Goal: Task Accomplishment & Management: Use online tool/utility

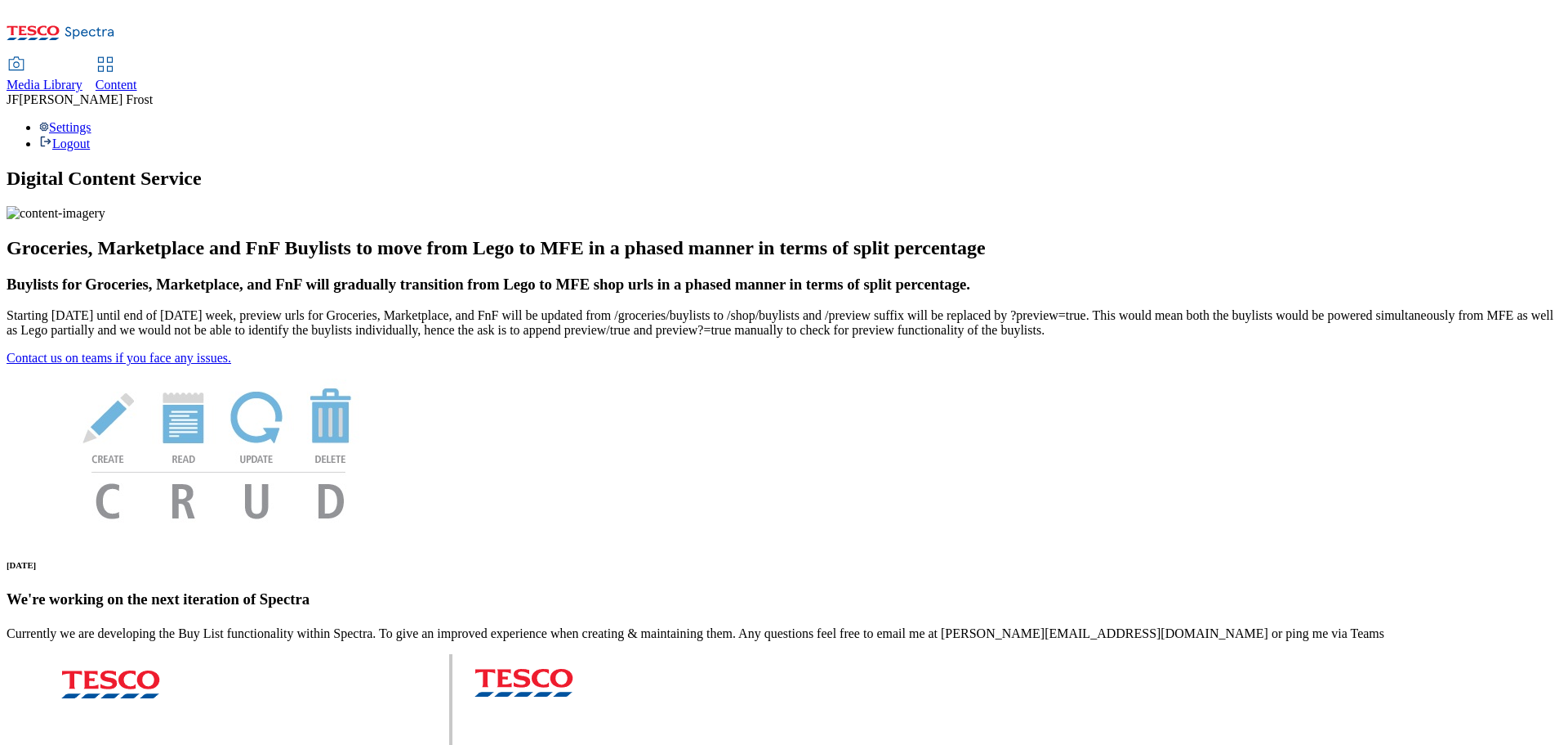
click at [137, 78] on span "Content" at bounding box center [116, 85] width 41 height 13
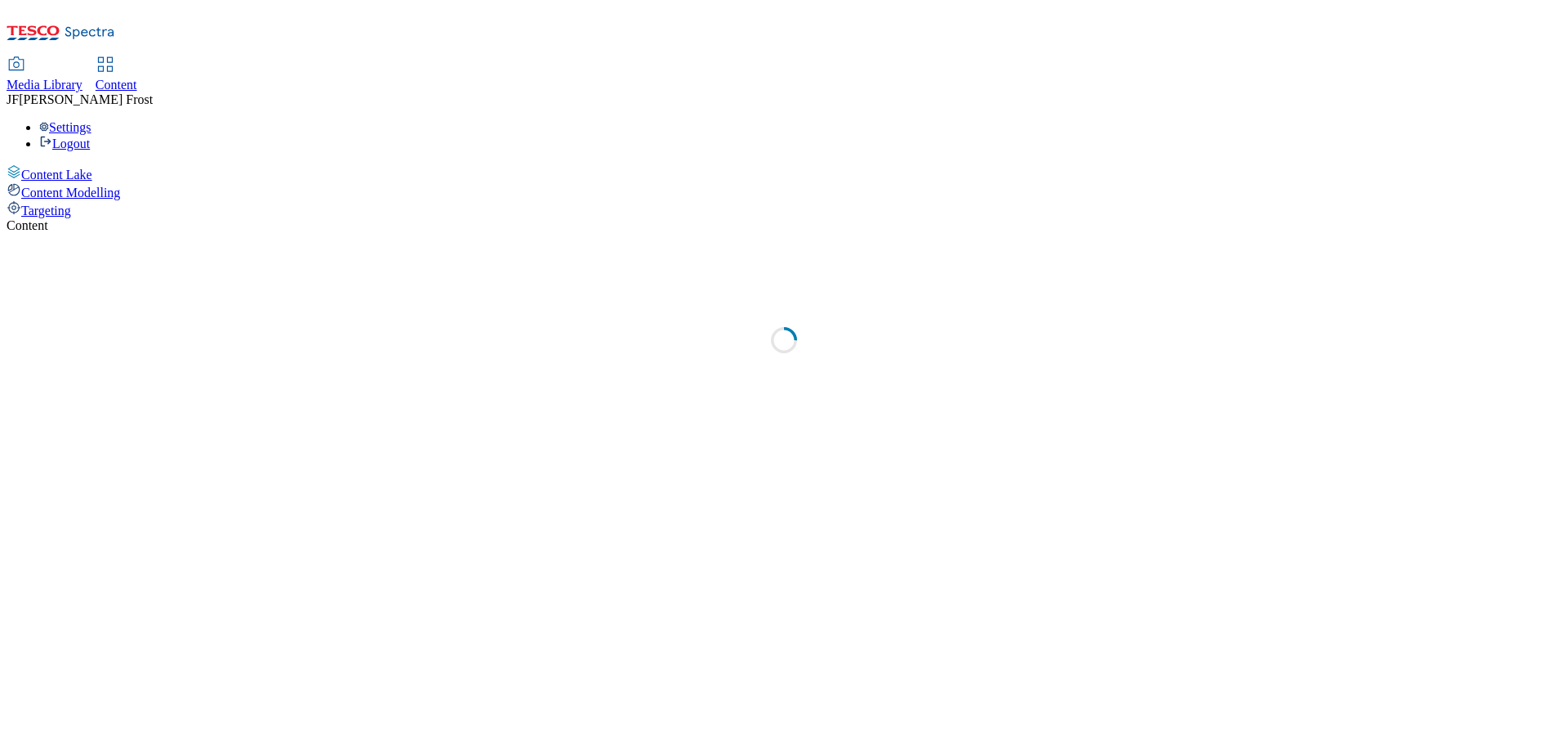
select select "ghs-[GEOGRAPHIC_DATA]"
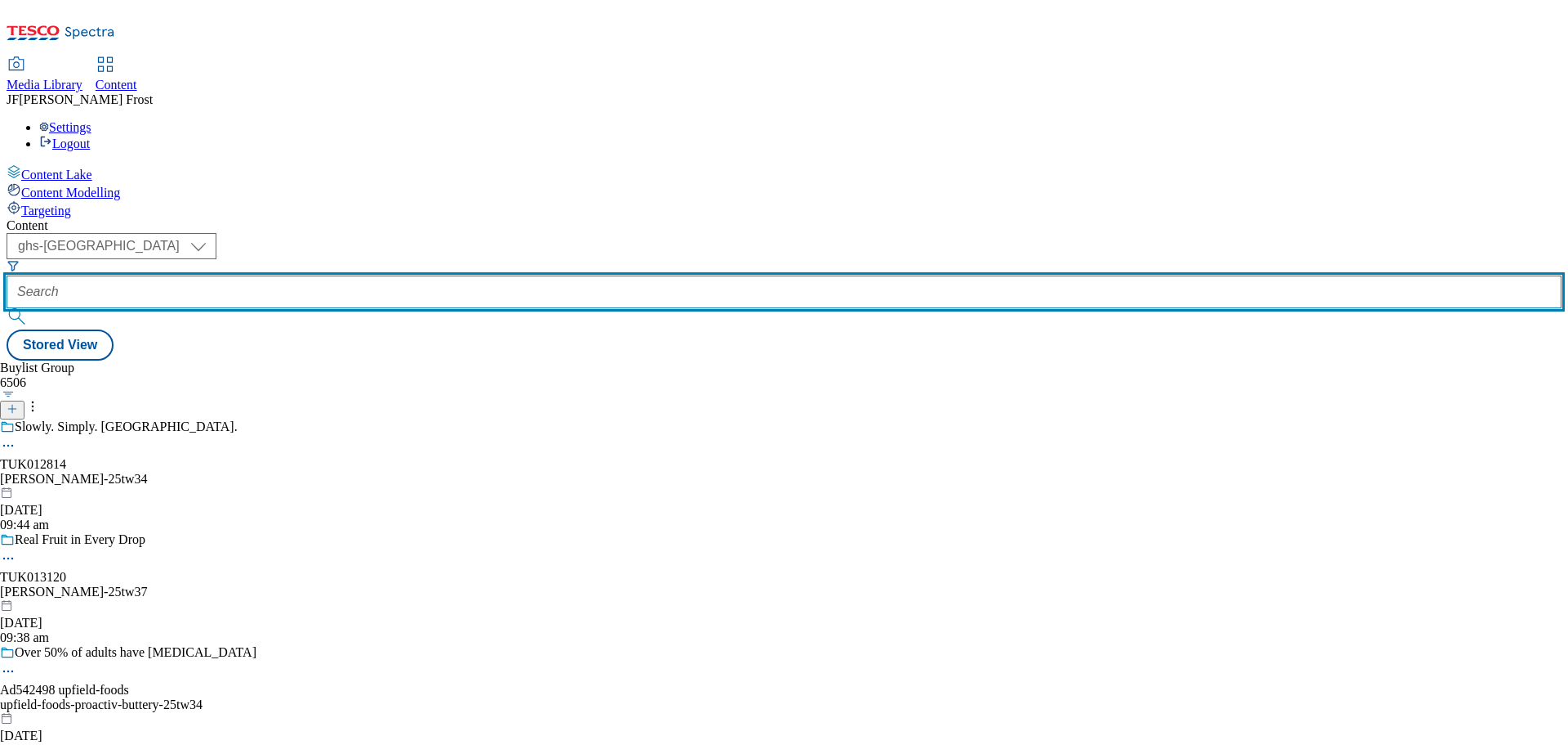
click at [379, 276] on input "text" at bounding box center [784, 292] width 1555 height 33
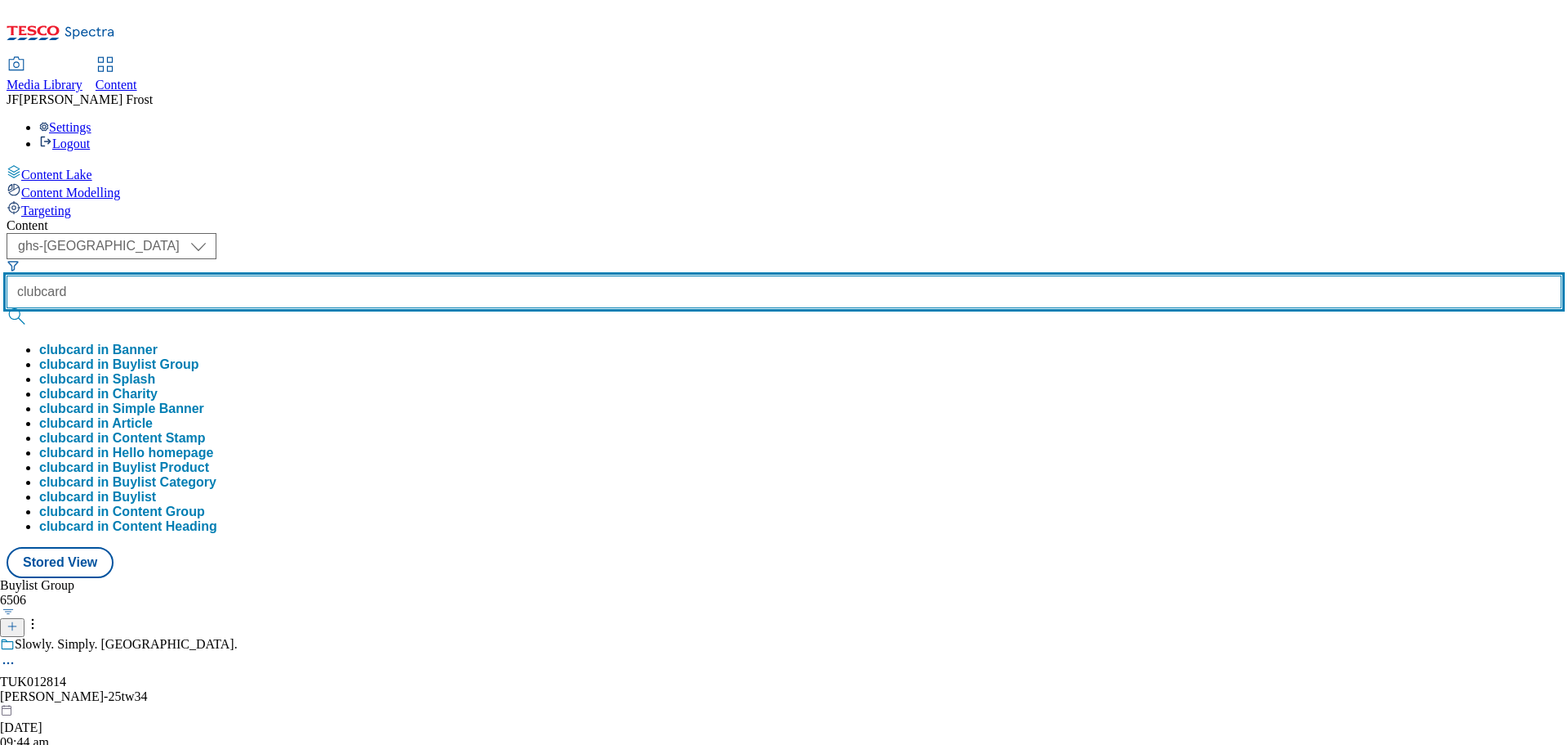
type input "clubcard"
click at [7, 308] on button "submit" at bounding box center [18, 316] width 23 height 16
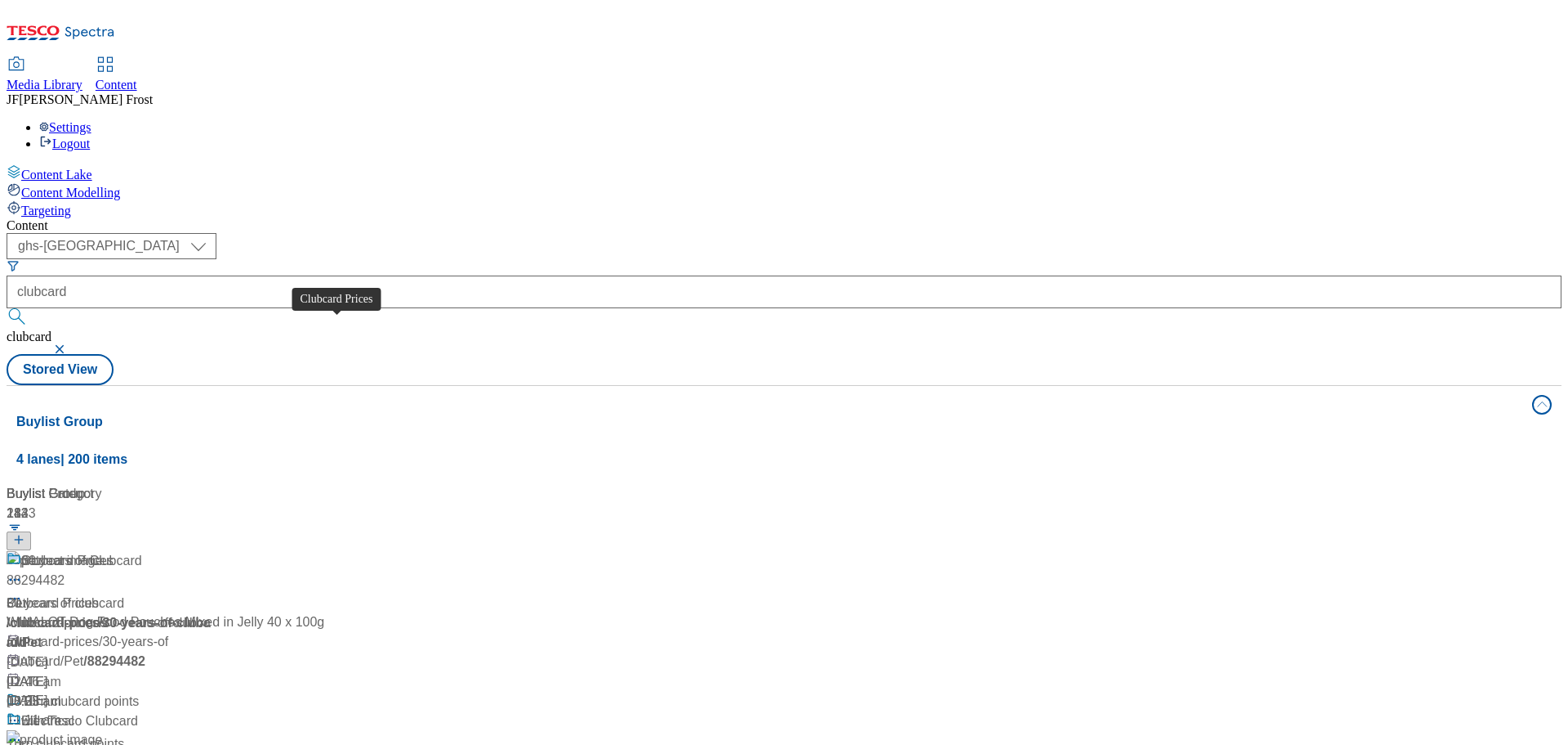
click at [114, 551] on div "Clubcard Prices" at bounding box center [67, 561] width 92 height 19
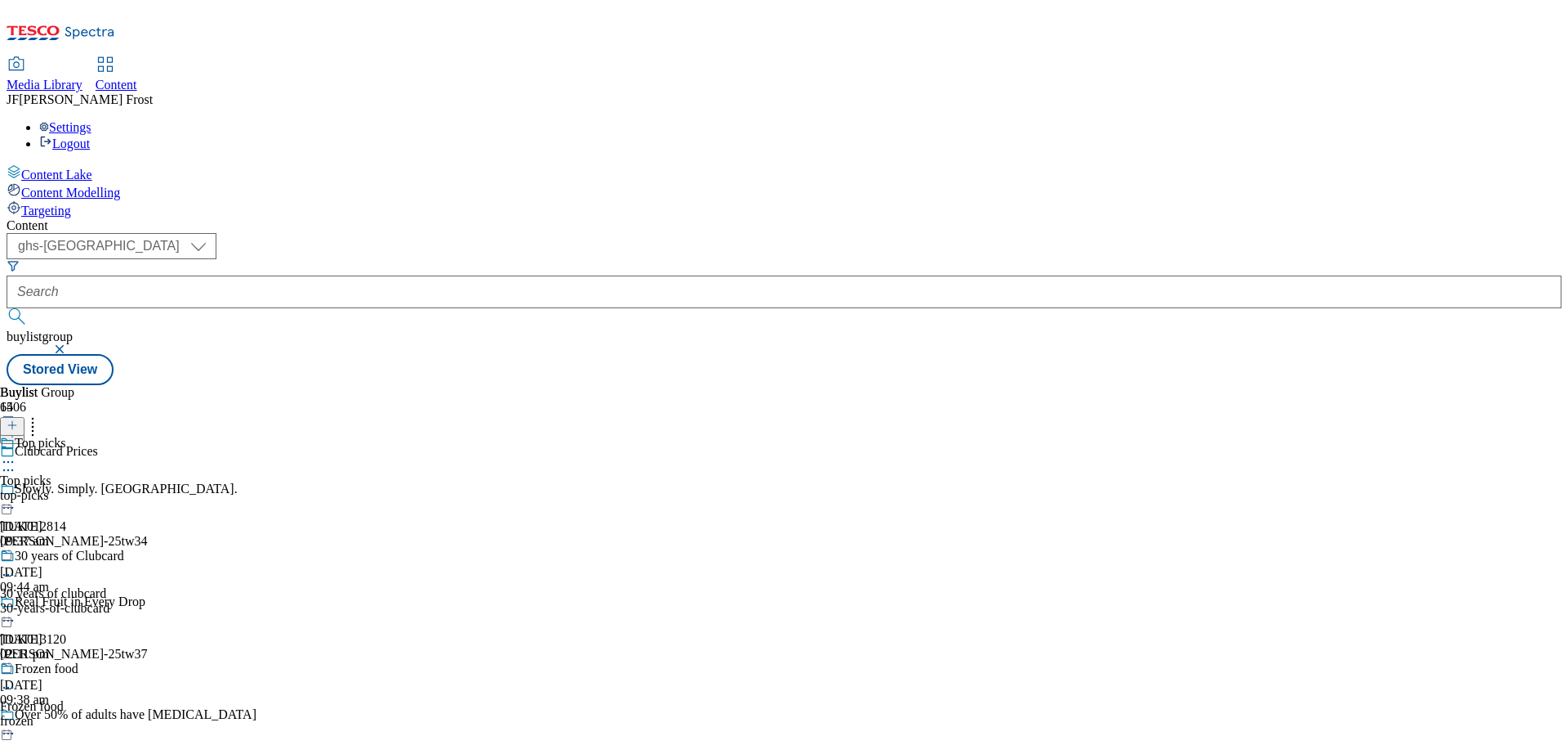
scroll to position [981, 0]
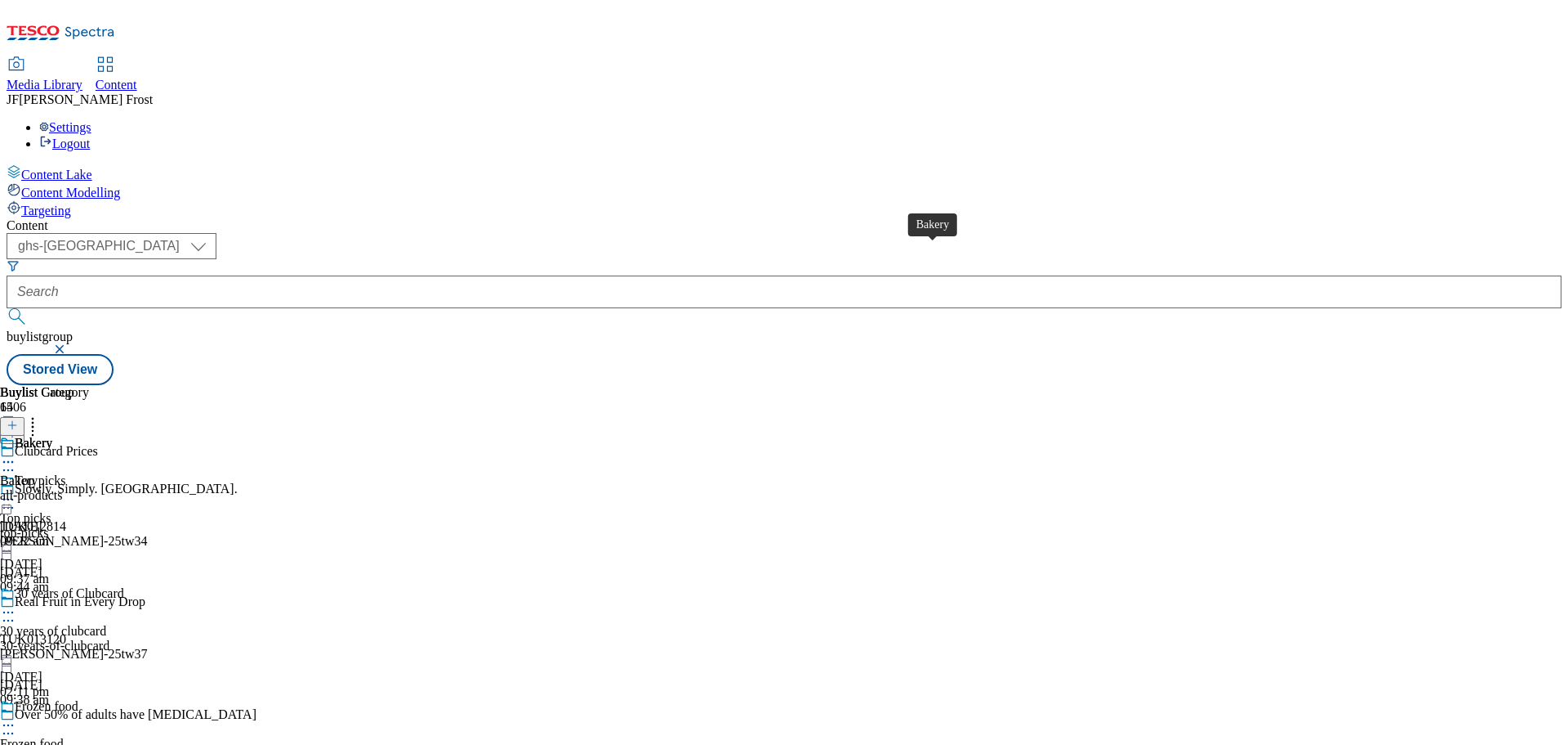
click at [52, 436] on div "Bakery" at bounding box center [33, 442] width 38 height 14
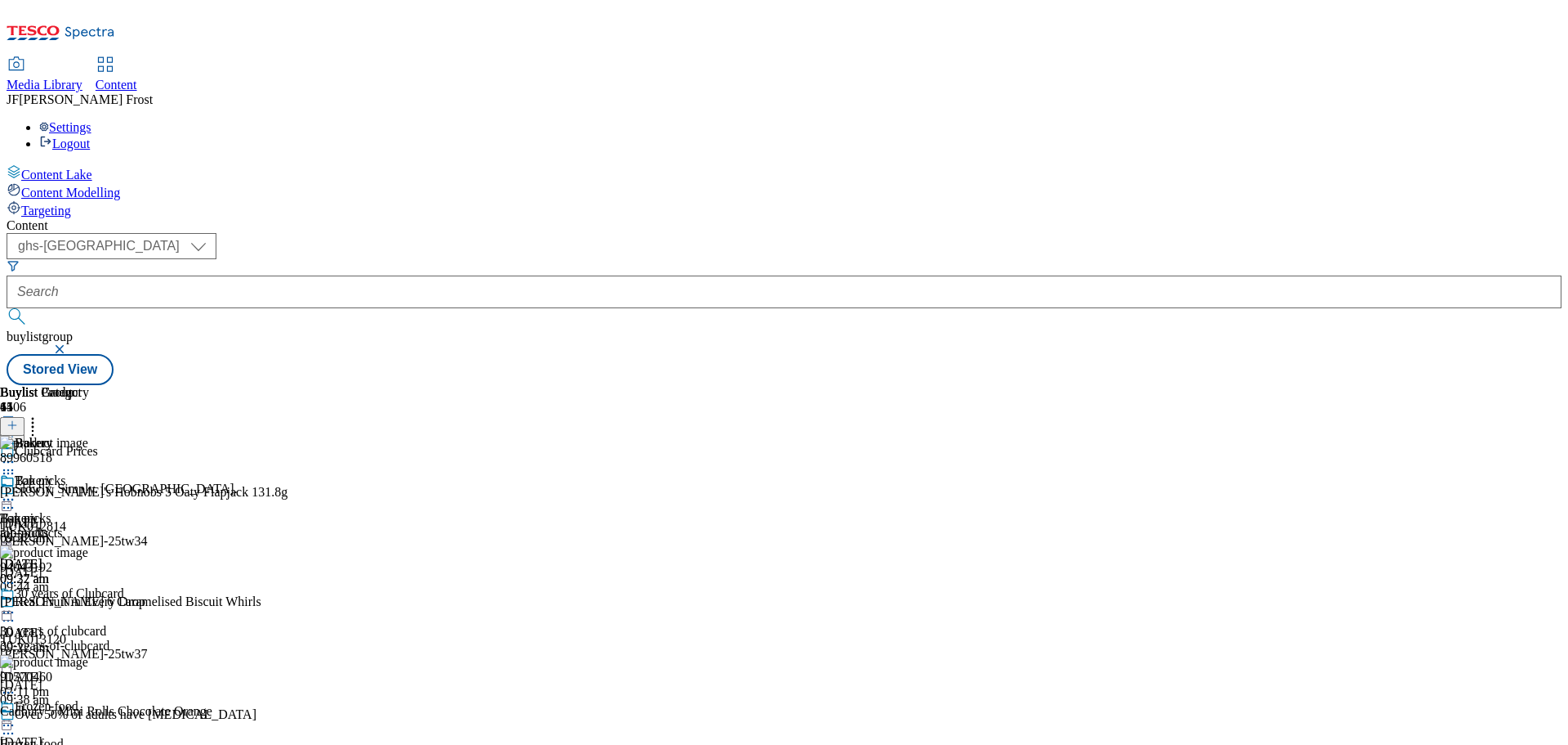
click at [16, 492] on icon at bounding box center [8, 499] width 16 height 16
click at [103, 678] on span "Un-publish" at bounding box center [77, 684] width 52 height 13
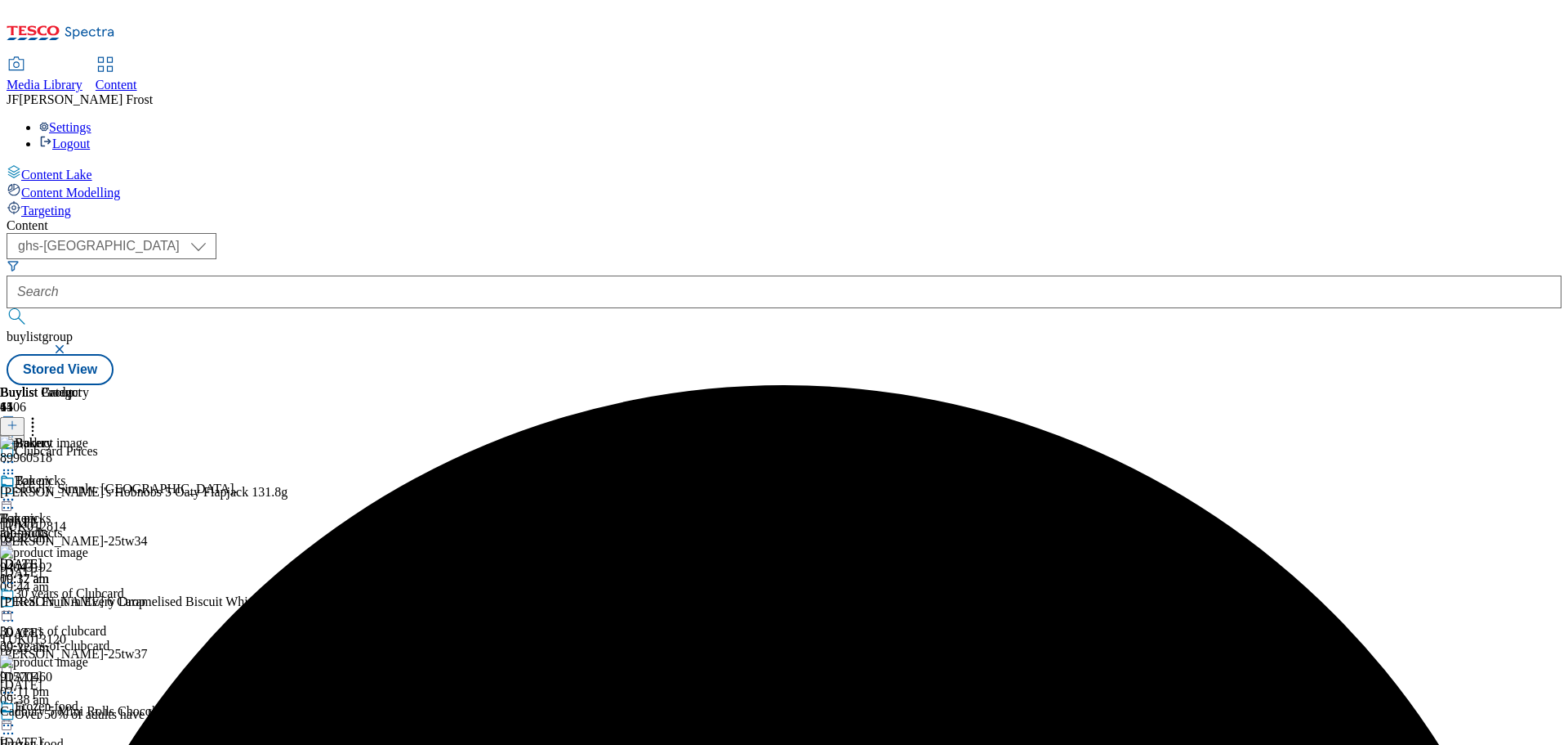
click at [16, 492] on icon at bounding box center [8, 499] width 16 height 16
click at [105, 622] on span "Un-preview" at bounding box center [78, 627] width 55 height 13
click at [35, 426] on circle at bounding box center [33, 427] width 3 height 3
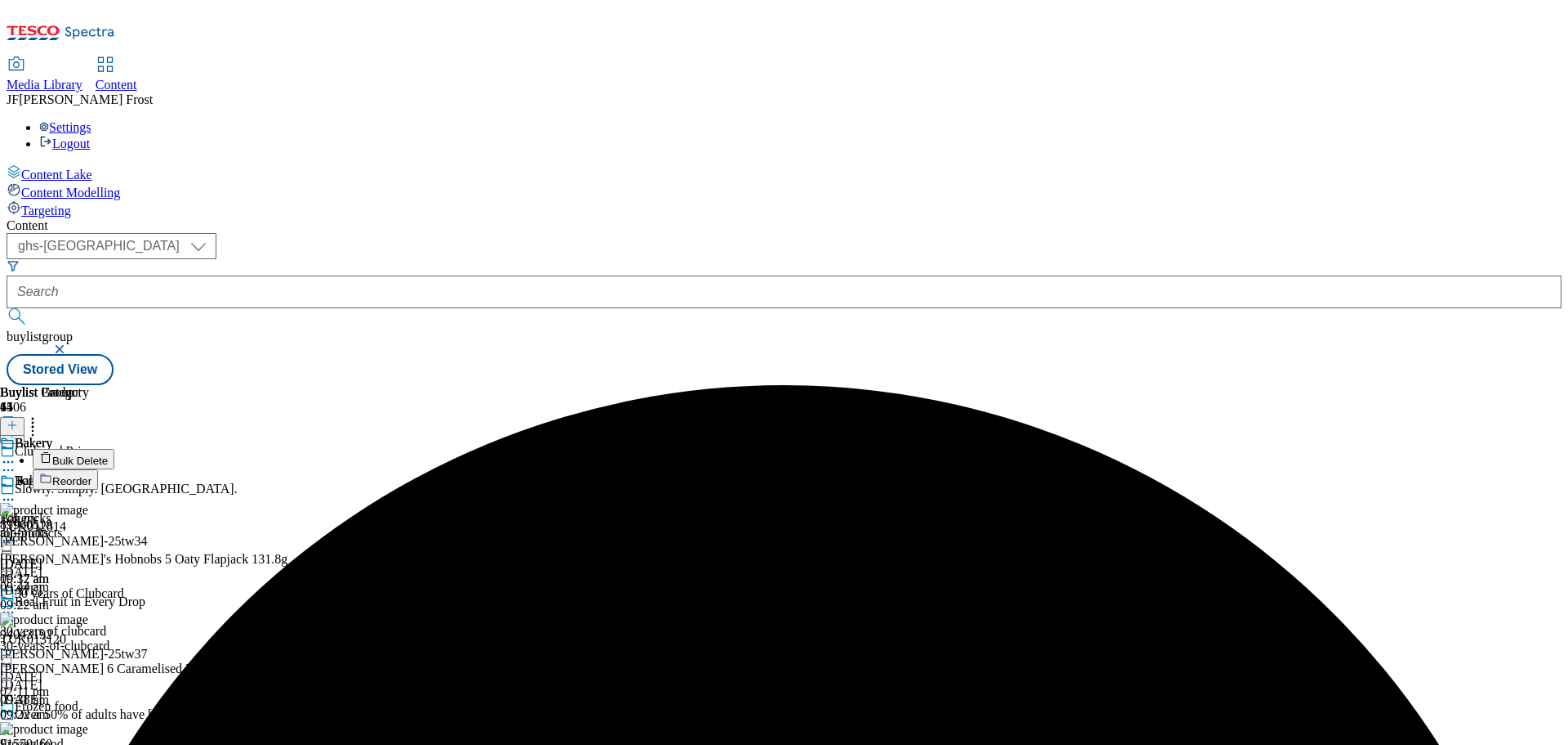
click at [108, 454] on span "Bulk Delete" at bounding box center [80, 460] width 56 height 13
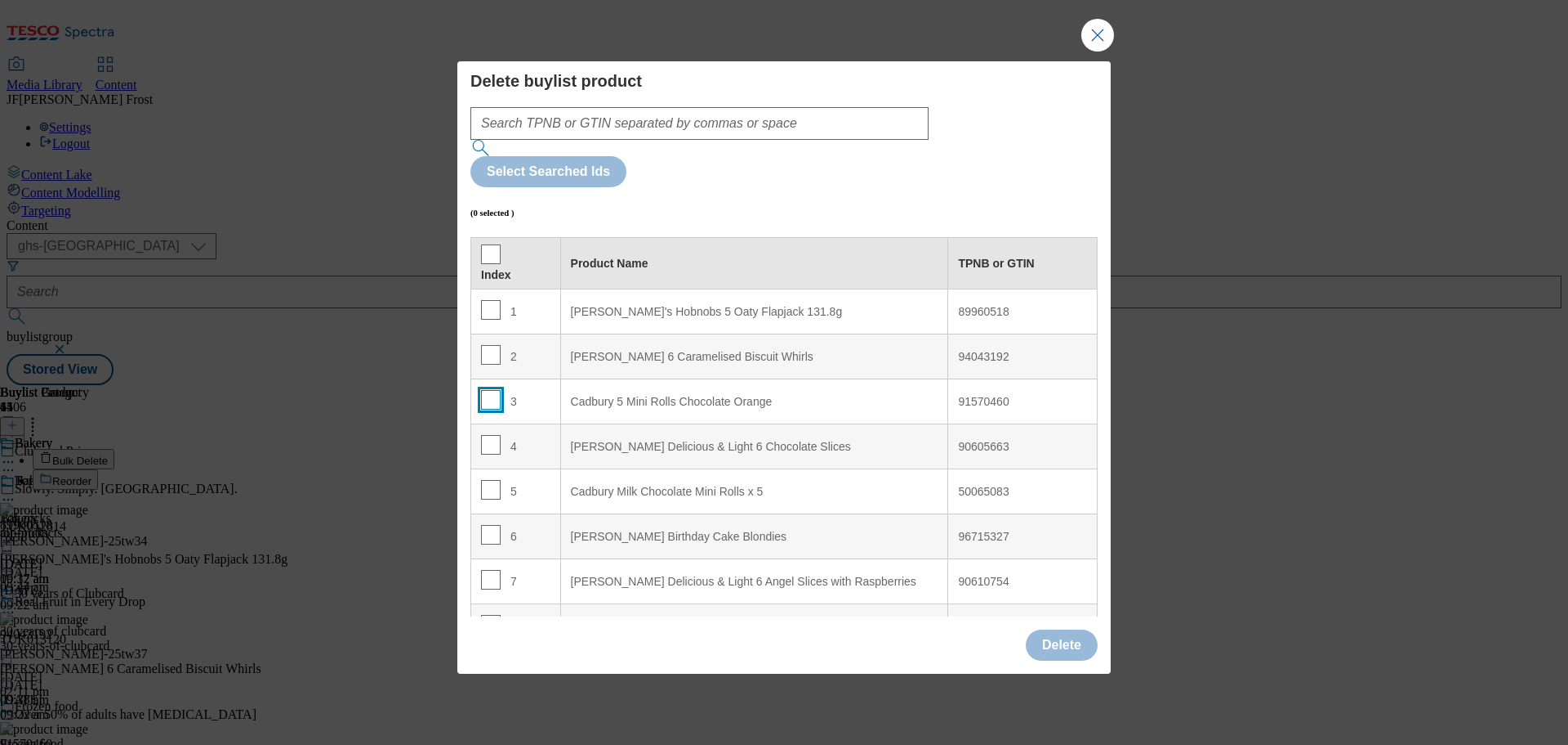
click at [486, 389] on input "Modal" at bounding box center [490, 399] width 19 height 19
checkbox input "true"
click at [487, 480] on input "Modal" at bounding box center [490, 490] width 19 height 19
checkbox input "true"
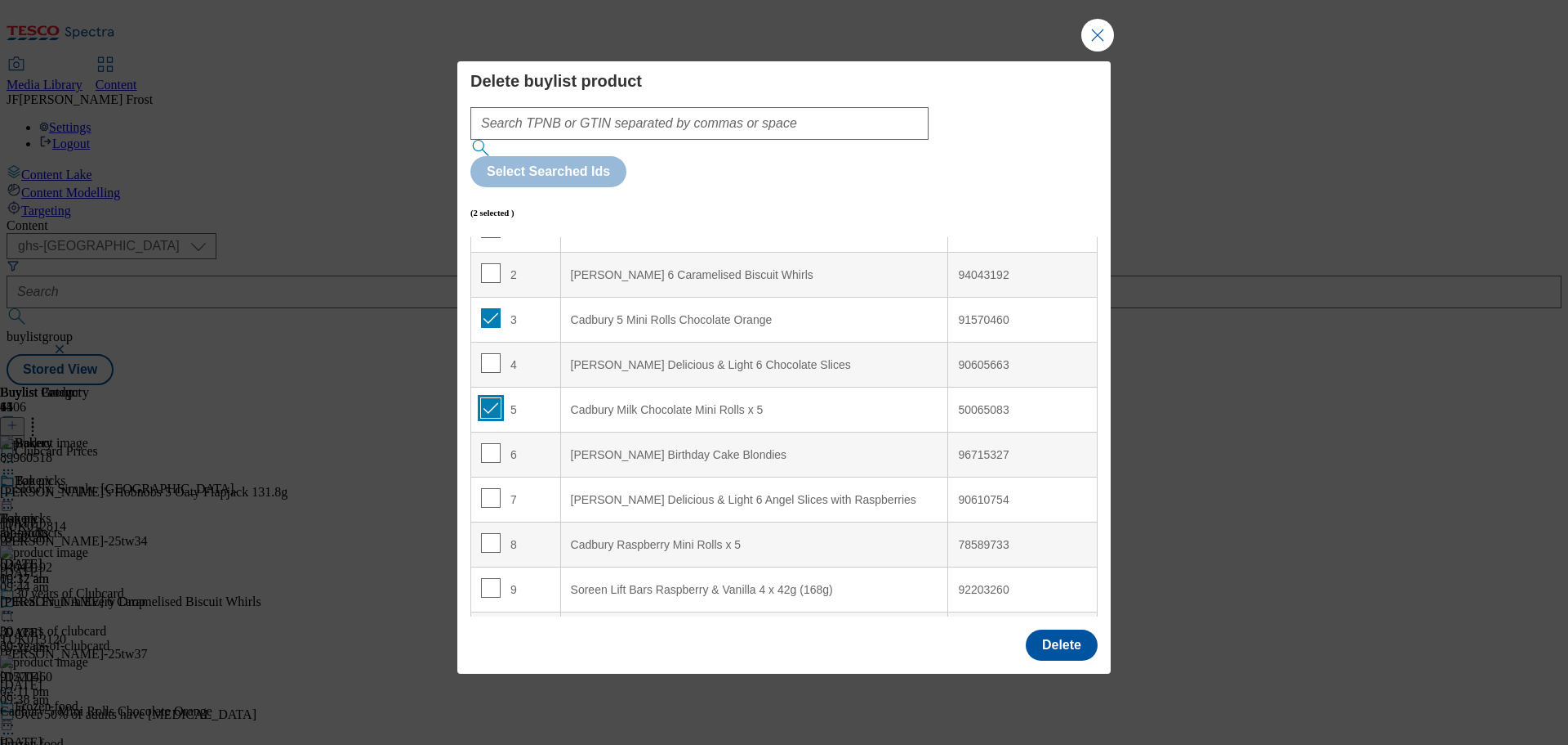
scroll to position [164, 0]
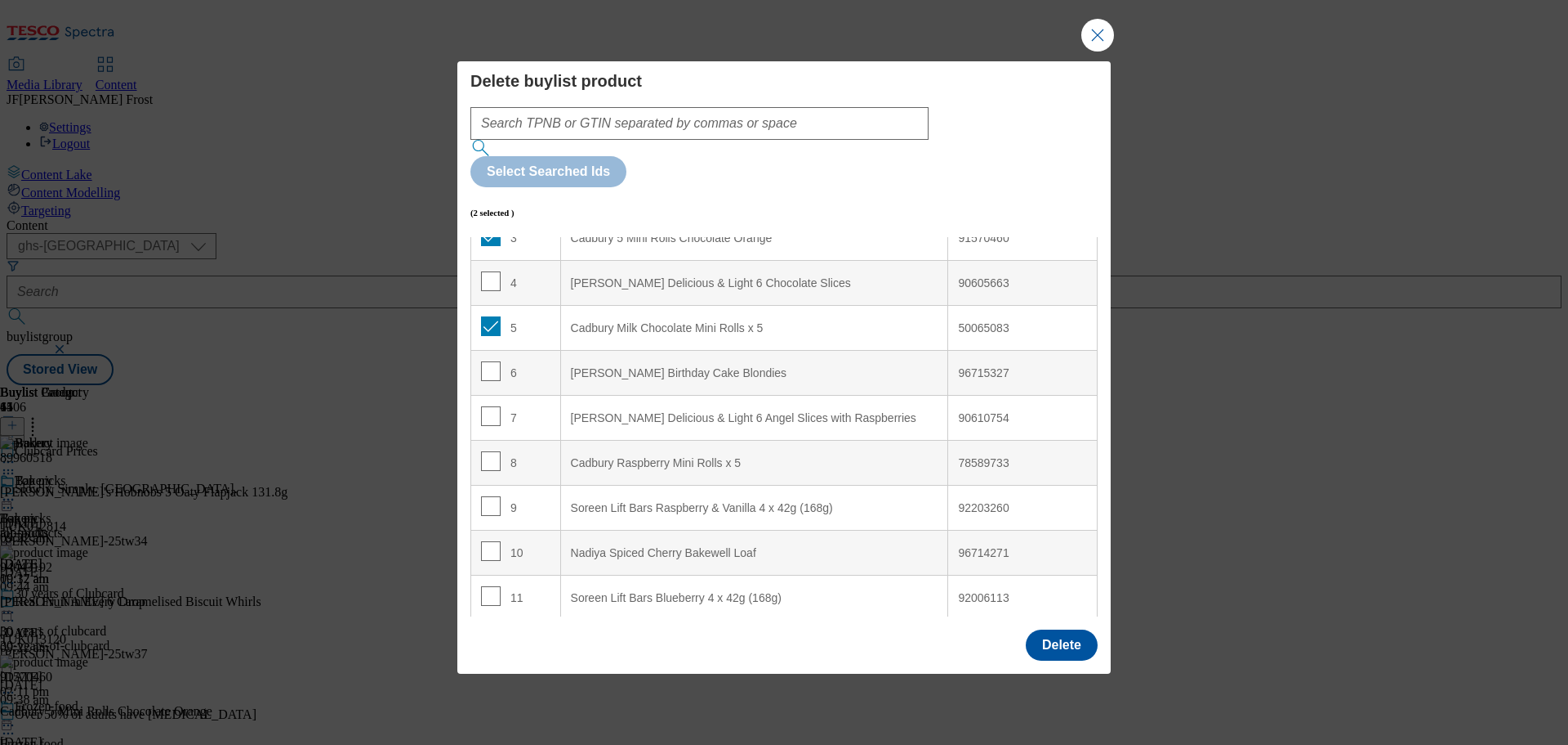
click at [481, 440] on td "8" at bounding box center [515, 463] width 90 height 45
click at [483, 451] on input "Modal" at bounding box center [490, 461] width 19 height 19
checkbox input "true"
click at [1058, 629] on button "Delete" at bounding box center [1061, 645] width 72 height 31
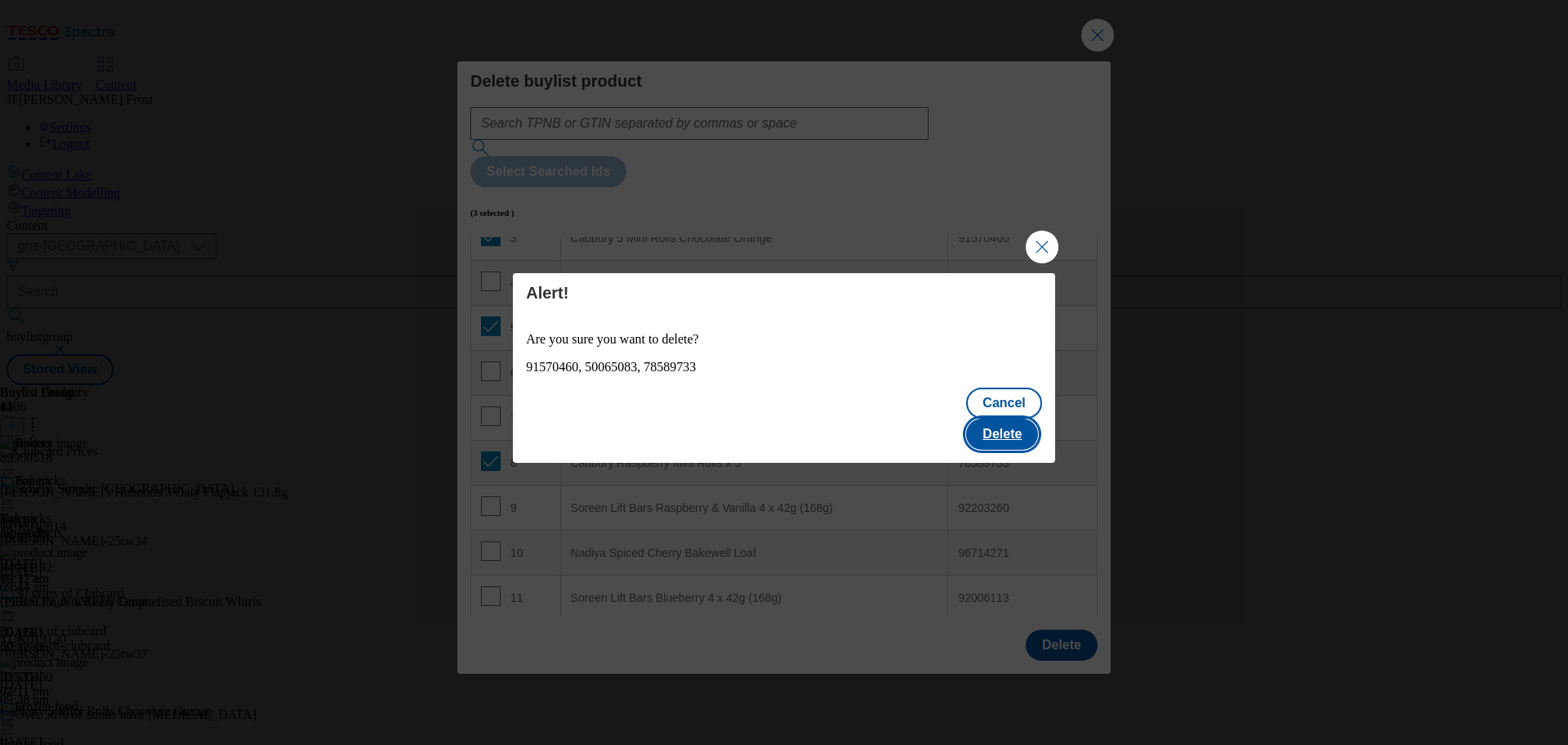
click at [989, 418] on button "Delete" at bounding box center [1002, 434] width 72 height 31
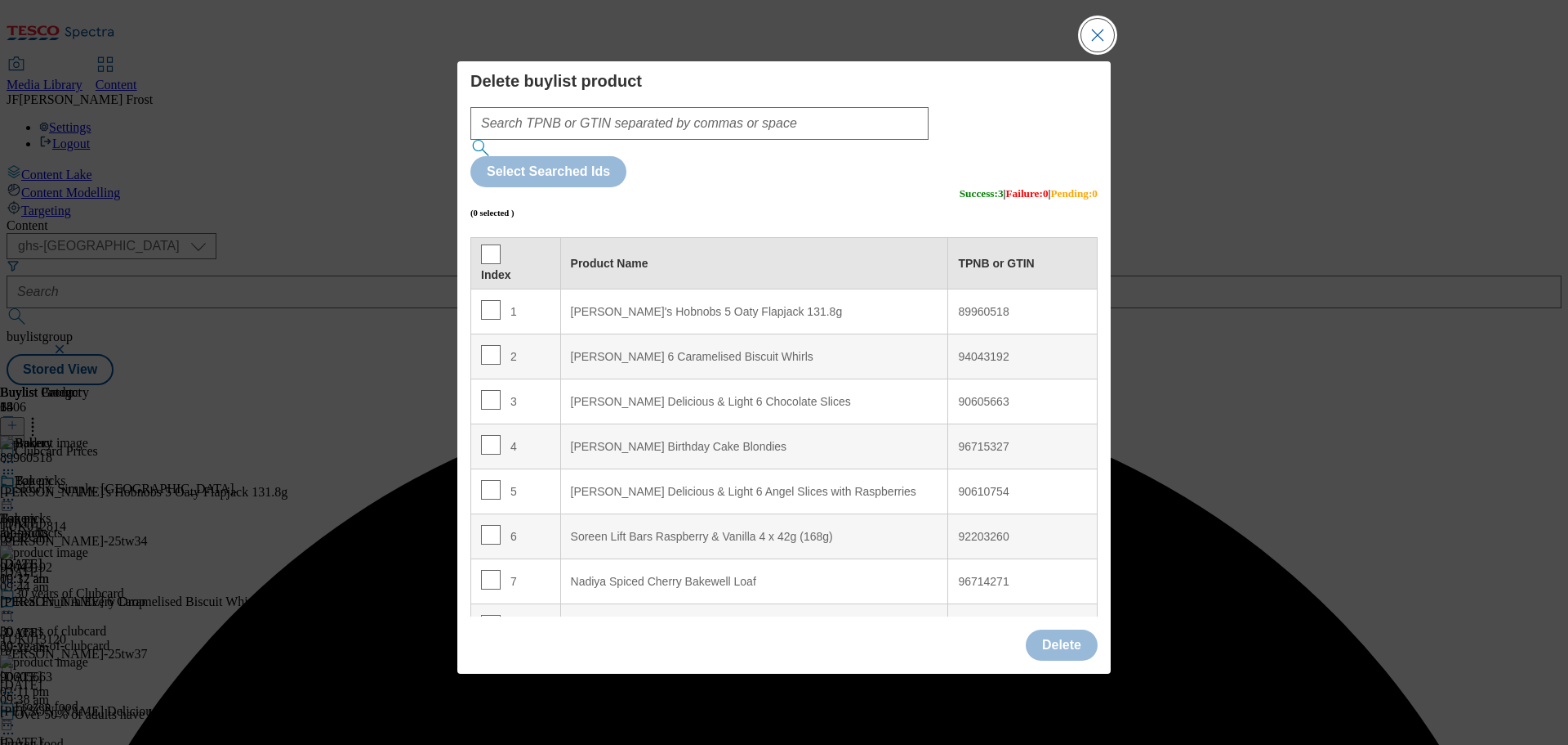
click at [1099, 51] on button "Close Modal" at bounding box center [1098, 36] width 33 height 33
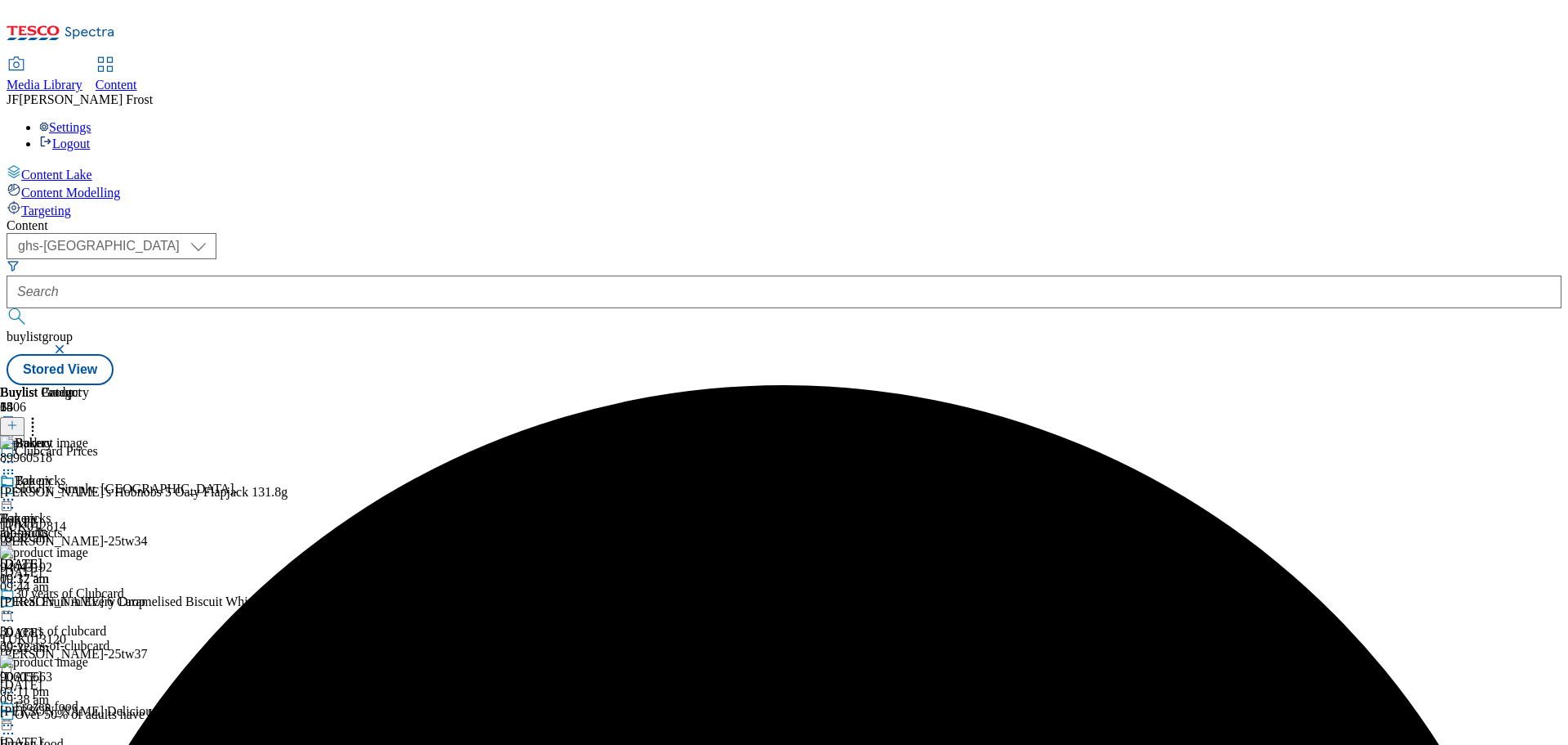
click at [16, 492] on icon at bounding box center [8, 499] width 16 height 16
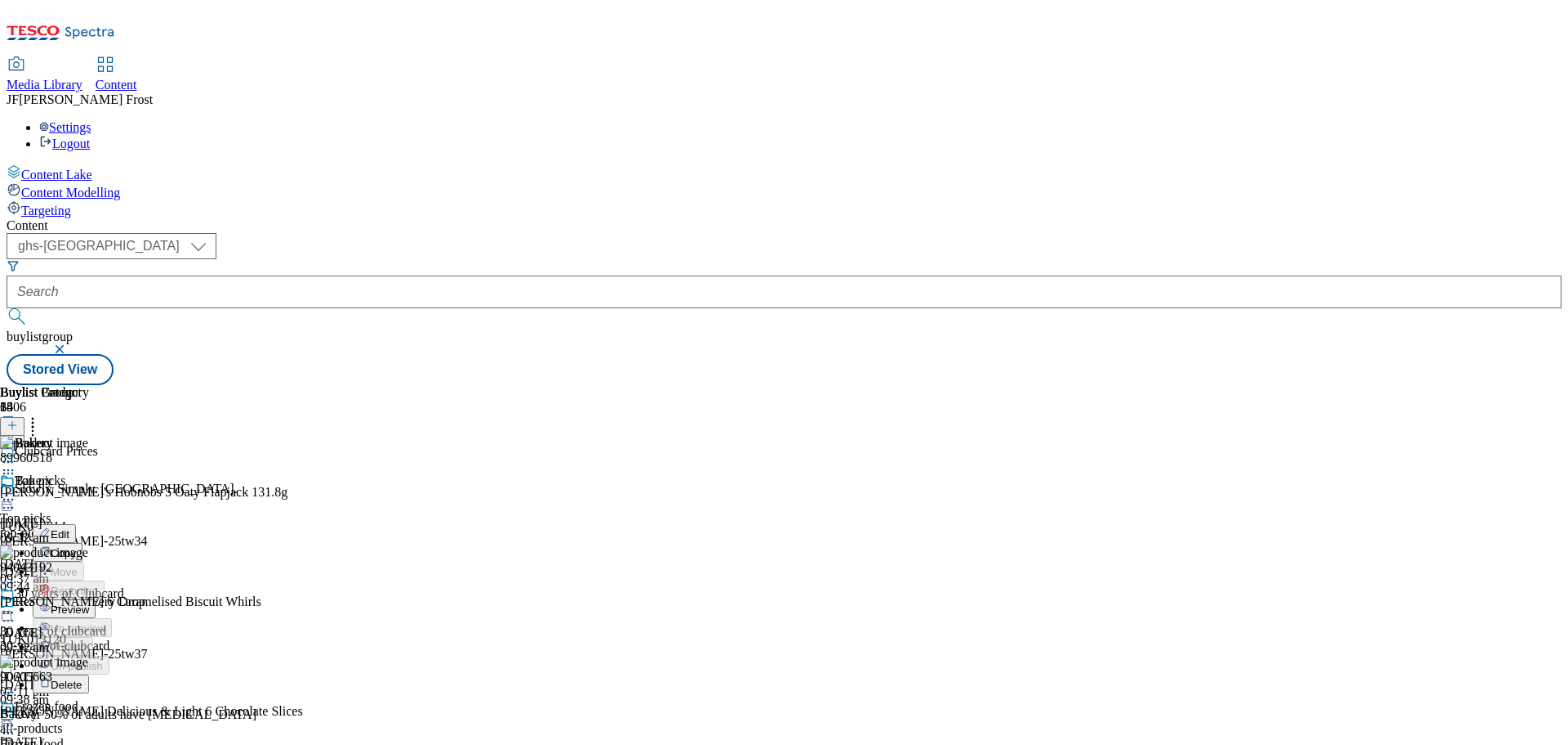
click at [89, 603] on span "Preview" at bounding box center [70, 609] width 39 height 13
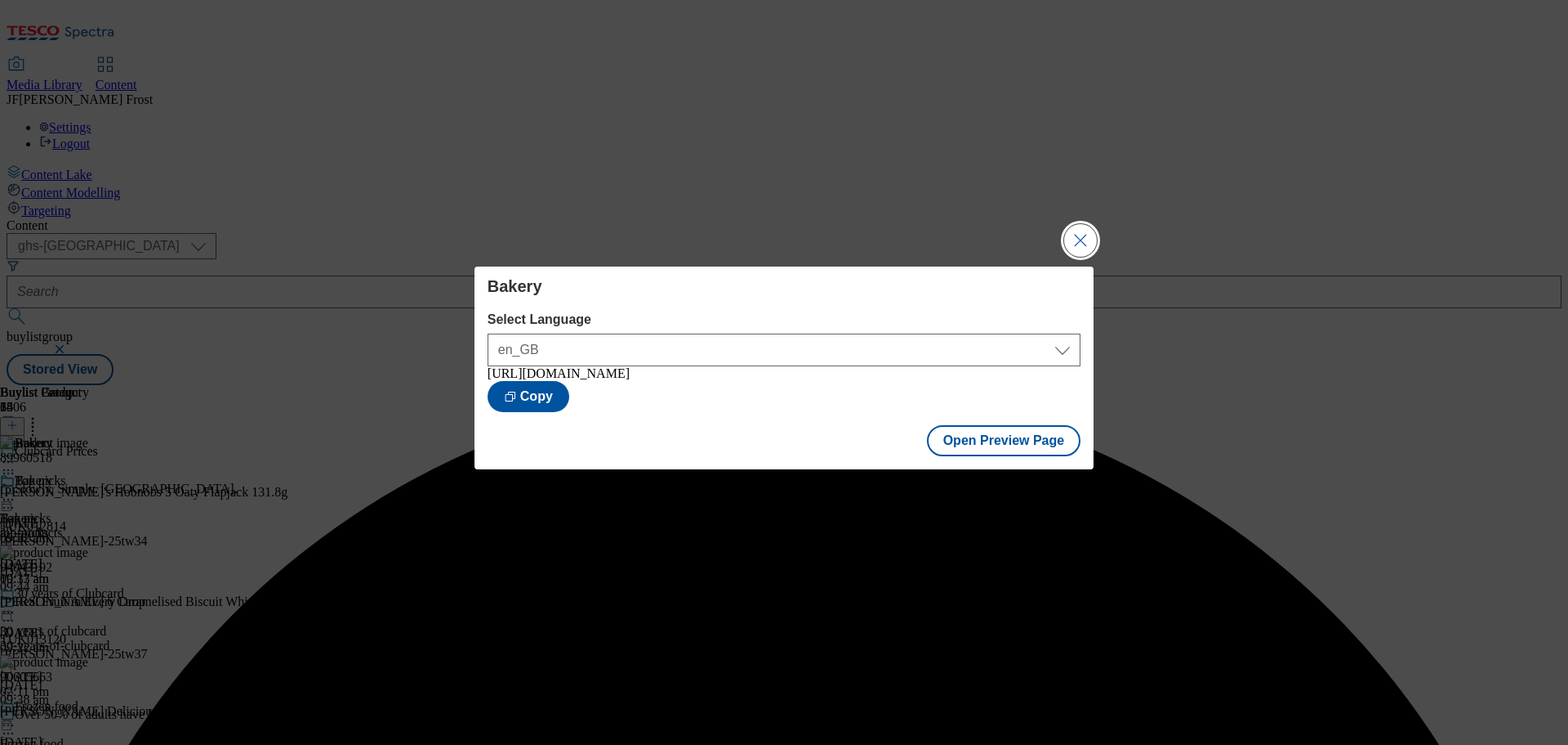
click at [1071, 224] on button "Close Modal" at bounding box center [1081, 240] width 33 height 33
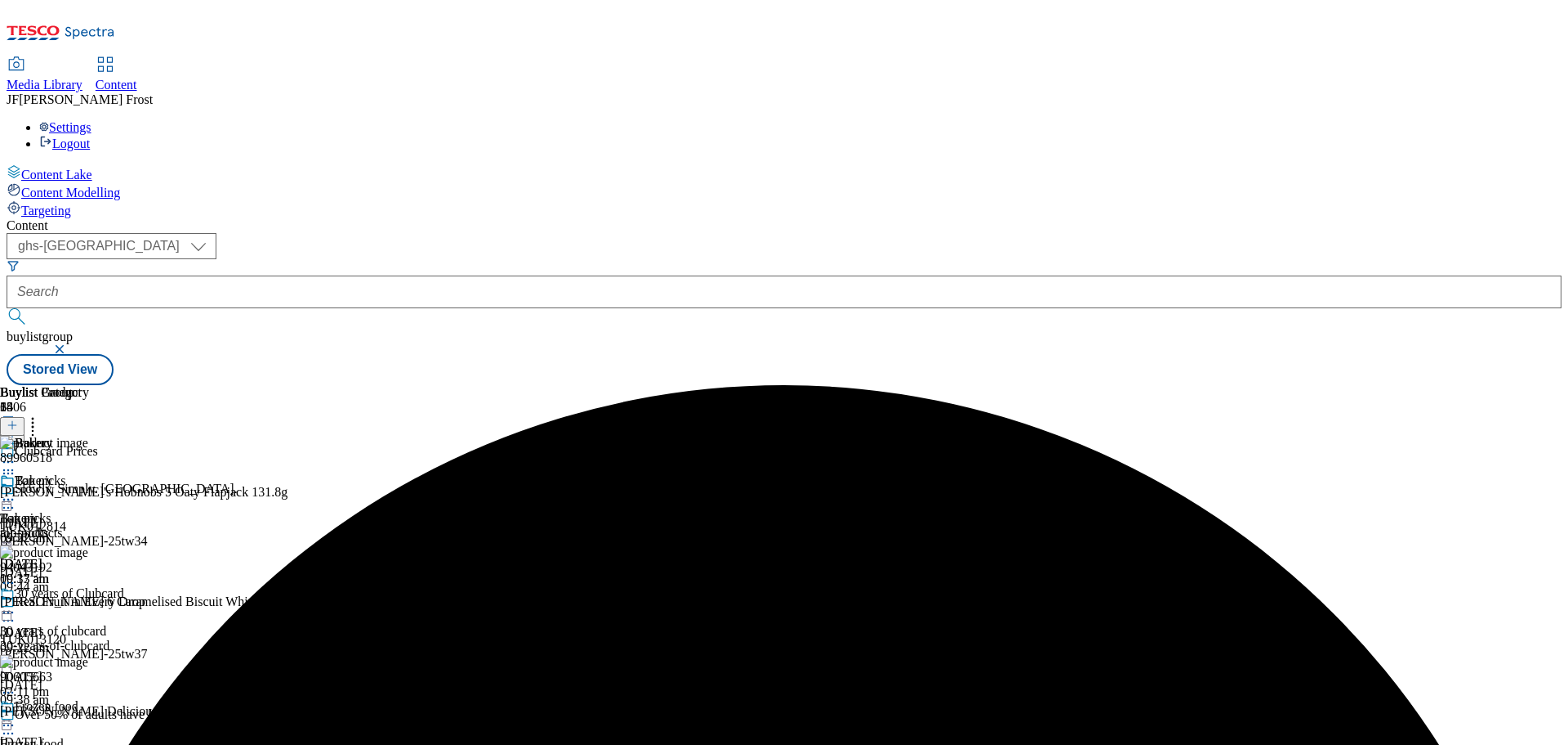
click at [89, 492] on div at bounding box center [44, 501] width 89 height 19
click at [87, 659] on span "Publish" at bounding box center [68, 665] width 36 height 13
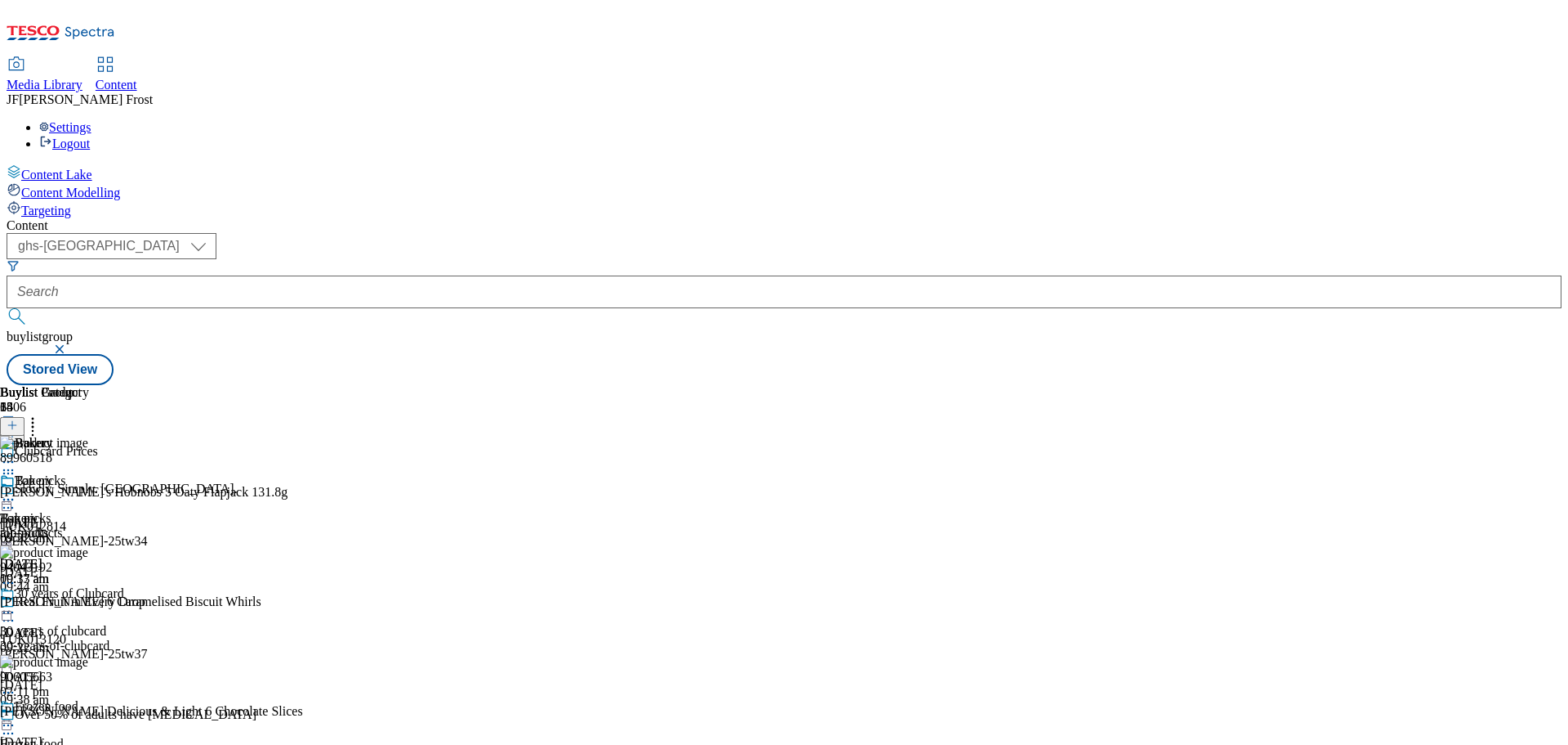
scroll to position [491, 0]
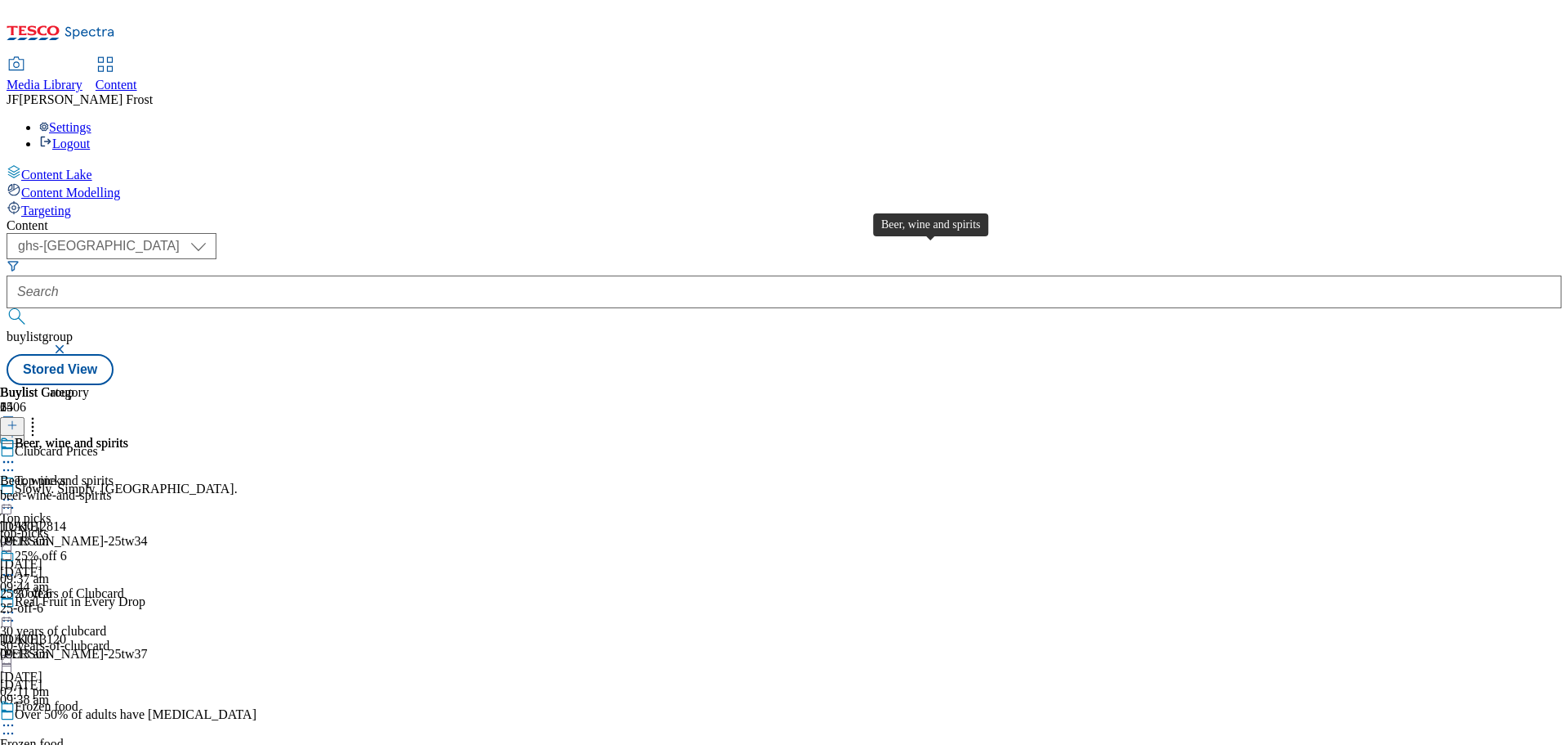
click at [128, 436] on span "Beer, wine and spirits" at bounding box center [71, 444] width 114 height 18
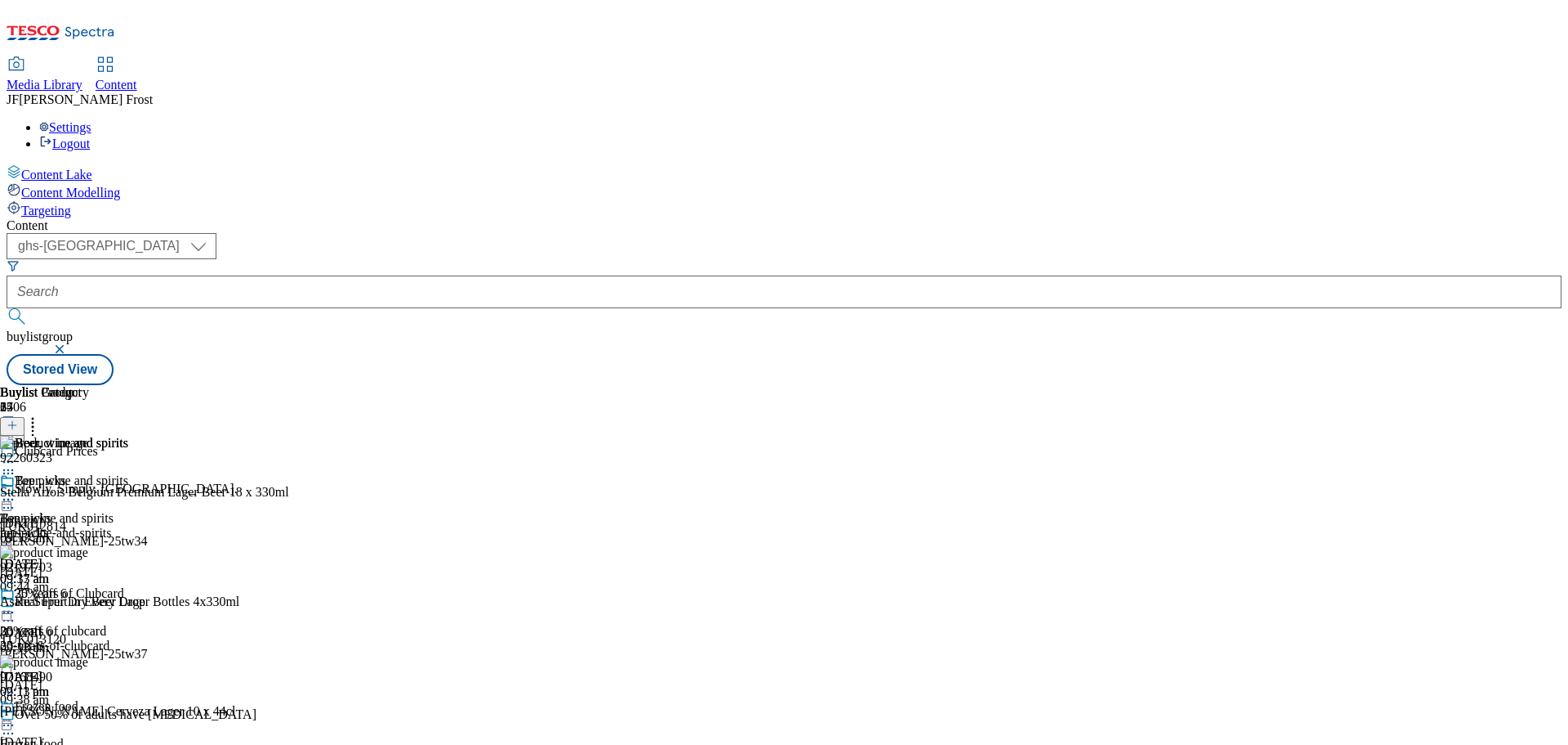
click at [10, 498] on circle at bounding box center [9, 499] width 3 height 3
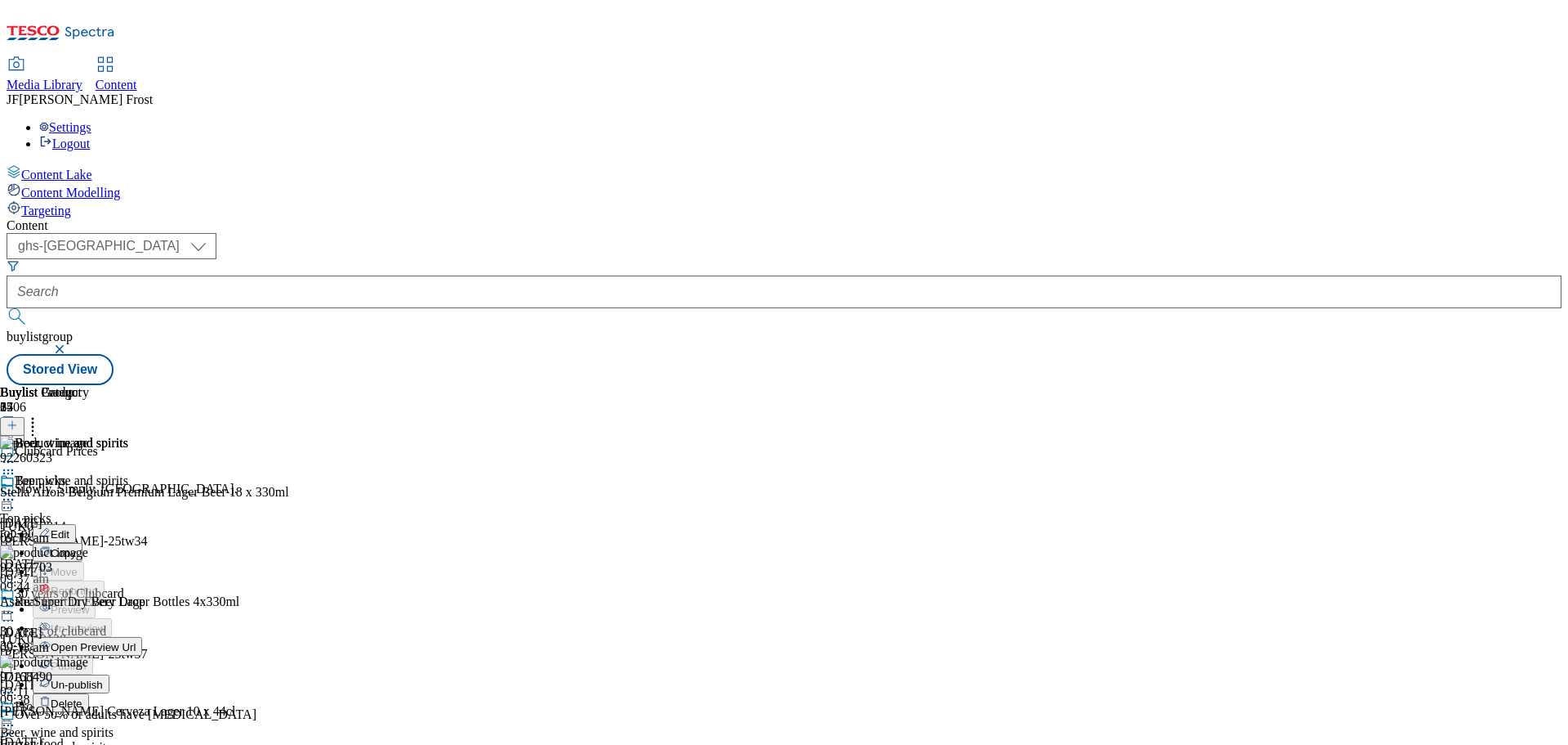
click at [103, 678] on span "Un-publish" at bounding box center [77, 684] width 52 height 13
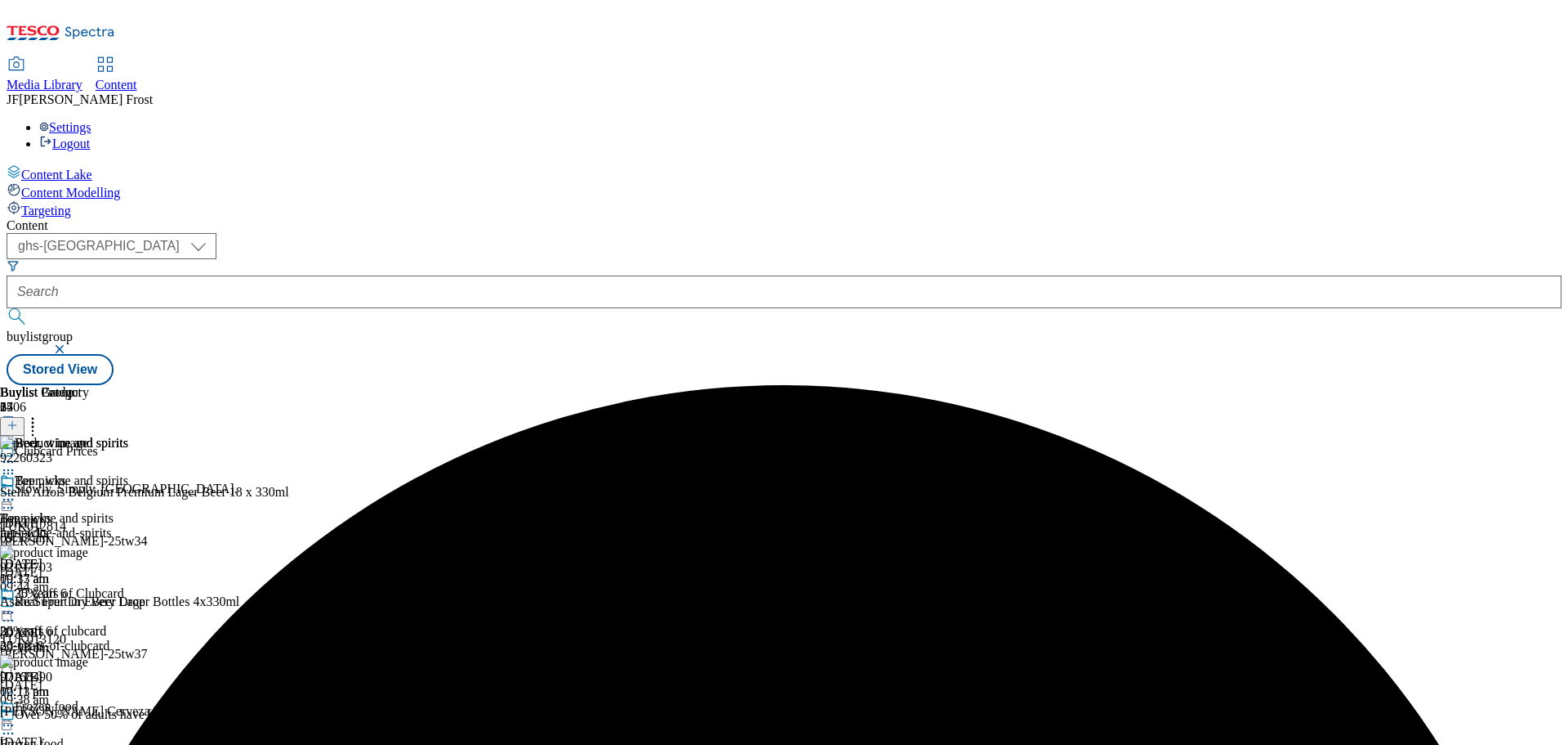
click at [16, 492] on icon at bounding box center [8, 499] width 16 height 16
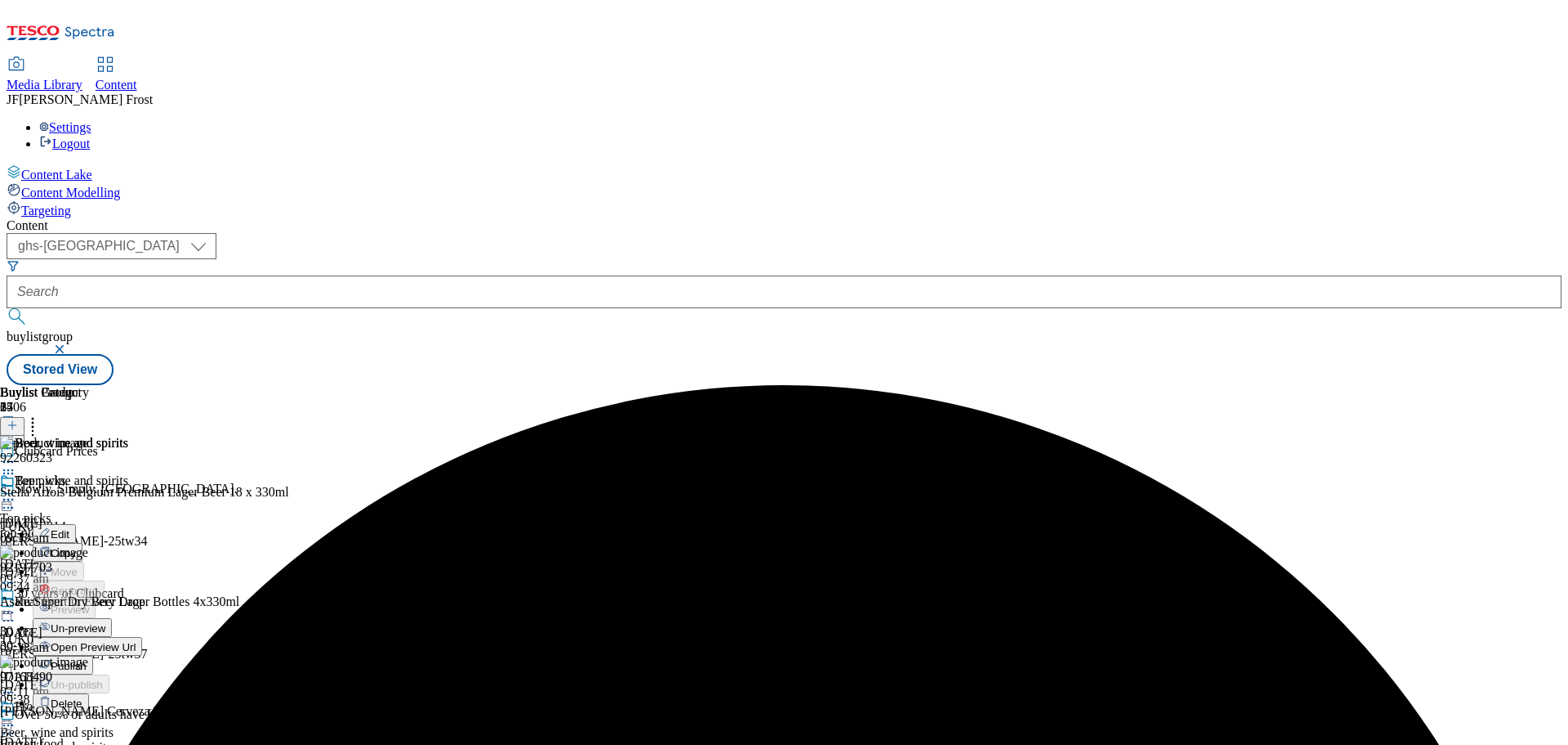
click at [105, 622] on span "Un-preview" at bounding box center [78, 627] width 55 height 13
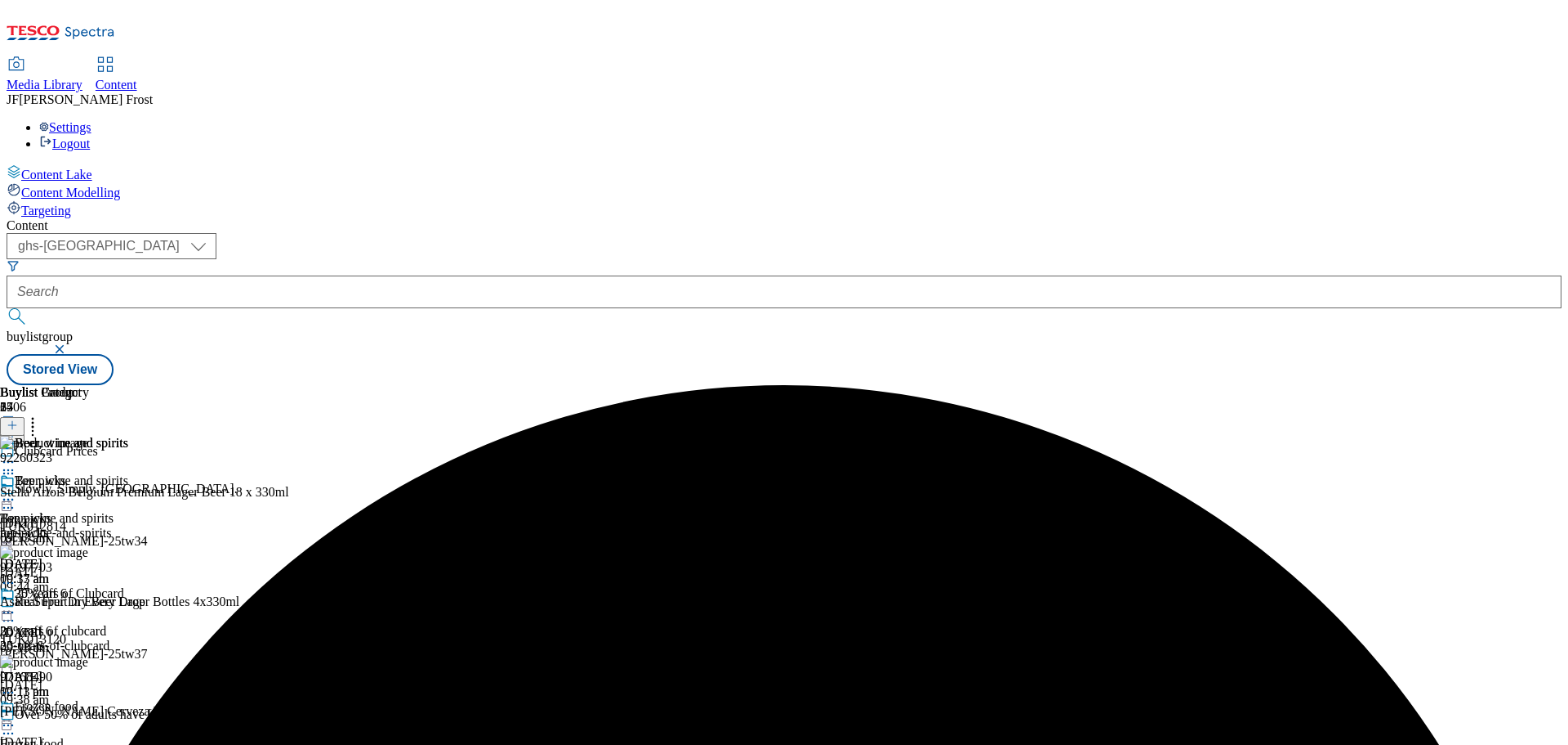
click at [40, 414] on icon at bounding box center [32, 422] width 16 height 16
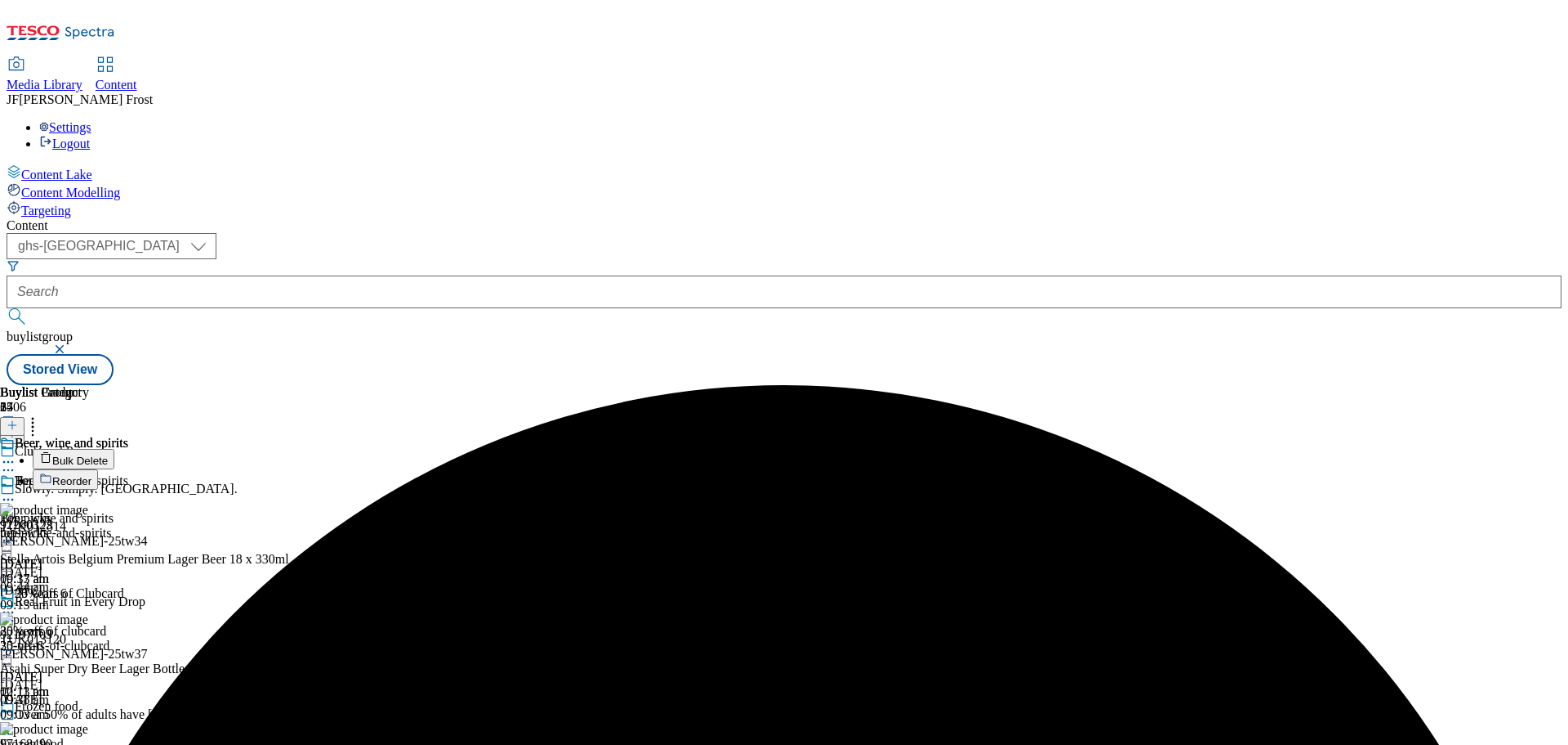
click at [115, 449] on button "Bulk Delete" at bounding box center [73, 459] width 82 height 20
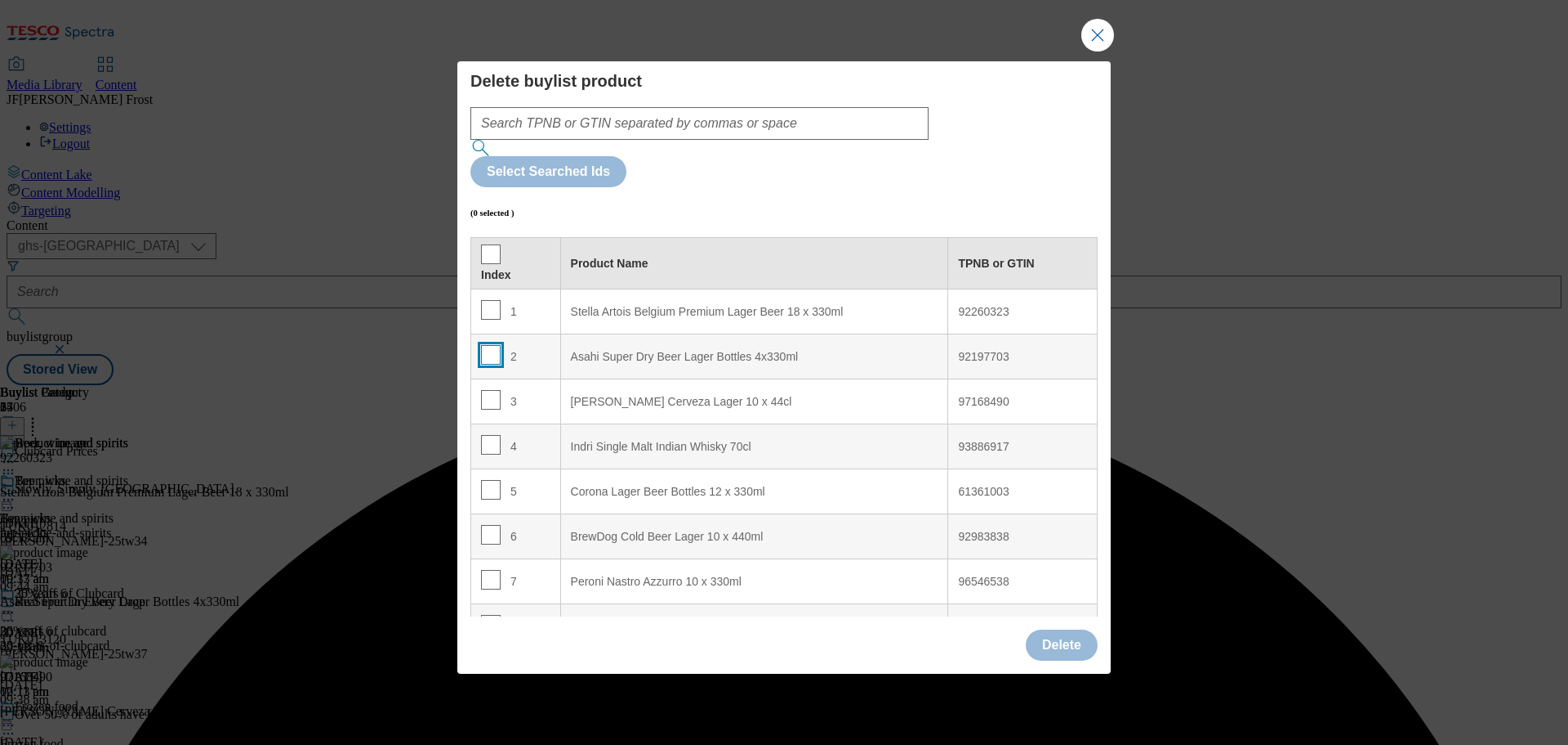
click at [488, 345] on input "Modal" at bounding box center [490, 355] width 19 height 19
checkbox input "true"
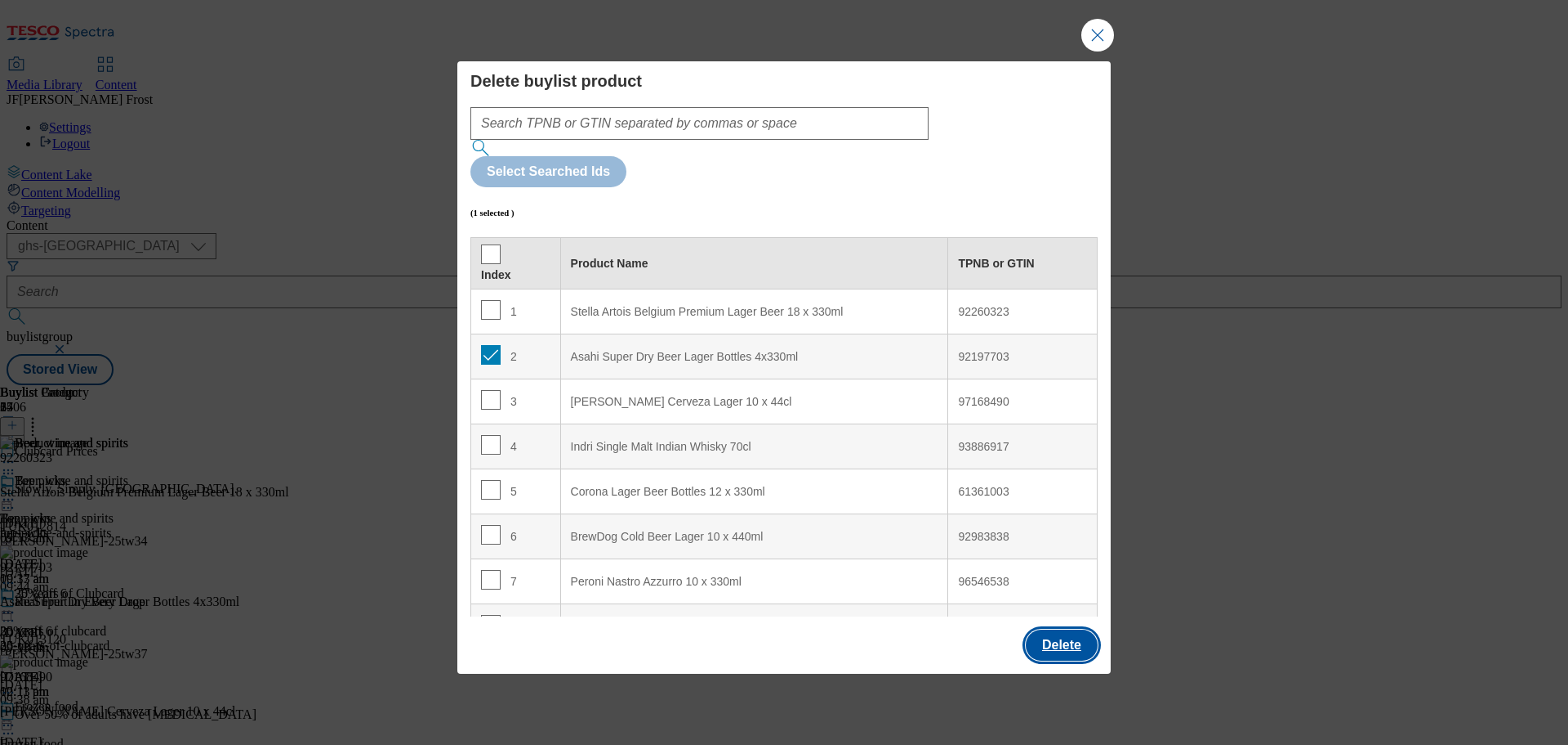
click at [1061, 629] on button "Delete" at bounding box center [1061, 645] width 72 height 31
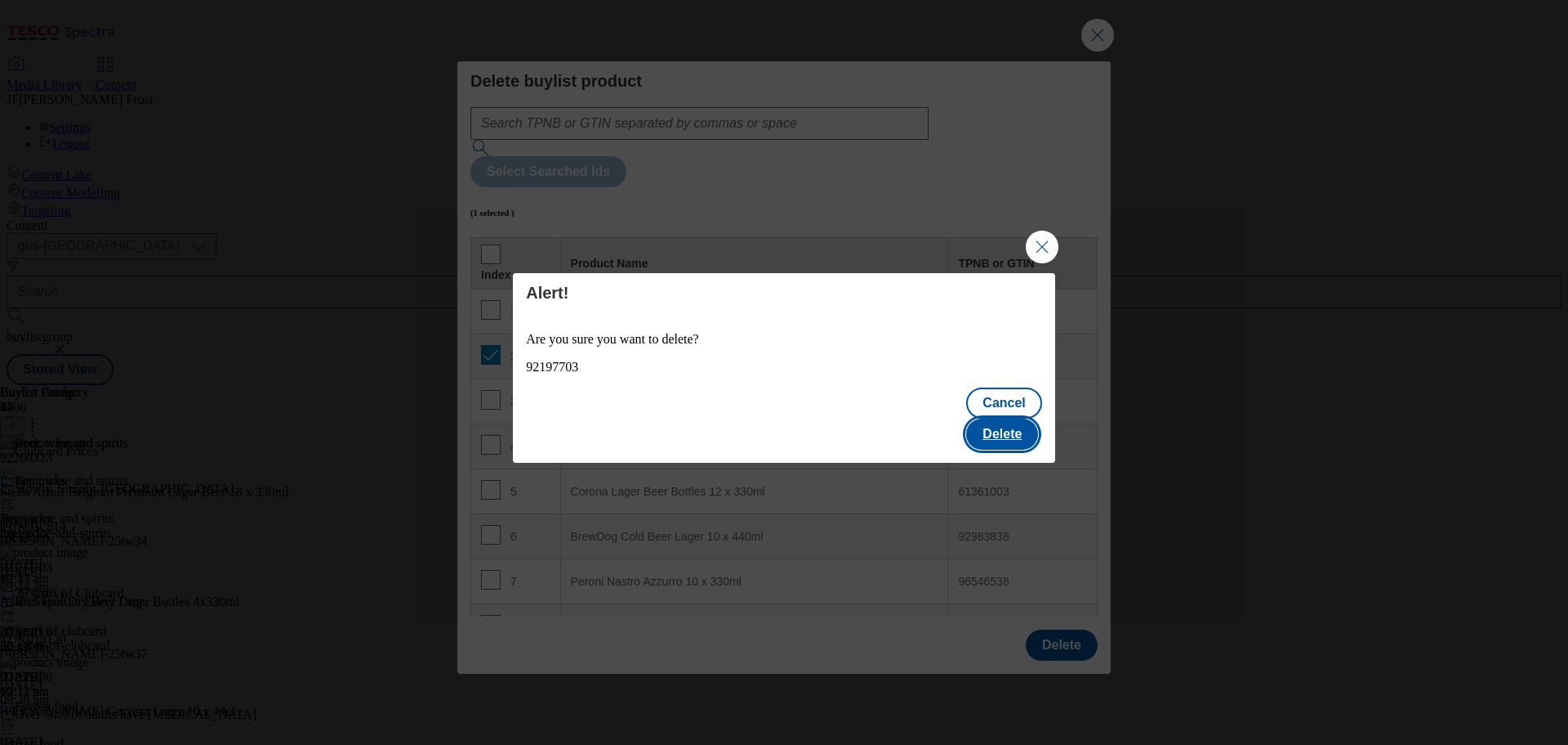
click at [1024, 420] on button "Delete" at bounding box center [1002, 434] width 72 height 31
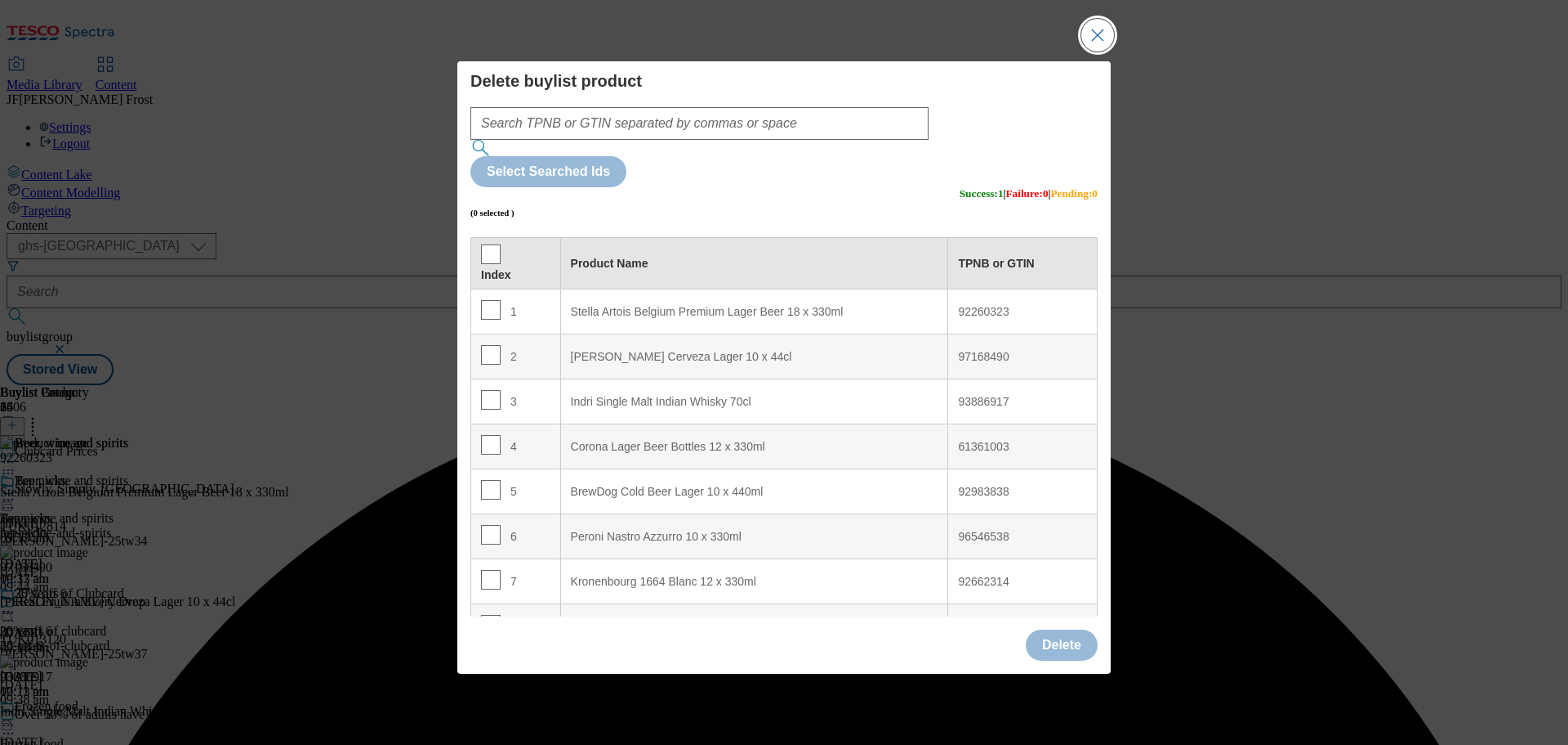
click at [1107, 51] on button "Close Modal" at bounding box center [1098, 36] width 33 height 33
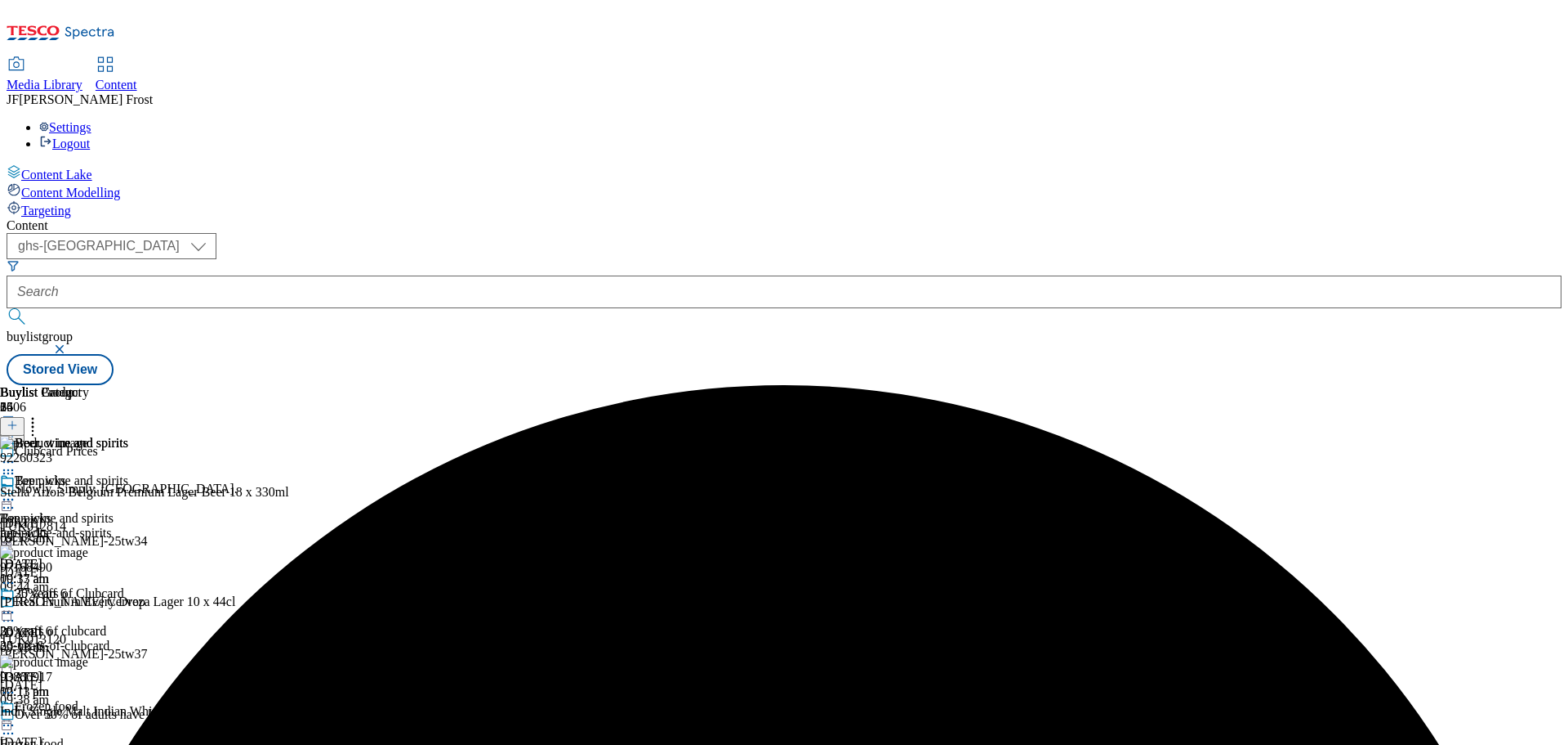
click at [16, 492] on icon at bounding box center [8, 499] width 16 height 16
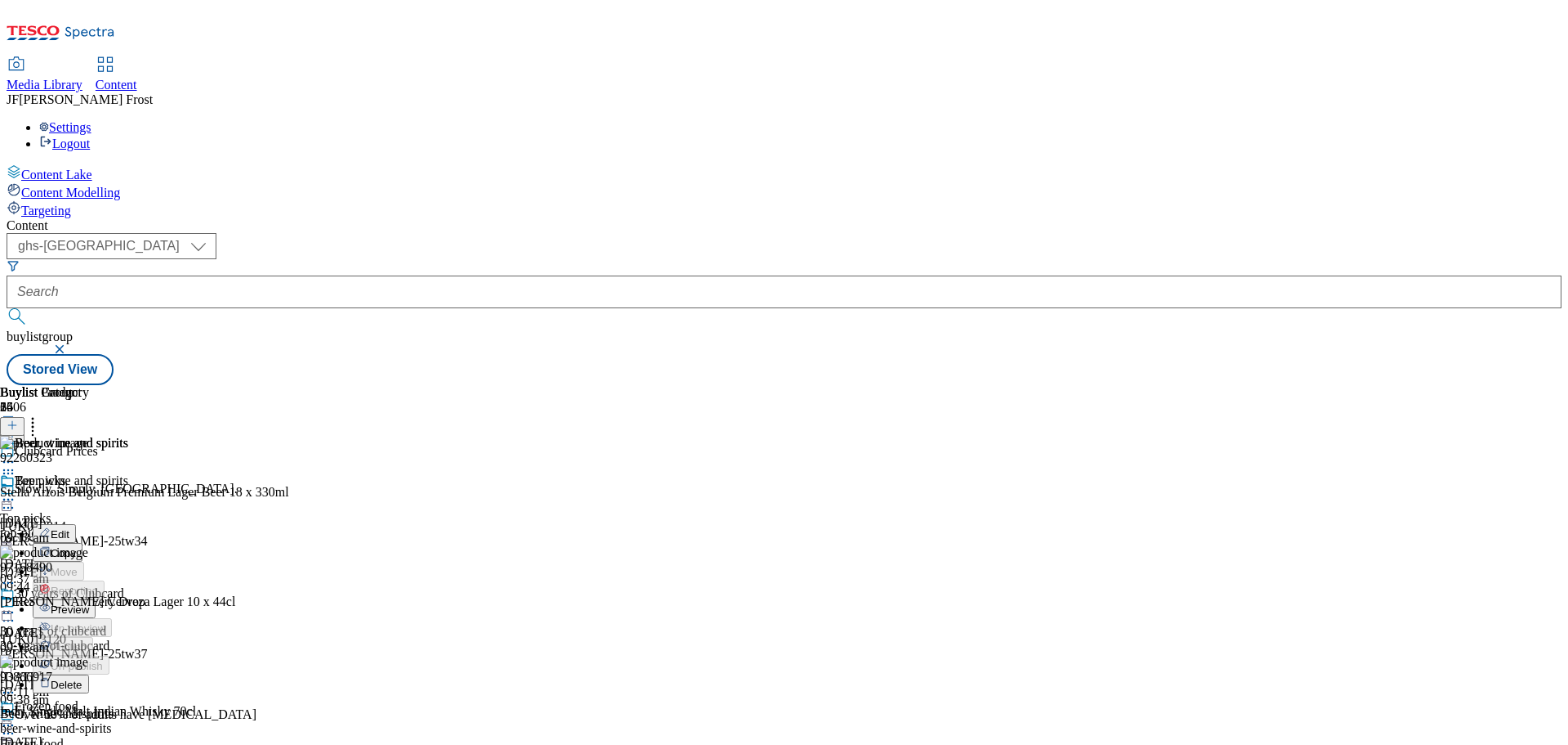
click at [89, 603] on span "Preview" at bounding box center [70, 609] width 39 height 13
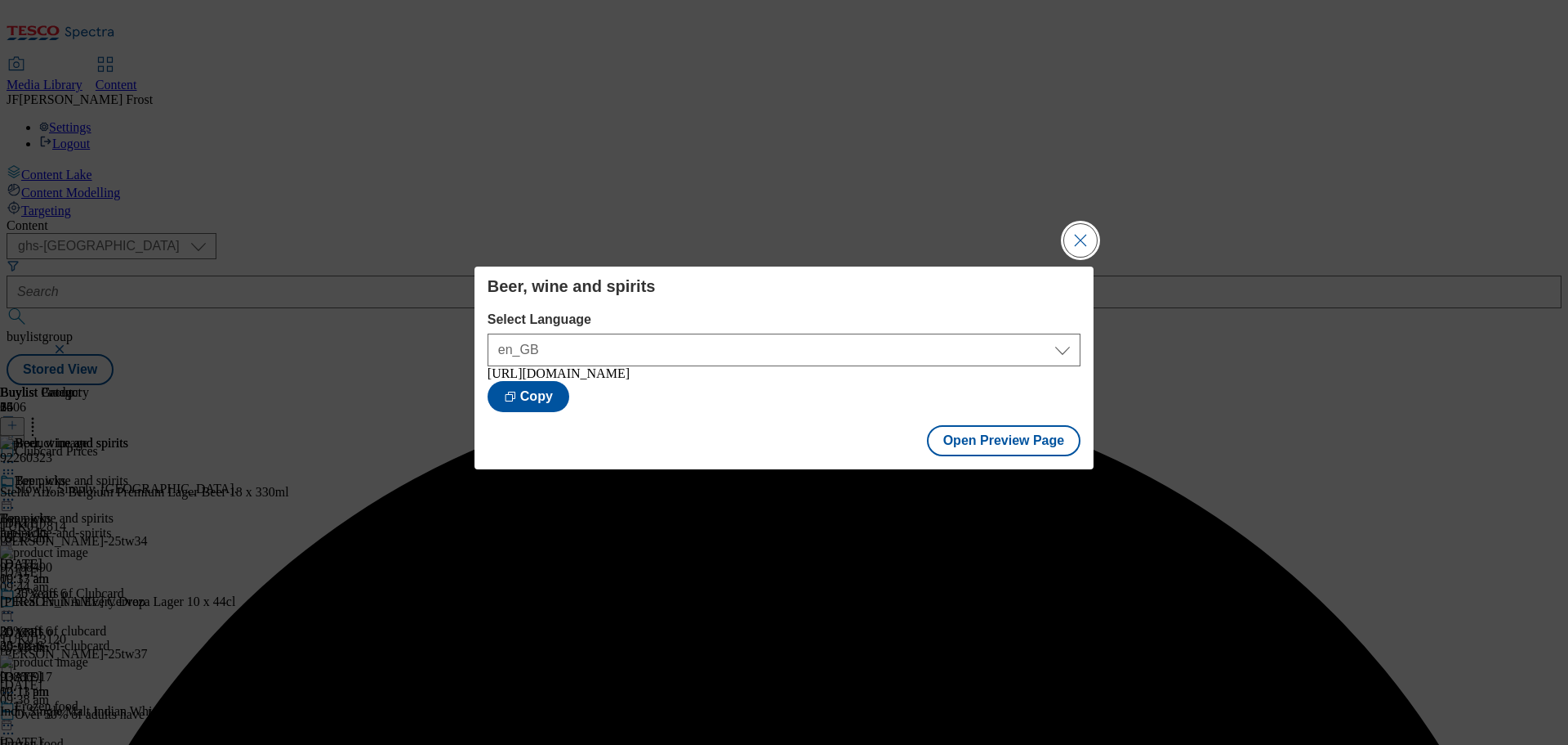
click at [1079, 239] on button "Close Modal" at bounding box center [1081, 240] width 33 height 33
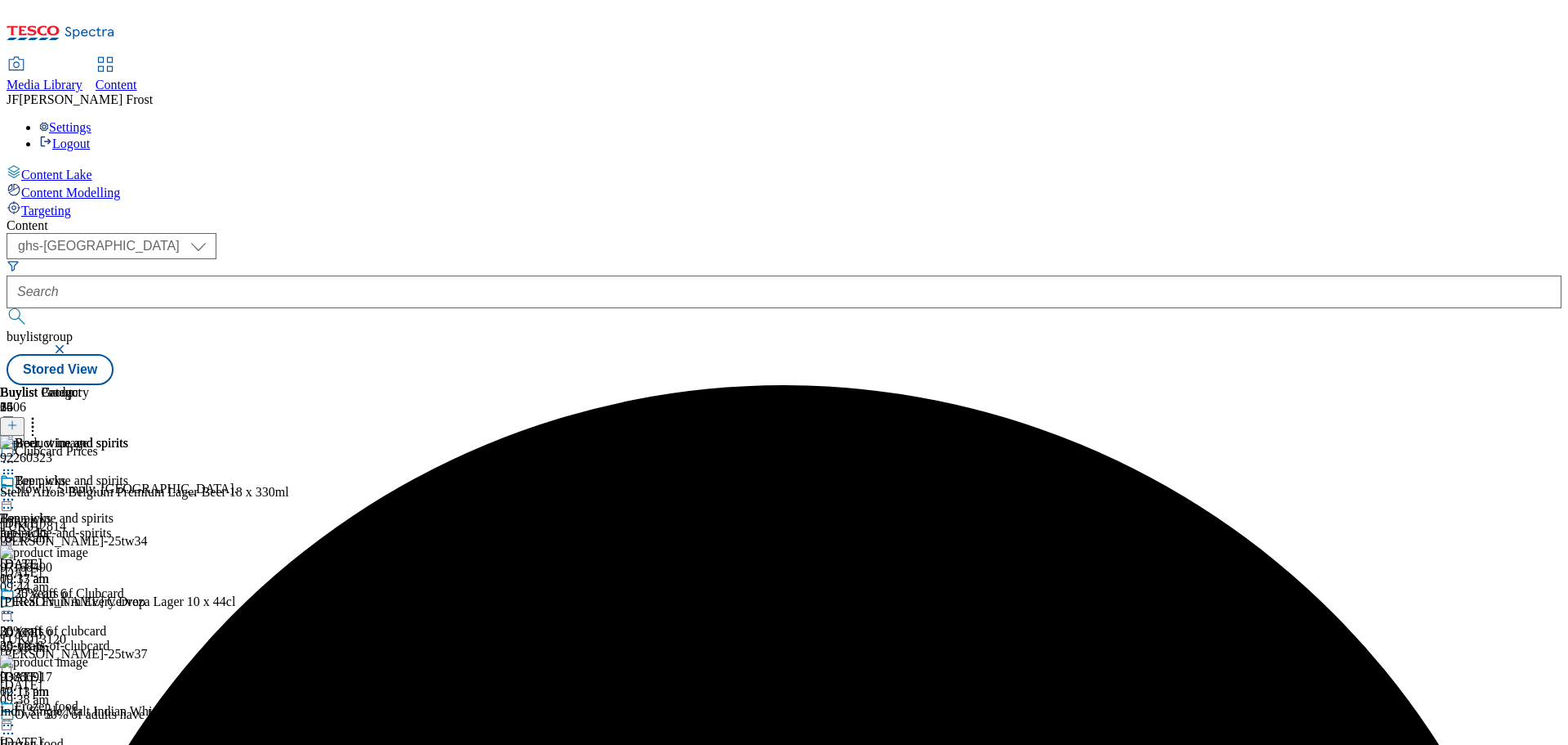
click at [16, 492] on icon at bounding box center [8, 499] width 16 height 16
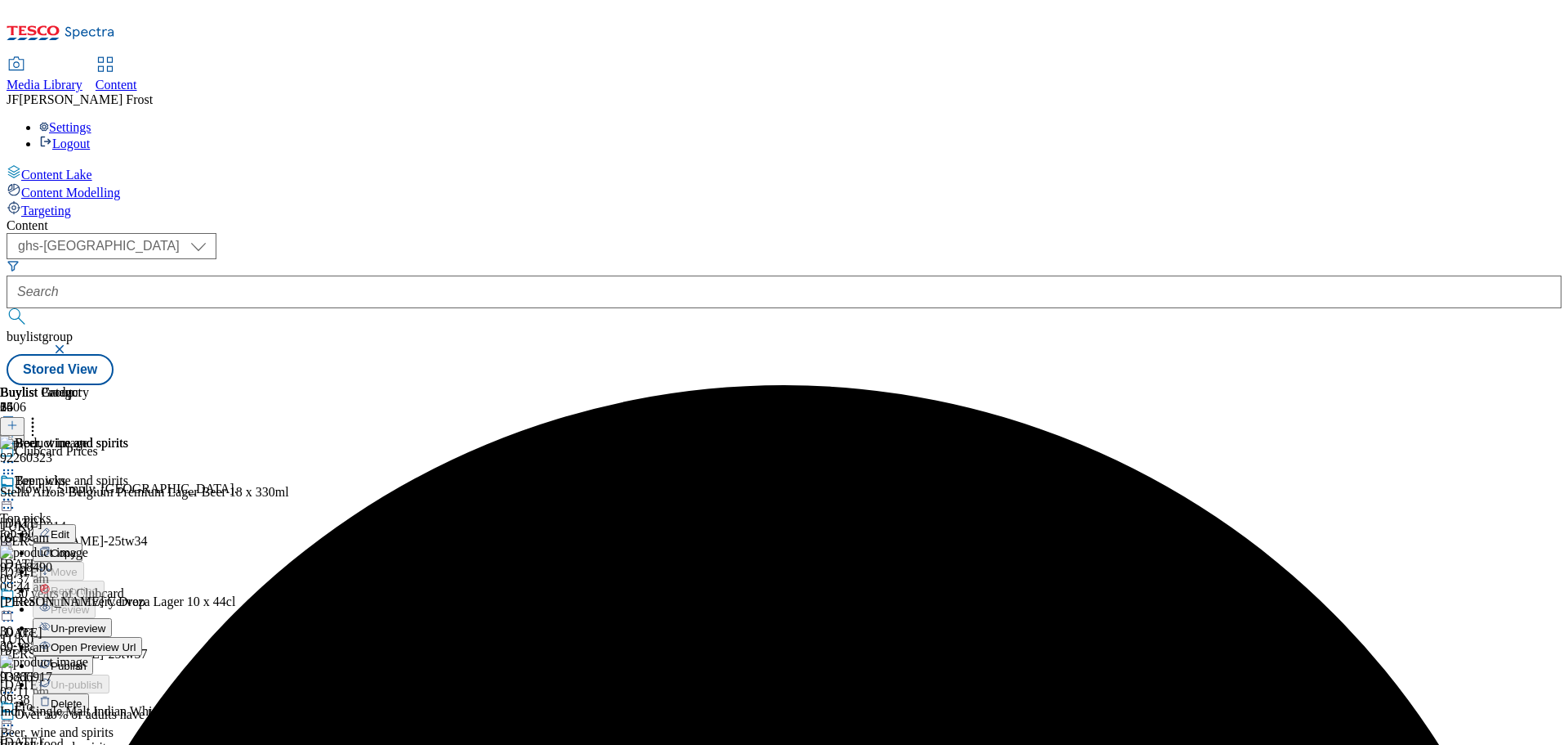
click at [87, 659] on span "Publish" at bounding box center [68, 665] width 36 height 13
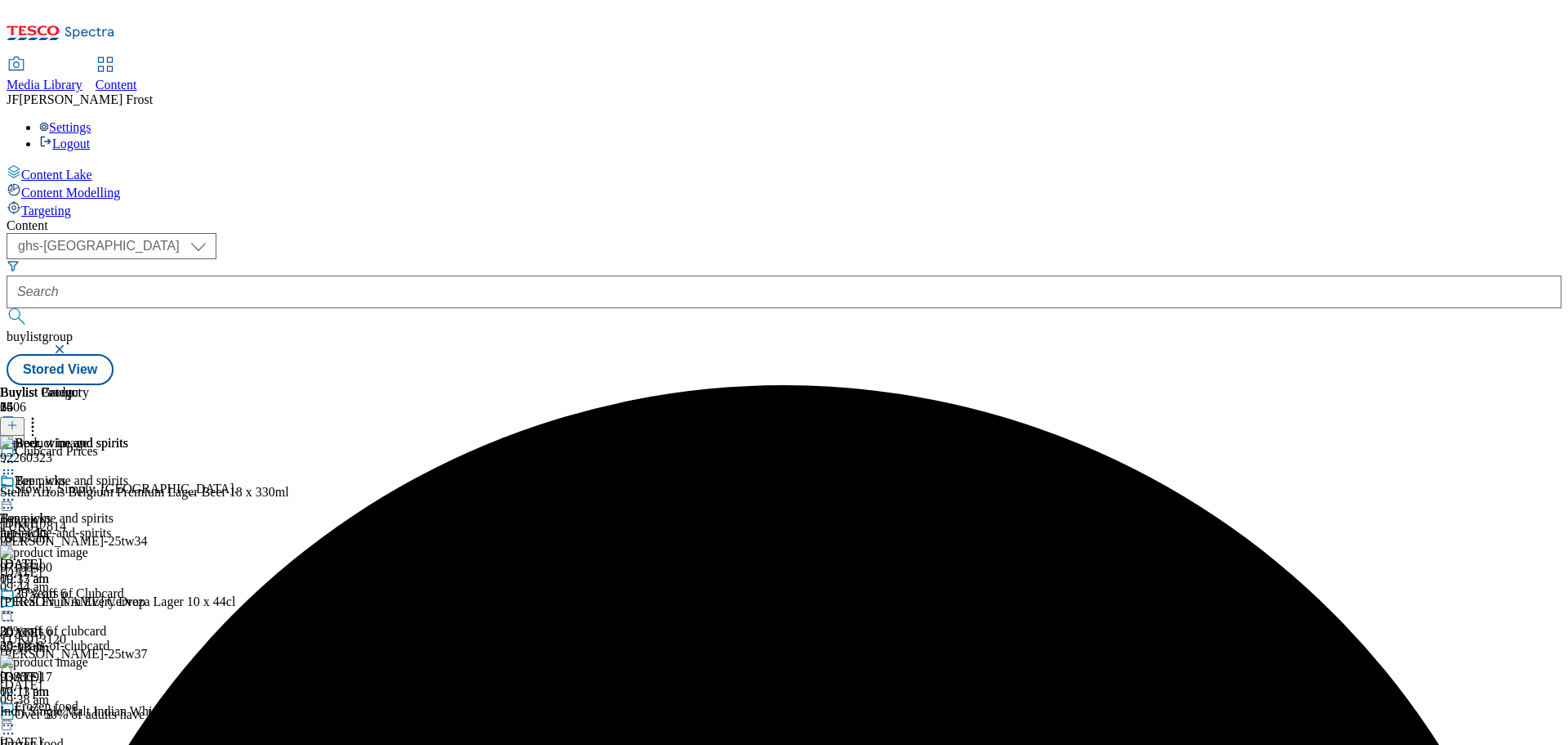
click at [16, 492] on icon at bounding box center [8, 499] width 16 height 16
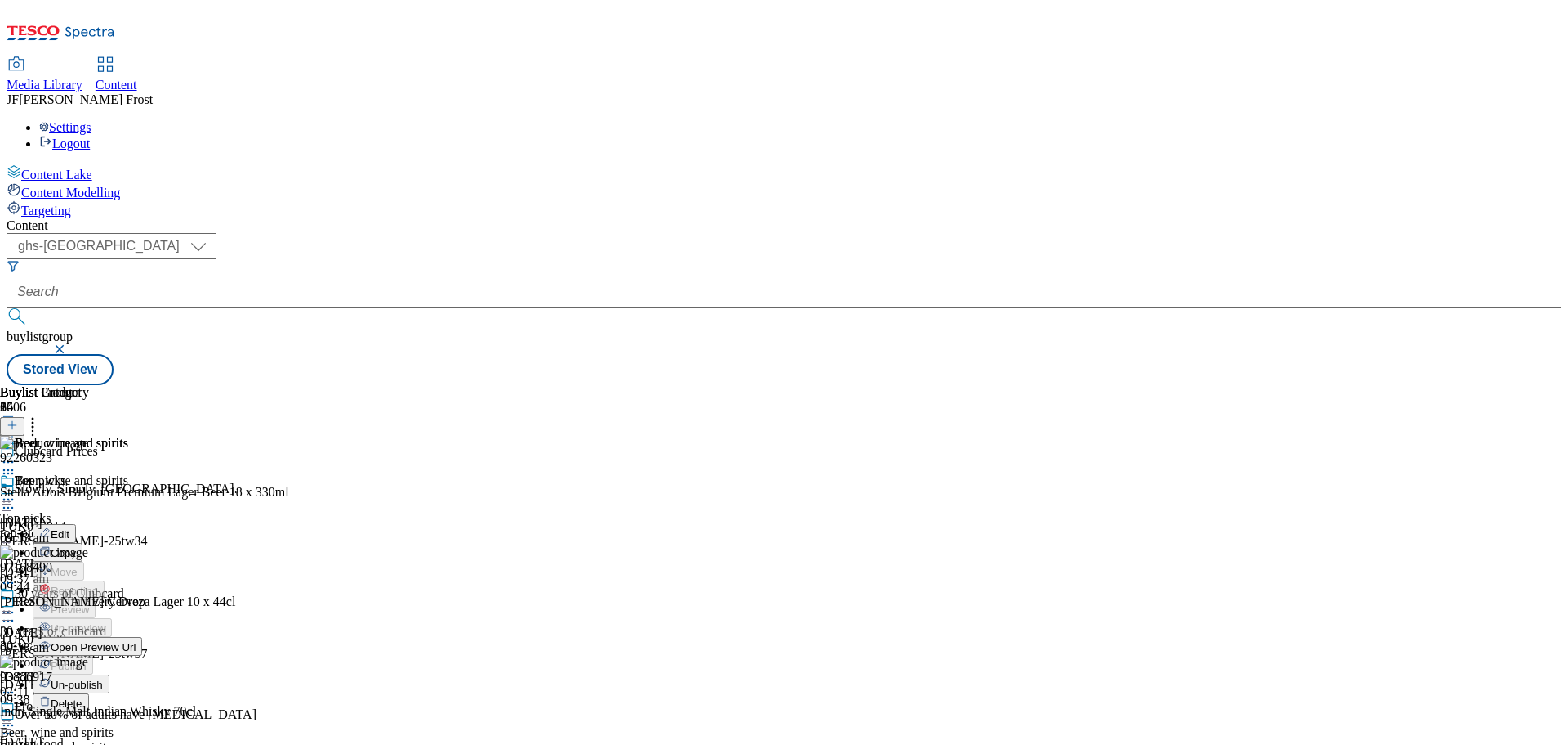
click at [16, 492] on icon at bounding box center [8, 499] width 16 height 16
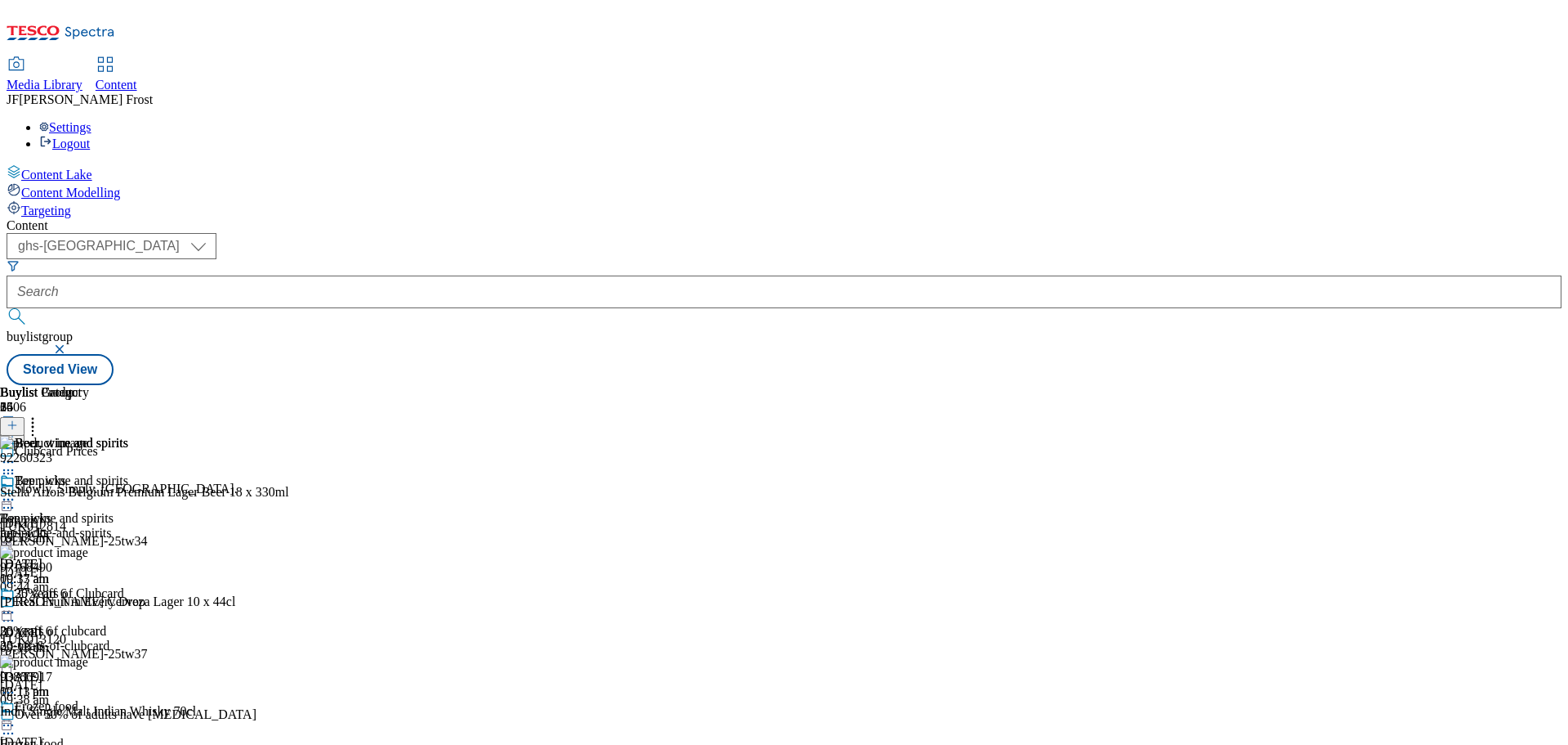
click at [16, 492] on icon at bounding box center [8, 499] width 16 height 16
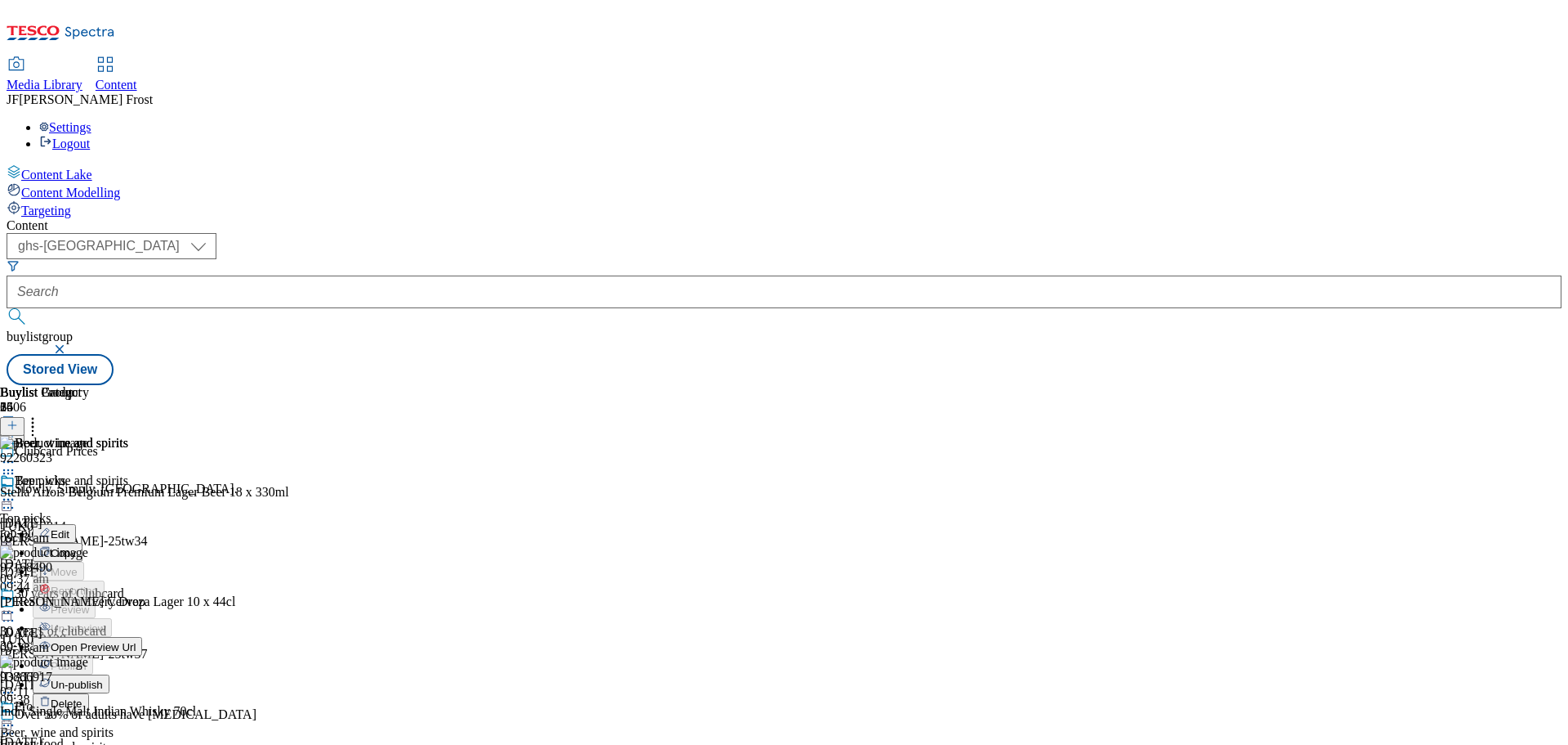
click at [16, 492] on icon at bounding box center [8, 499] width 16 height 16
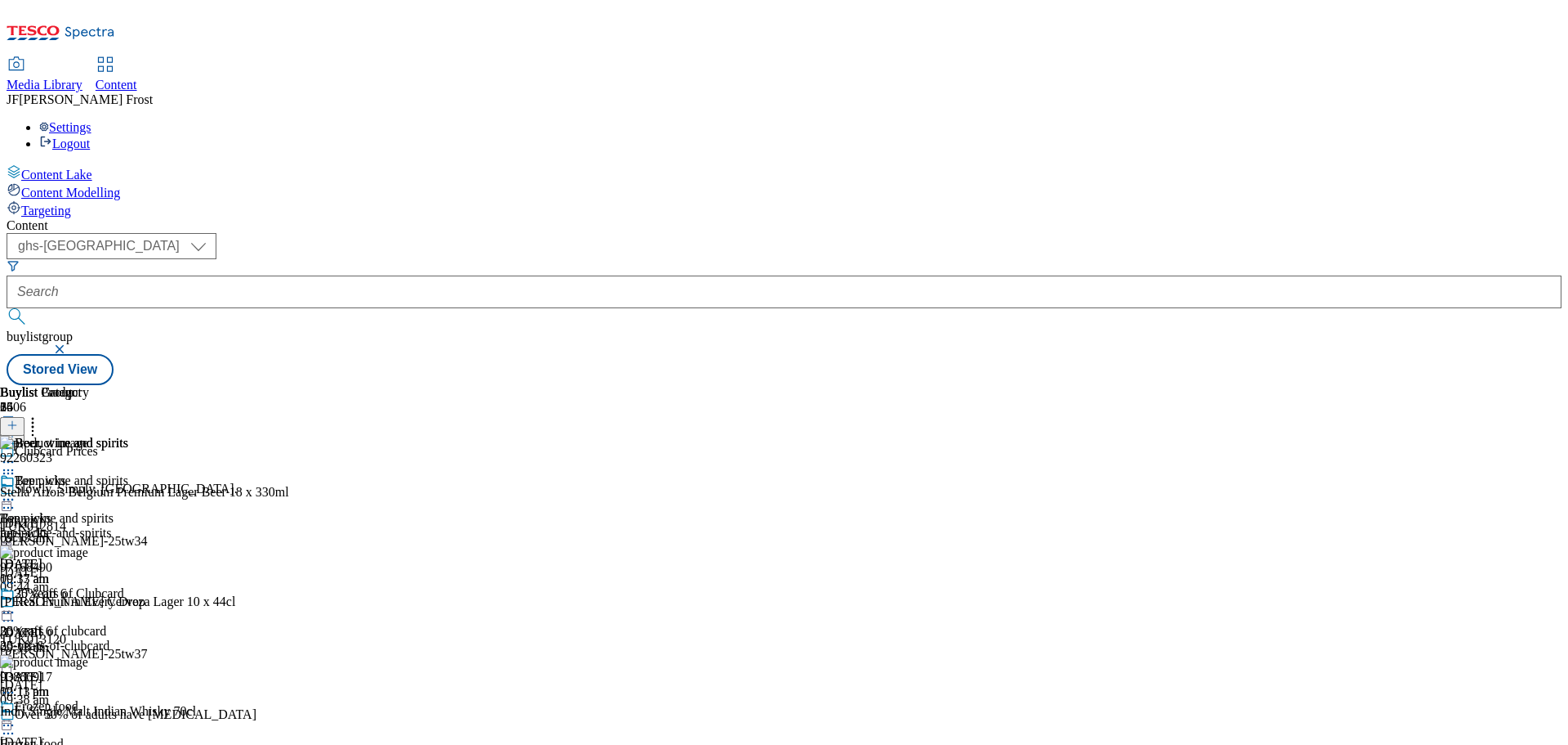
click at [69, 344] on button "button" at bounding box center [61, 349] width 16 height 10
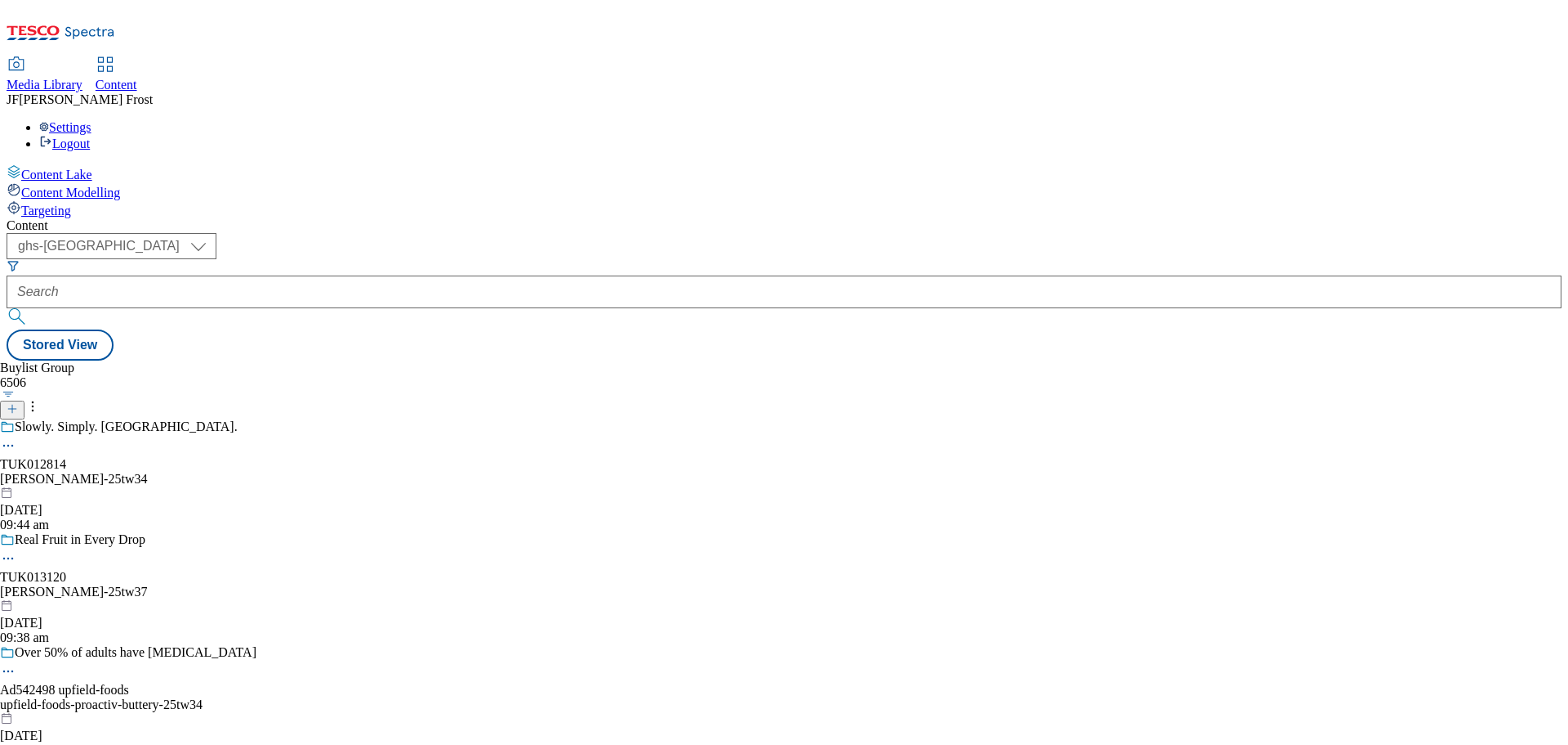
click at [1528, 120] on div "Settings Logout" at bounding box center [784, 136] width 1555 height 31
click at [90, 137] on link "Logout" at bounding box center [65, 144] width 51 height 13
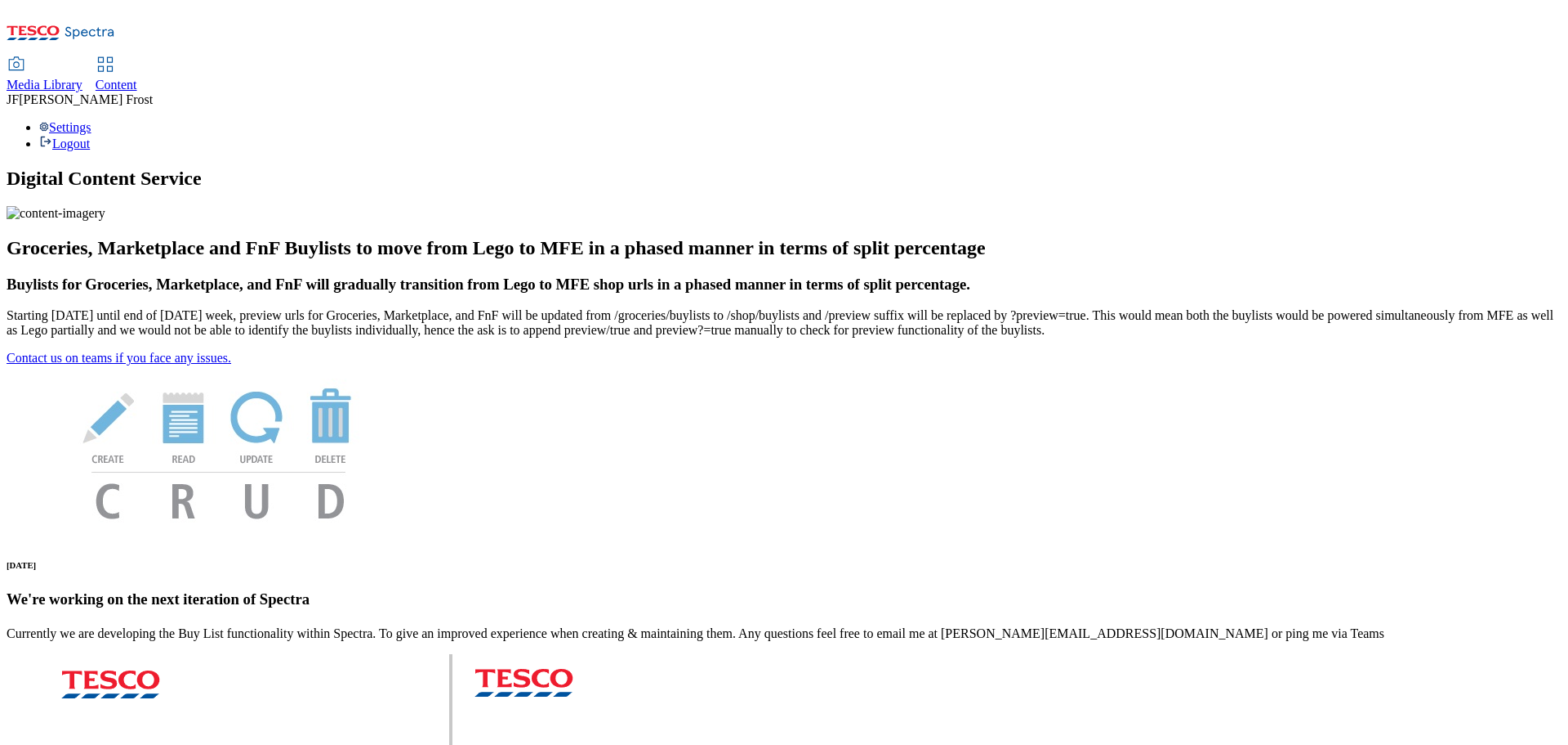
click at [137, 58] on link "Content" at bounding box center [116, 75] width 41 height 35
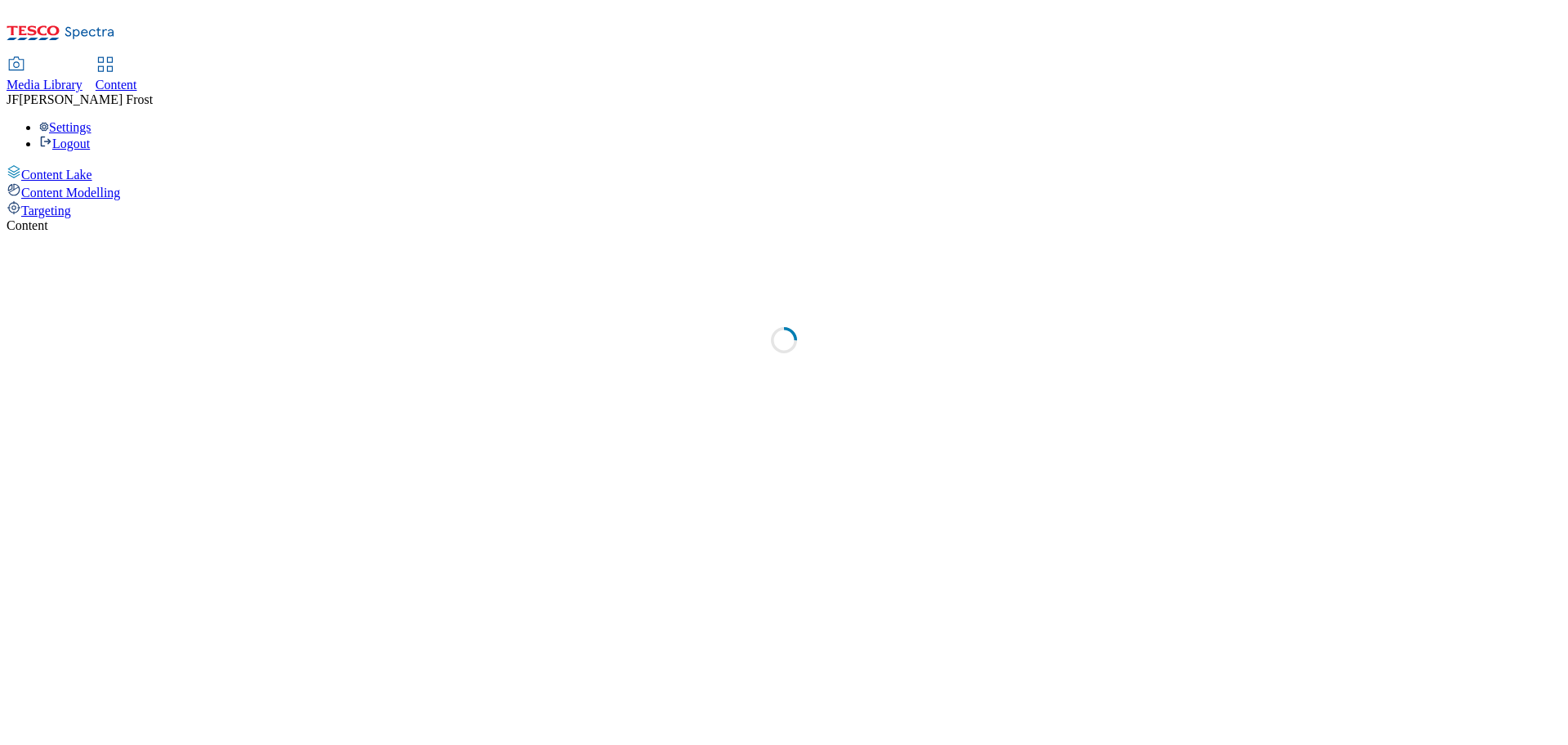
select select "ghs-[GEOGRAPHIC_DATA]"
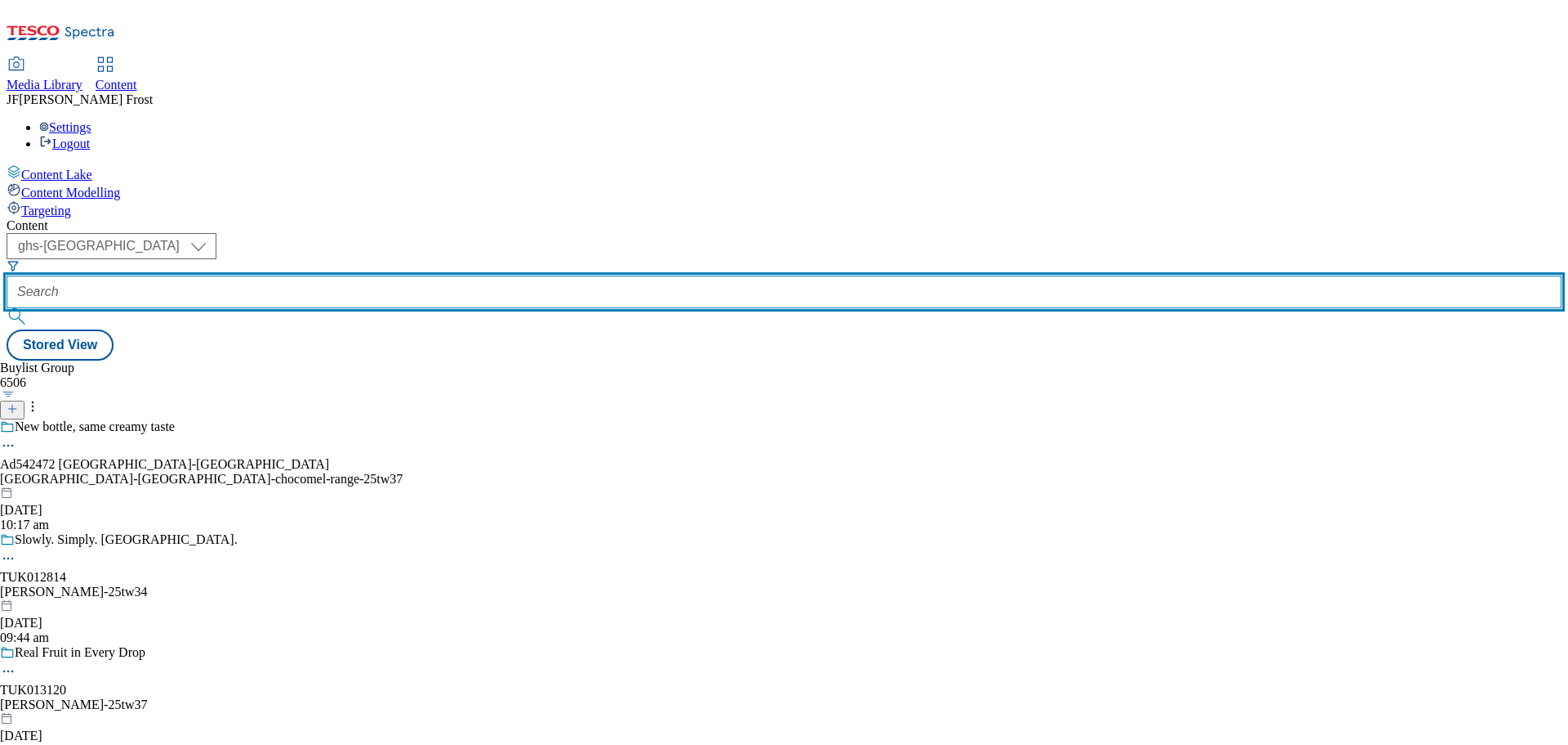
click at [407, 276] on input "text" at bounding box center [784, 292] width 1555 height 33
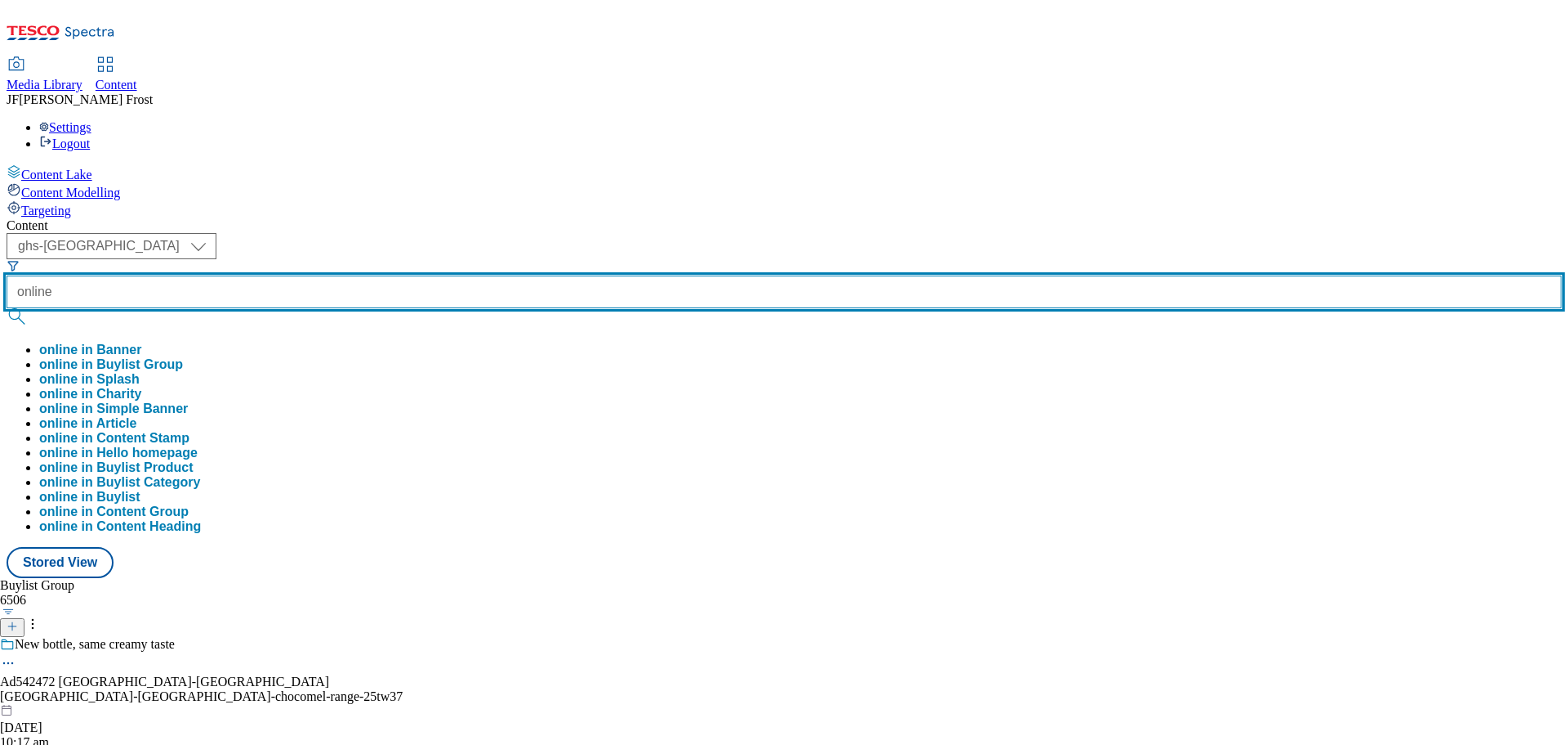
type input "online"
click at [7, 308] on button "submit" at bounding box center [18, 316] width 23 height 16
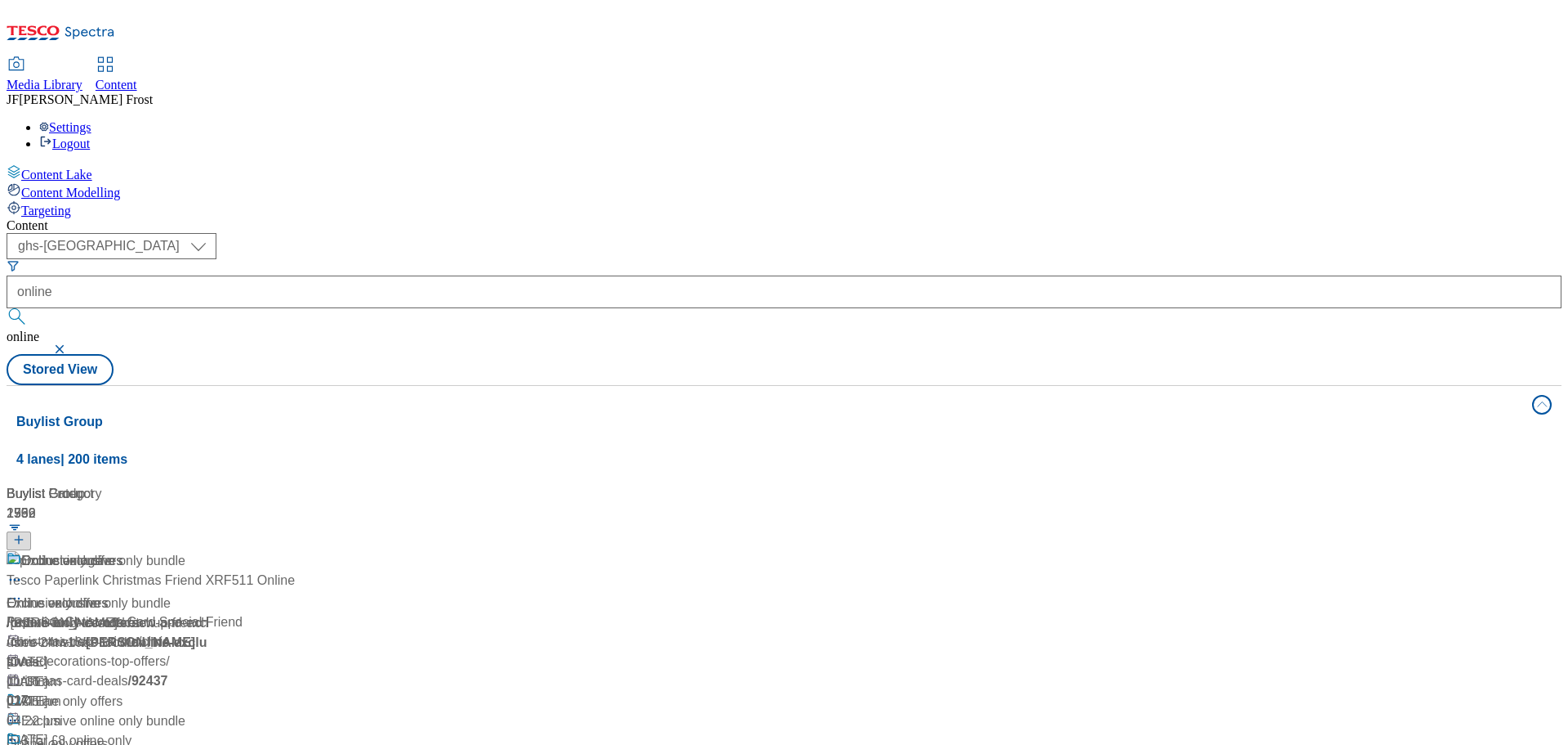
click at [753, 233] on div "( optional ) ghs-roi ghs-[GEOGRAPHIC_DATA] ghs-[GEOGRAPHIC_DATA] online online …" at bounding box center [784, 309] width 1555 height 152
click at [122, 551] on span "Online only offers" at bounding box center [71, 561] width 101 height 20
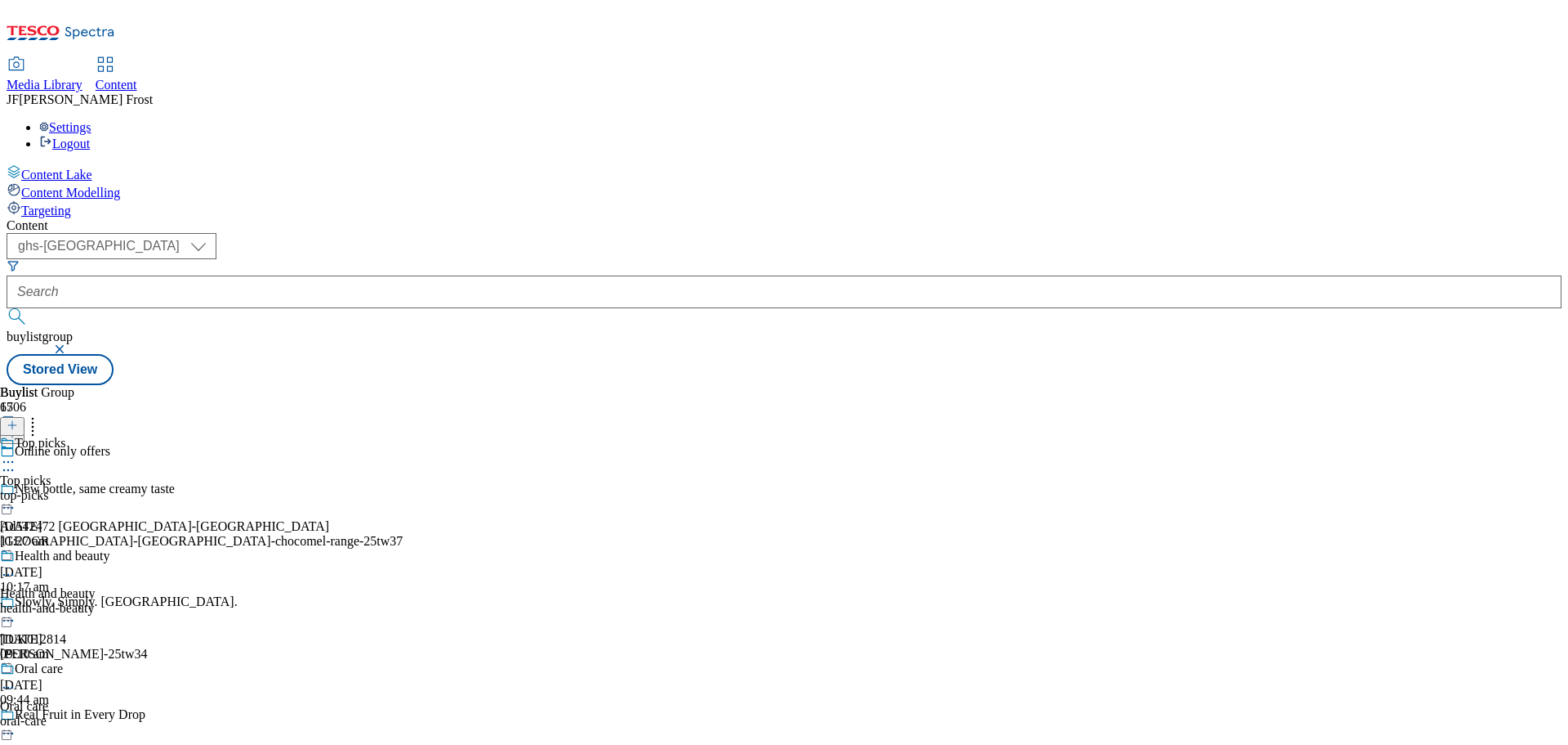
click at [69, 344] on button "button" at bounding box center [61, 349] width 16 height 10
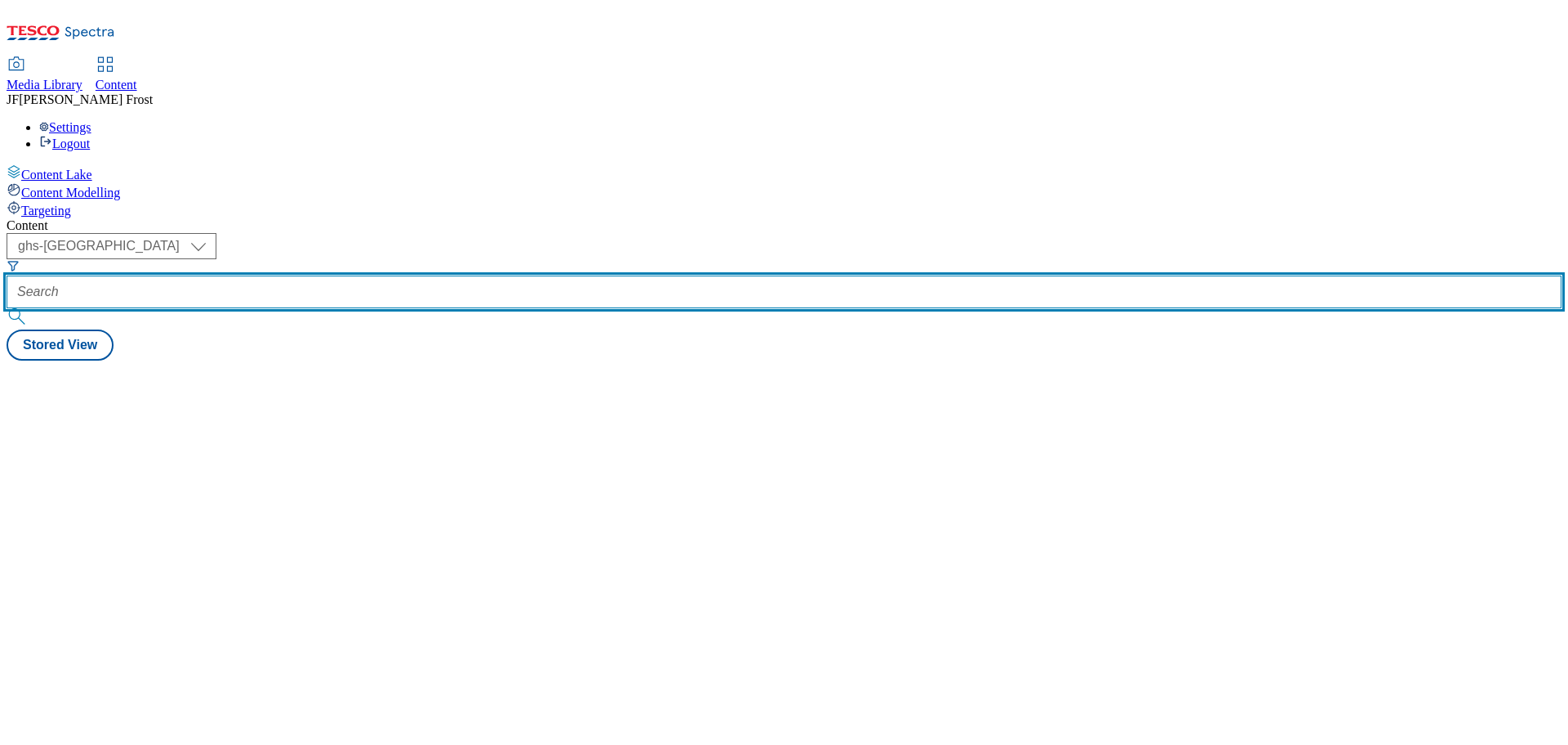
click at [418, 276] on input "text" at bounding box center [784, 292] width 1555 height 33
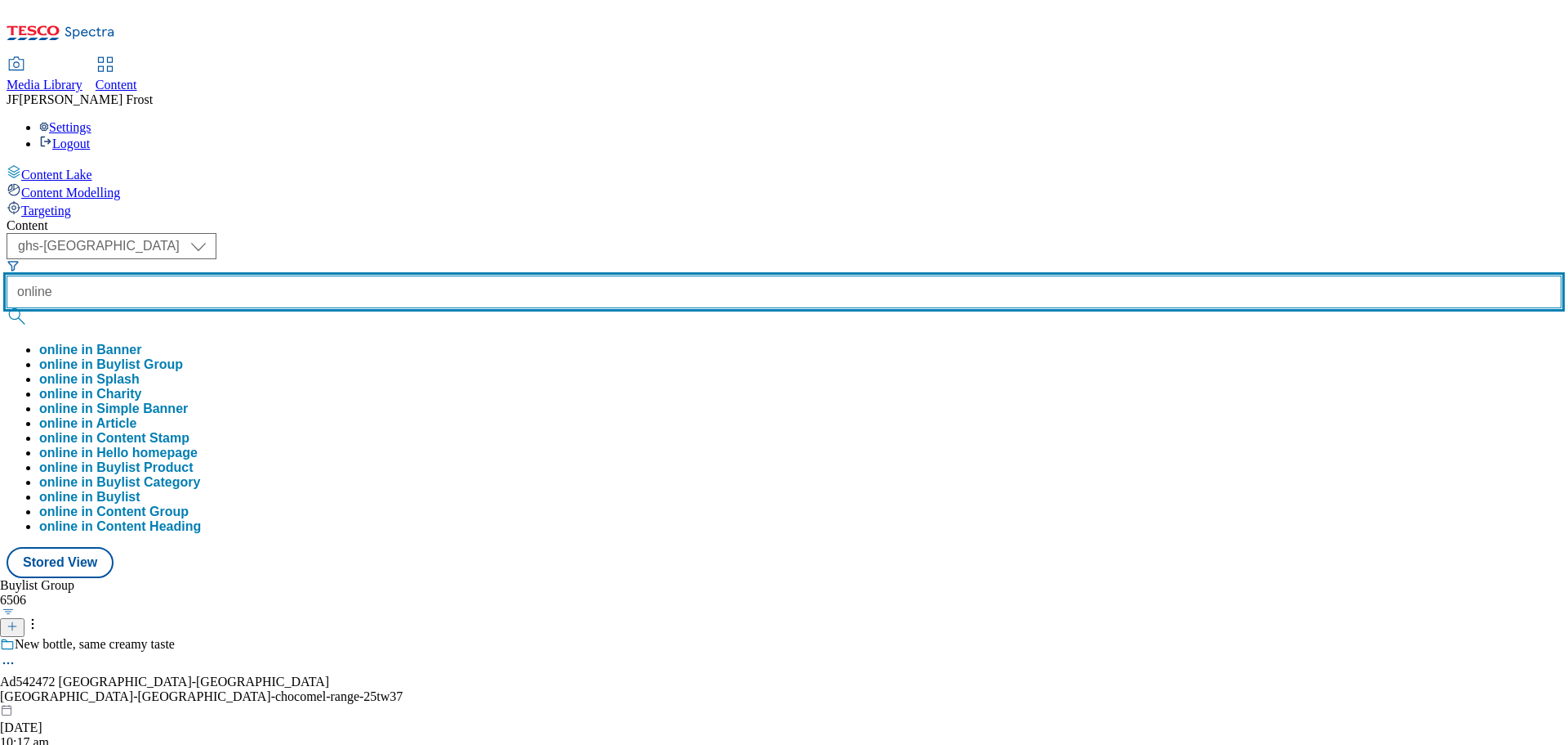
type input "online"
click at [7, 308] on button "submit" at bounding box center [18, 316] width 23 height 16
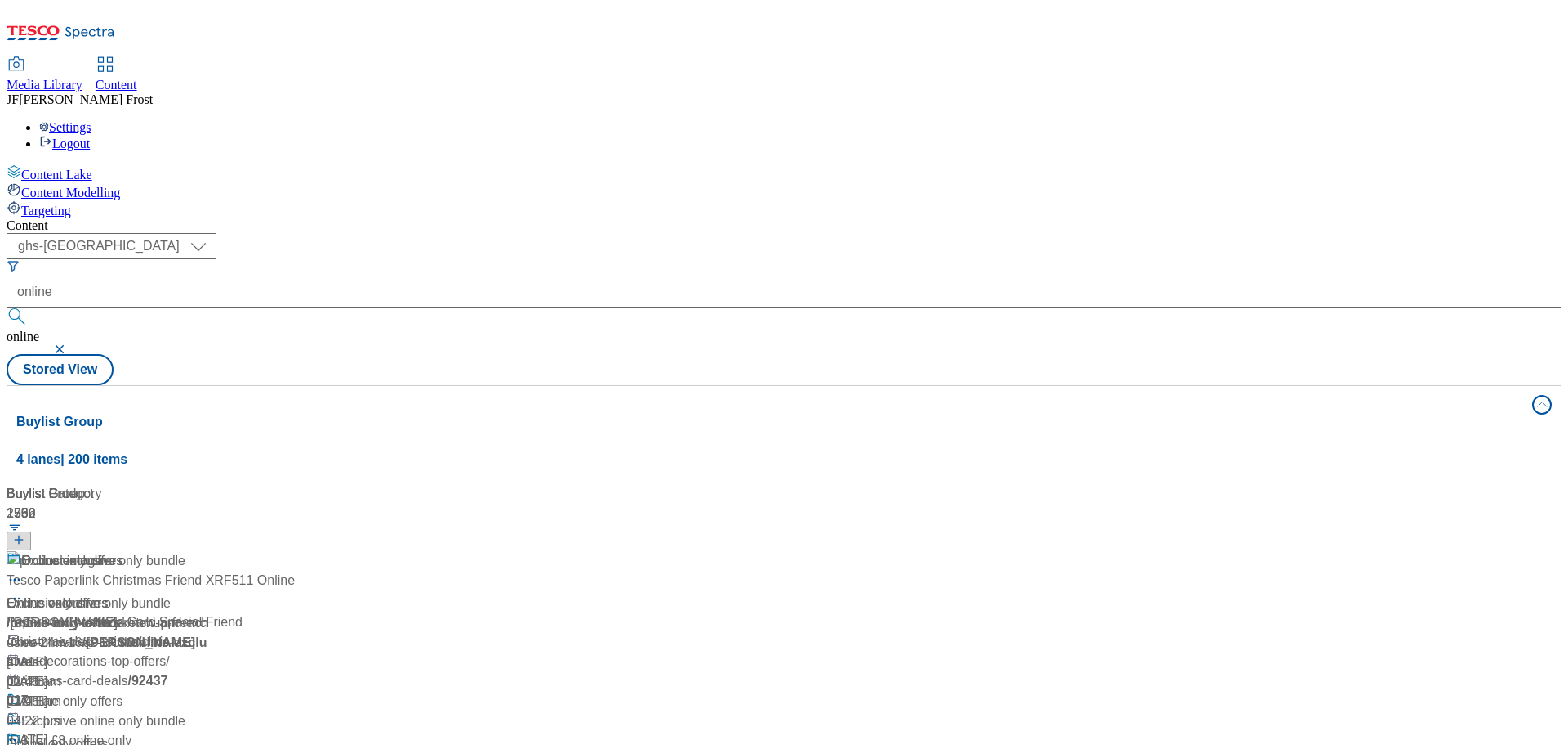
click at [737, 233] on div "( optional ) ghs-roi ghs-[GEOGRAPHIC_DATA] ghs-[GEOGRAPHIC_DATA] online online …" at bounding box center [784, 309] width 1555 height 152
click at [108, 733] on div "Online only offers" at bounding box center [57, 743] width 101 height 19
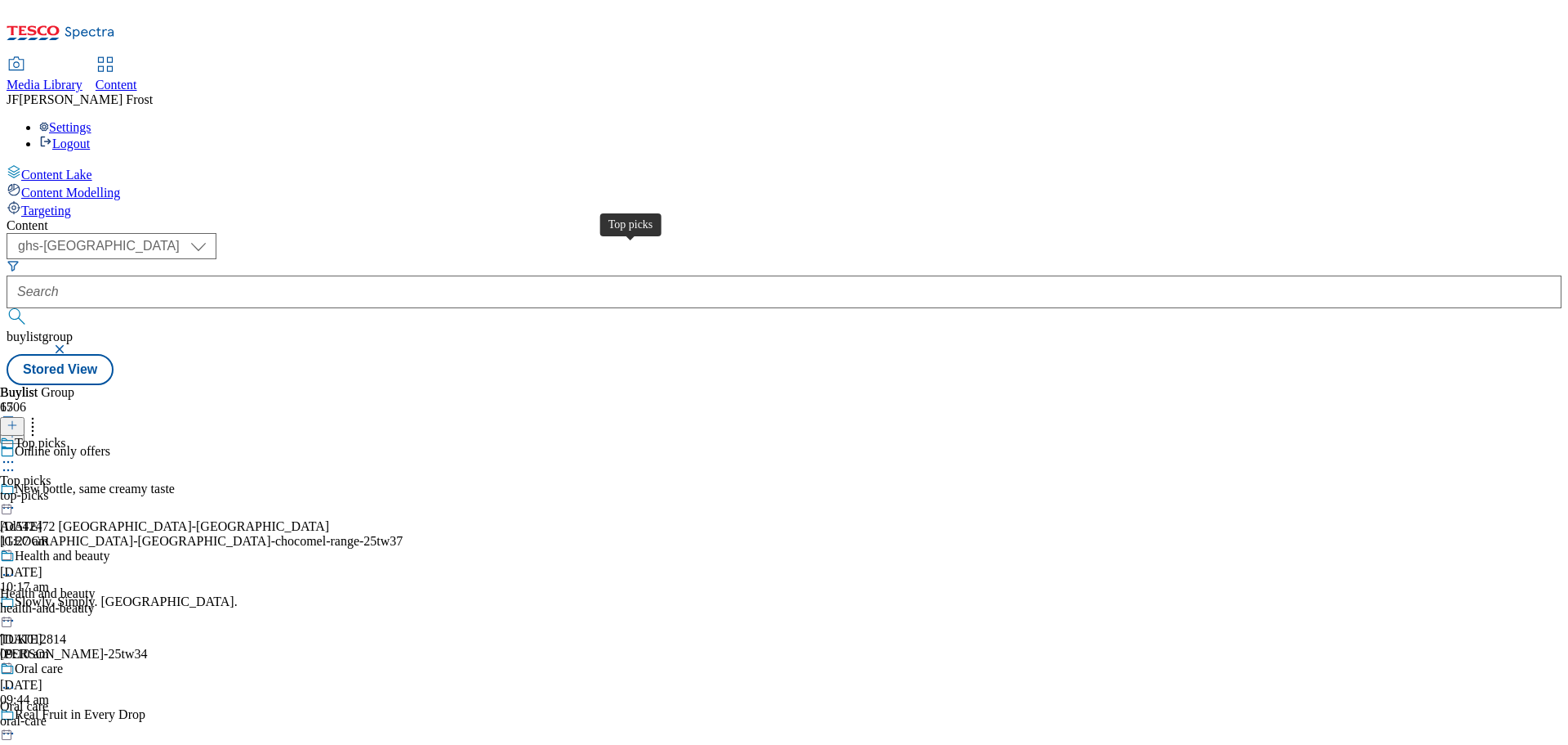
click at [65, 436] on div "Top picks" at bounding box center [39, 442] width 51 height 14
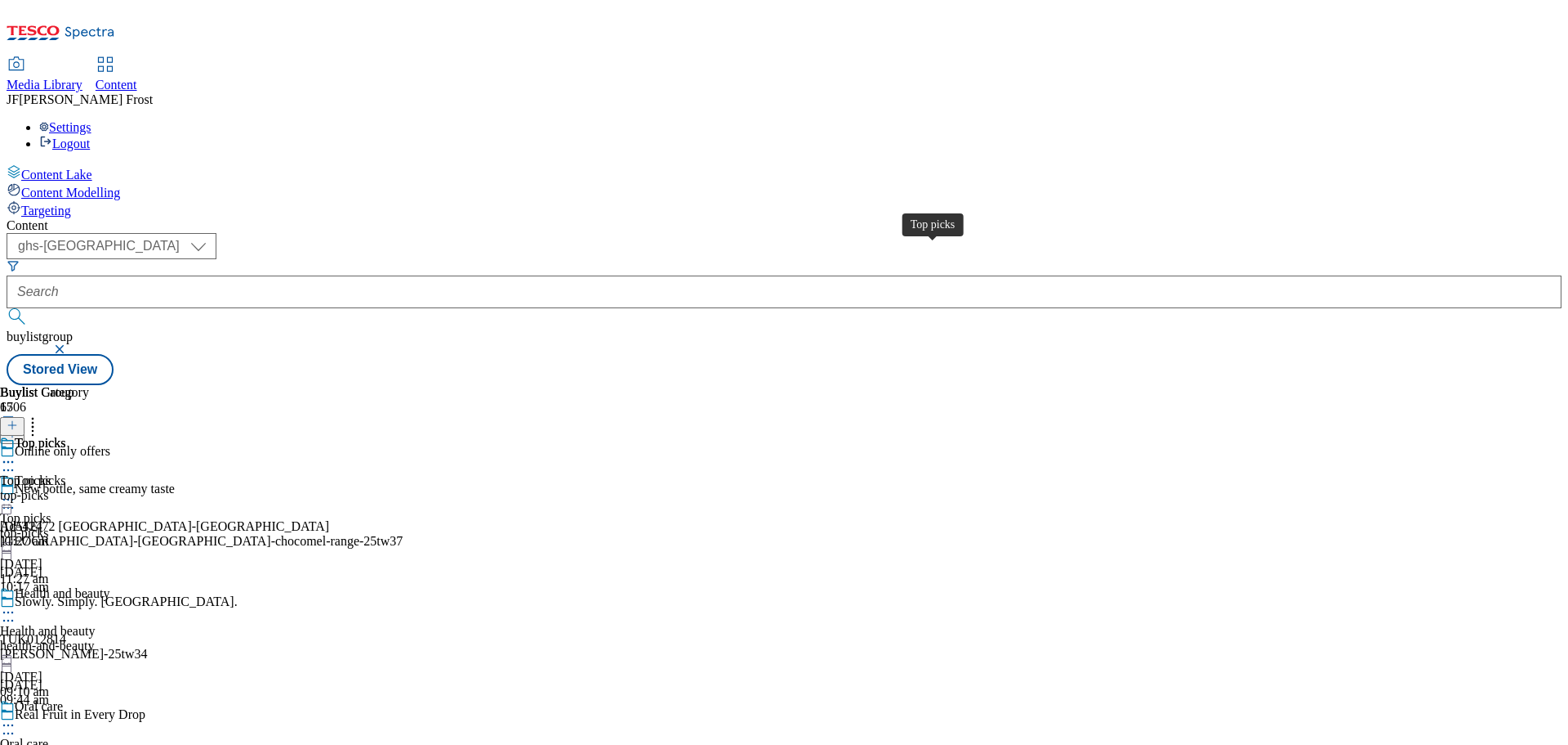
click at [65, 436] on div "Top picks" at bounding box center [39, 442] width 51 height 14
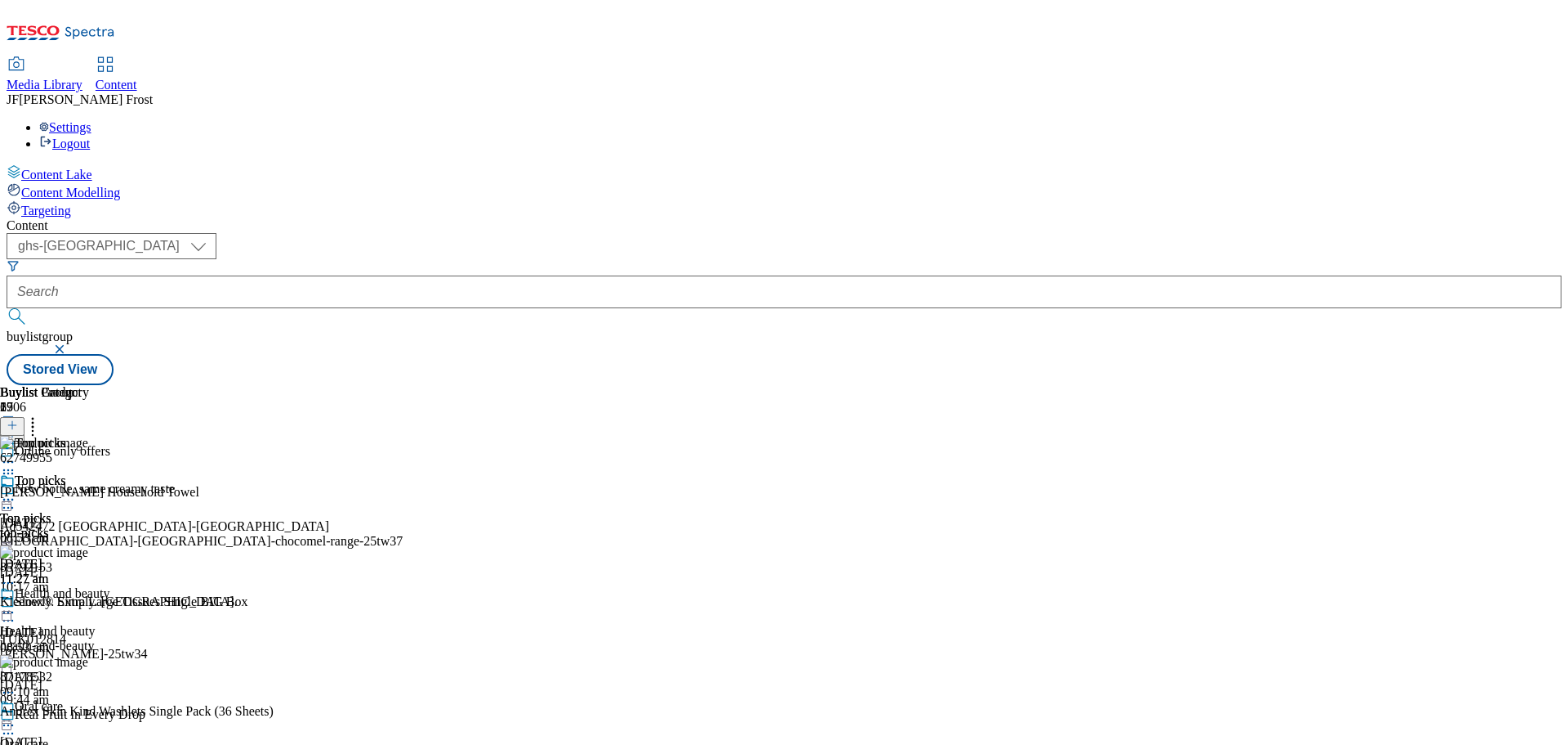
click at [69, 344] on button "button" at bounding box center [61, 349] width 16 height 10
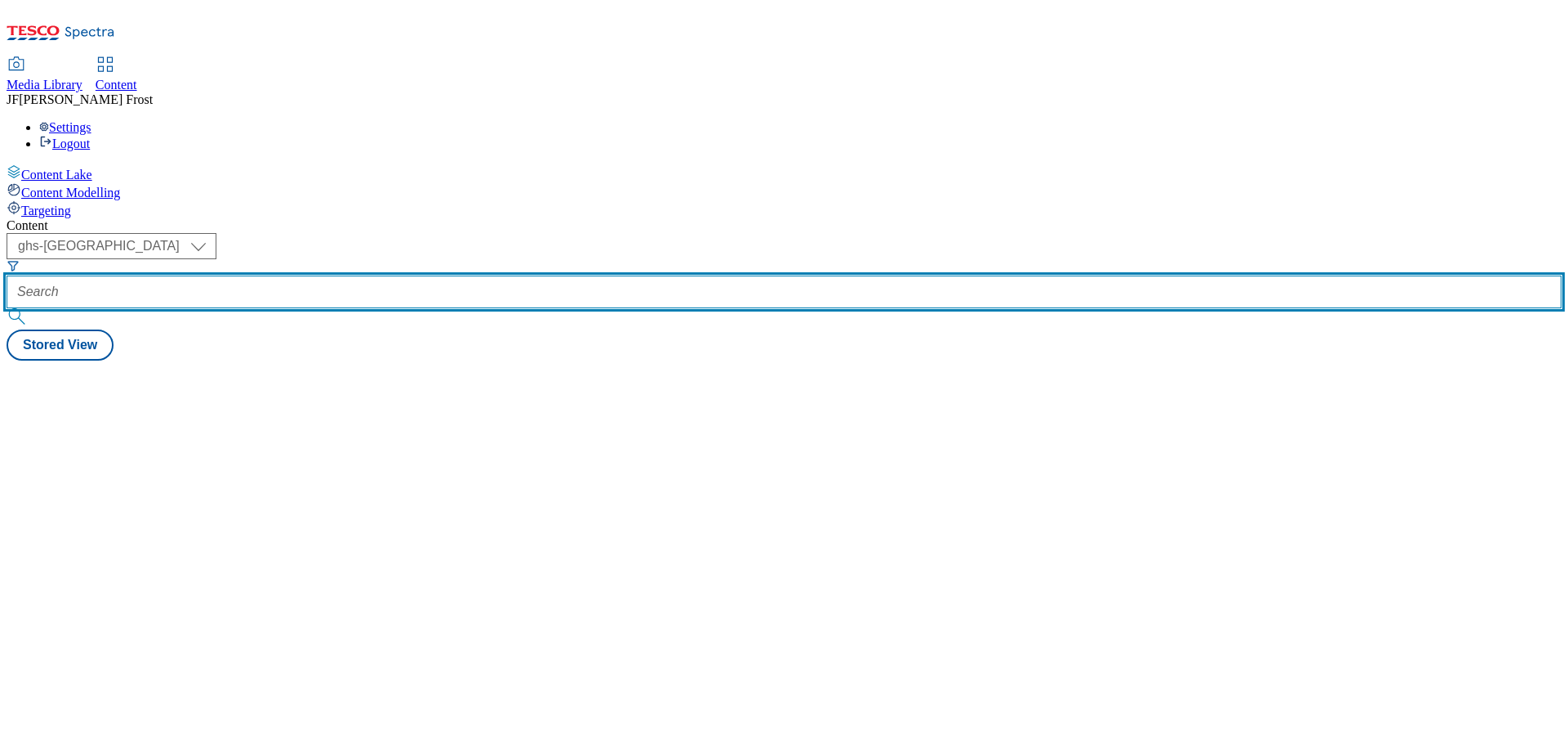
click at [426, 276] on input "text" at bounding box center [784, 292] width 1555 height 33
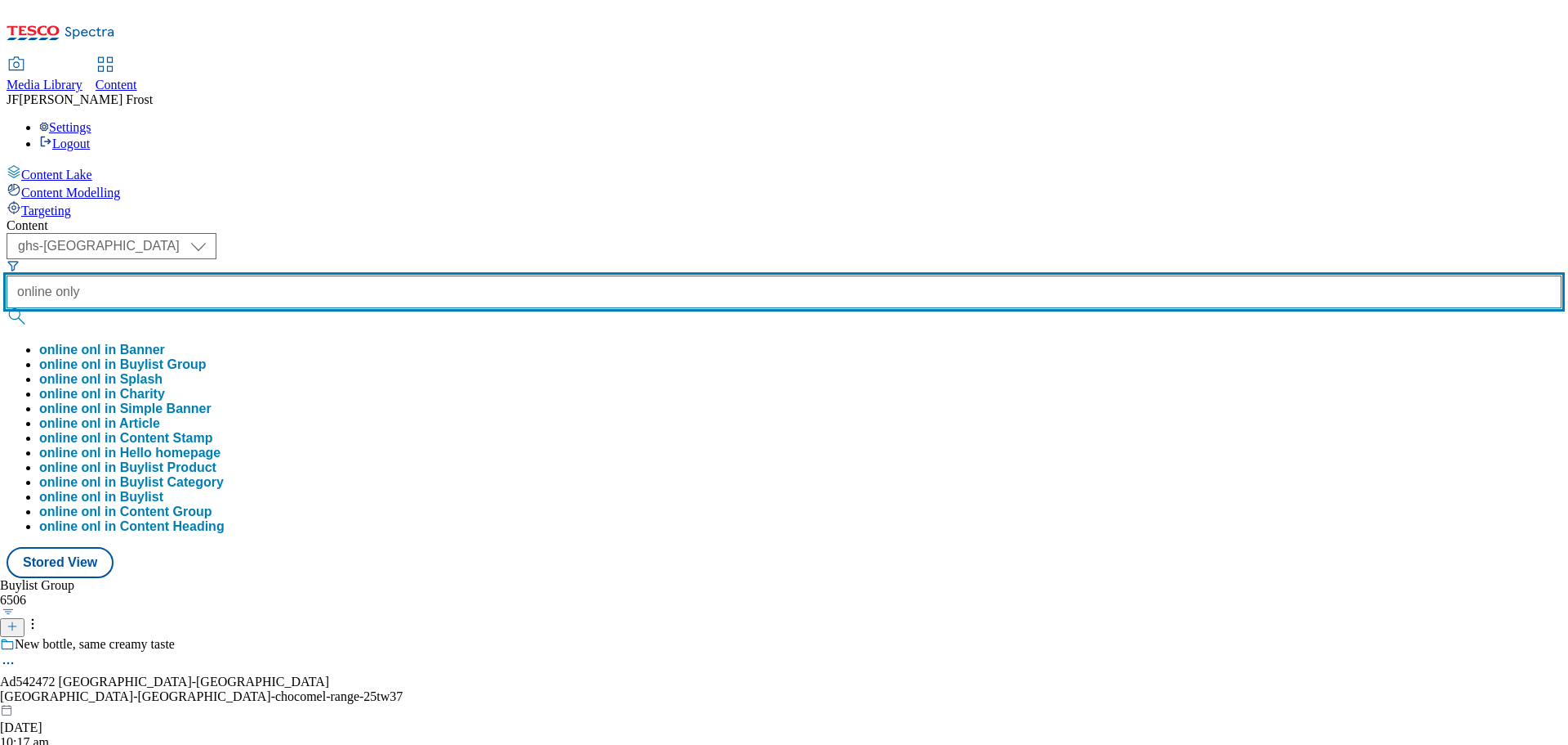
type input "online only"
click at [7, 308] on button "submit" at bounding box center [18, 316] width 23 height 16
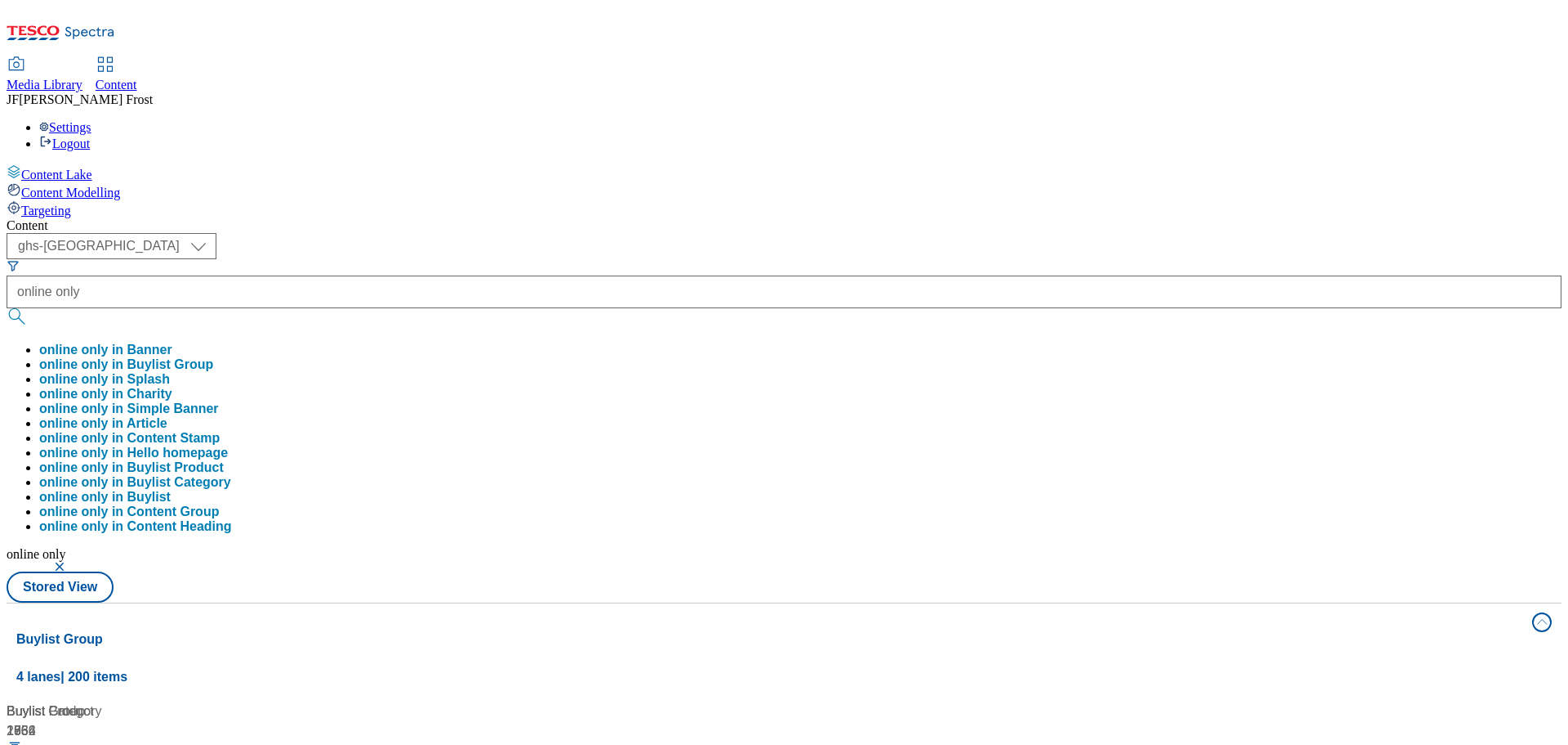
click at [648, 218] on div "Content" at bounding box center [784, 225] width 1555 height 14
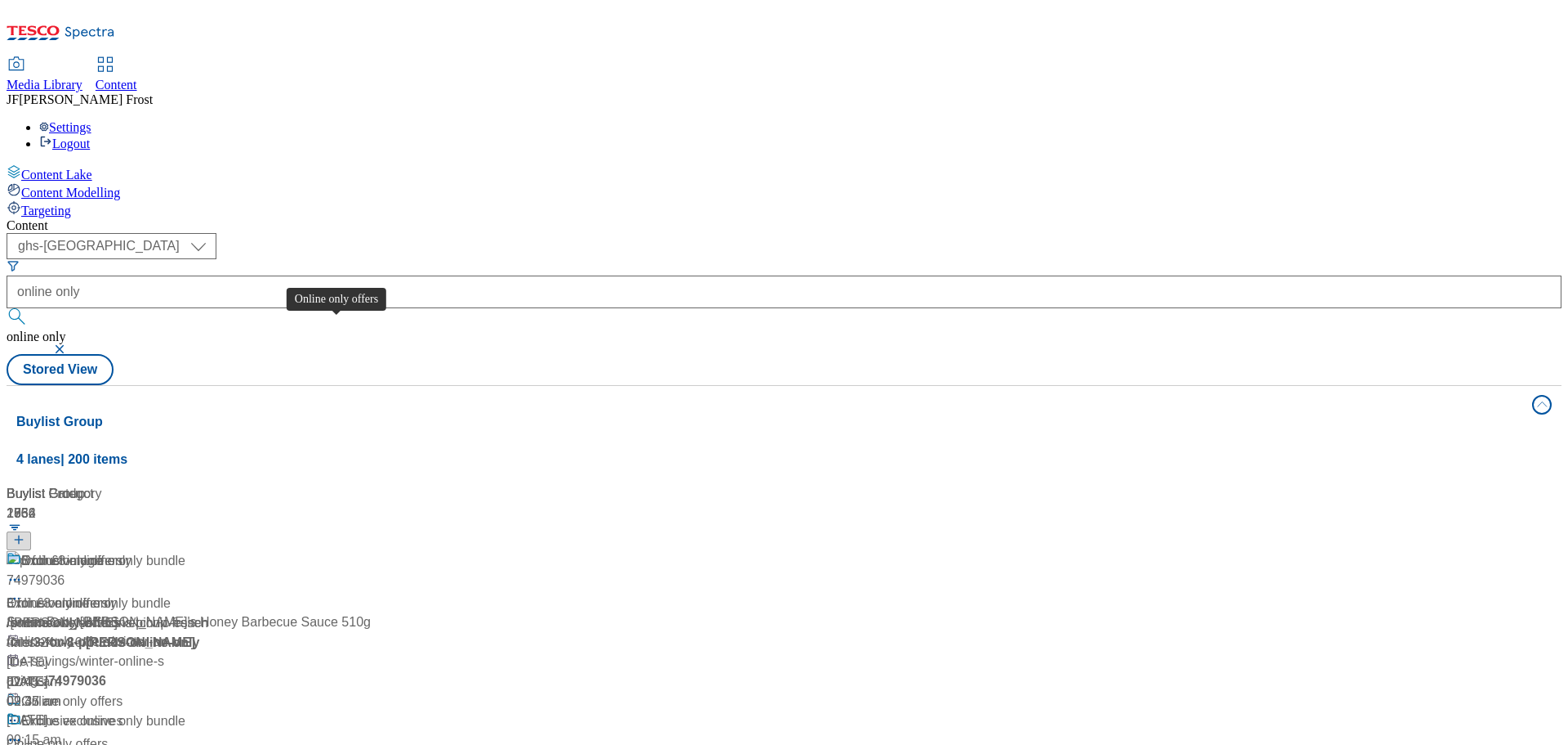
click at [122, 551] on span "Online only offers" at bounding box center [71, 561] width 101 height 20
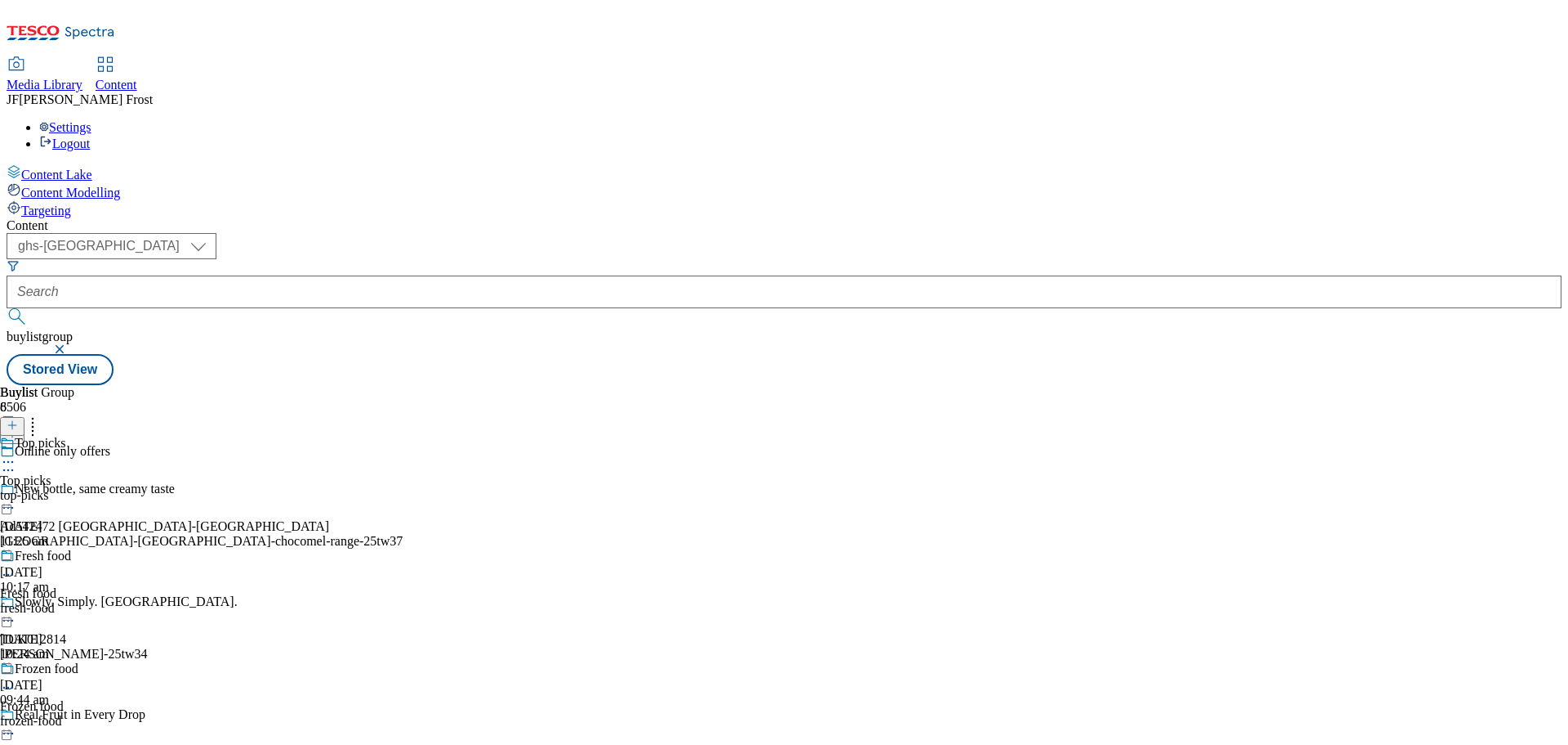
click at [137, 436] on div "Top picks" at bounding box center [68, 454] width 137 height 38
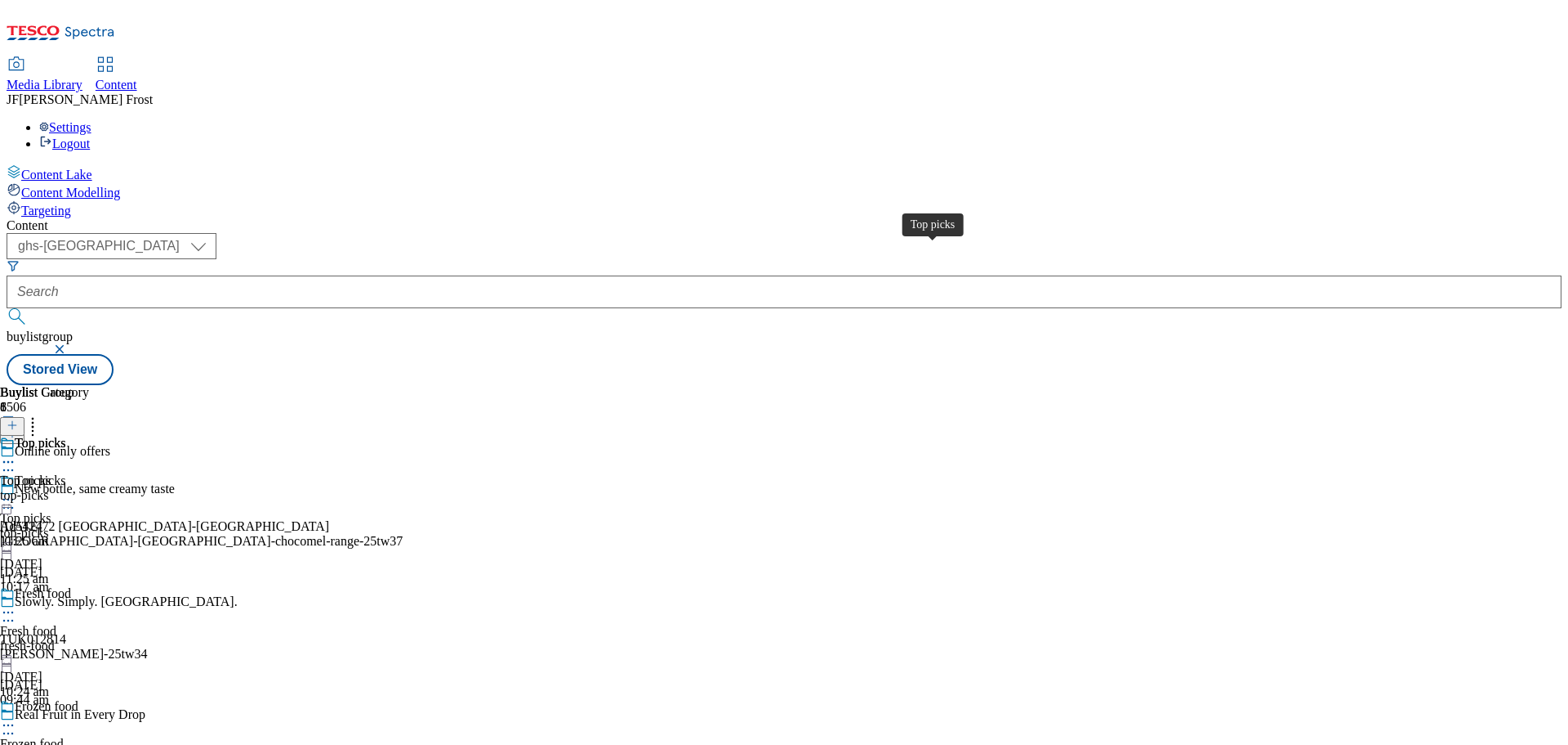
click at [65, 436] on div "Top picks" at bounding box center [39, 442] width 51 height 14
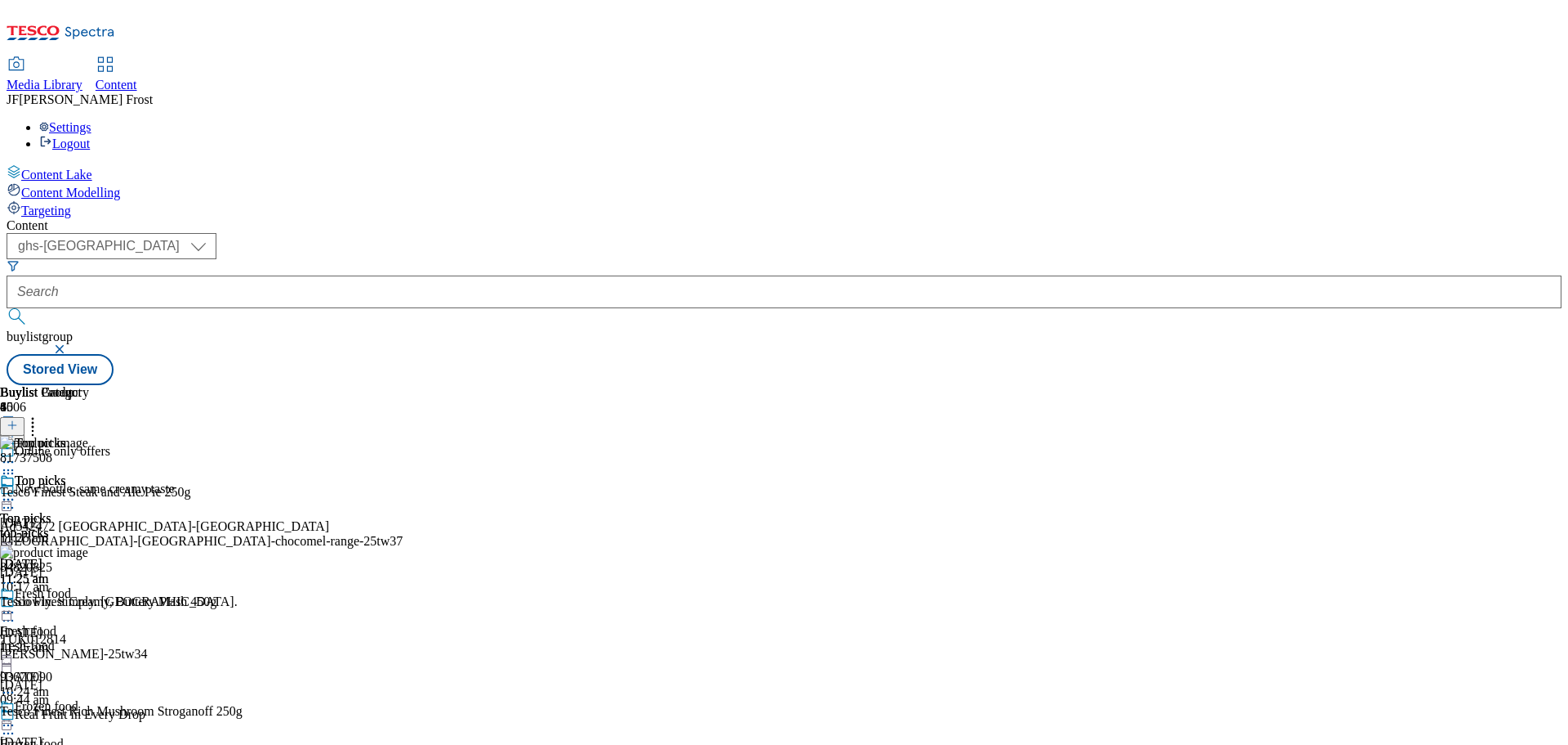
click at [16, 492] on icon at bounding box center [8, 499] width 16 height 16
click at [103, 678] on span "Un-publish" at bounding box center [77, 684] width 52 height 13
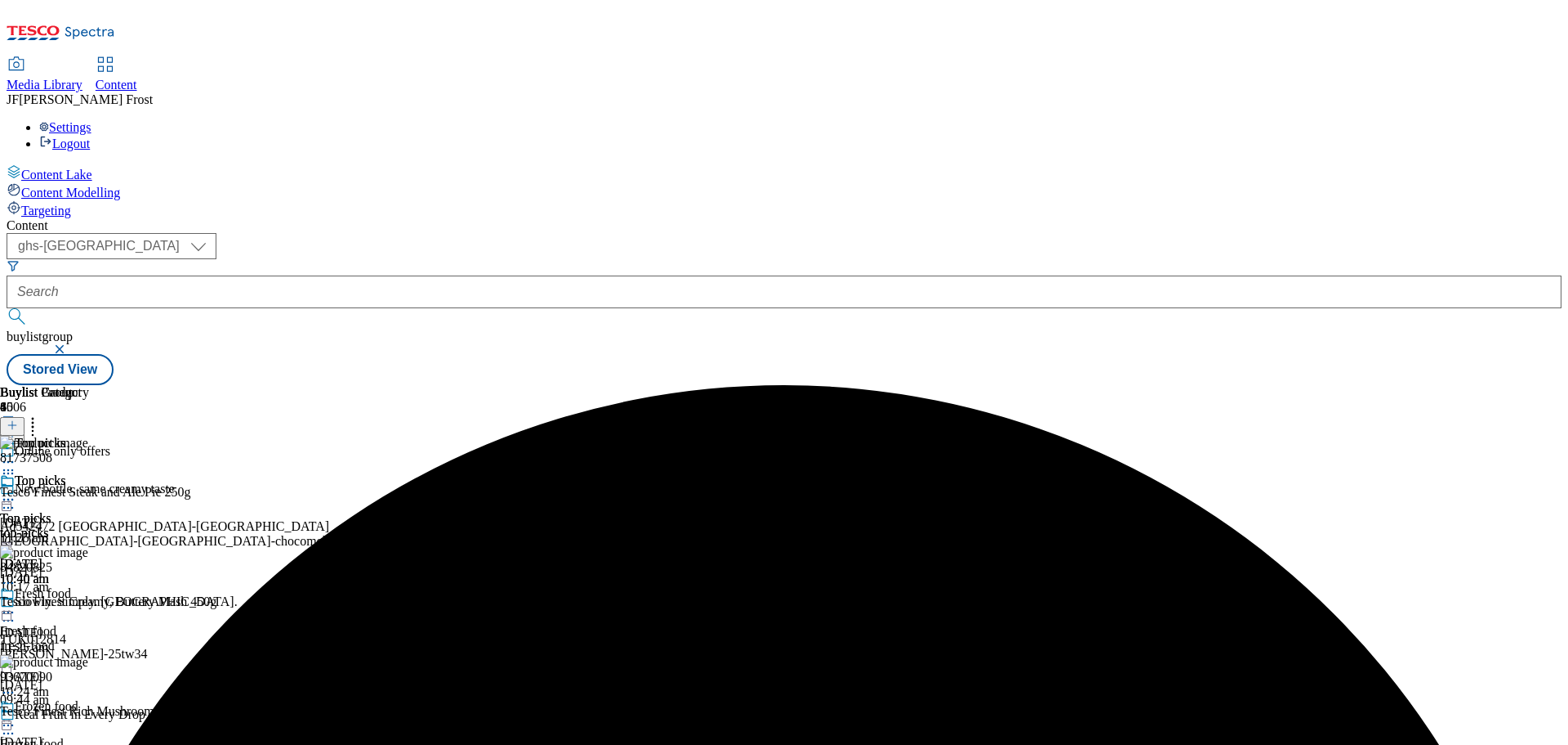
click at [10, 498] on circle at bounding box center [9, 499] width 3 height 3
click at [105, 622] on span "Un-preview" at bounding box center [78, 627] width 55 height 13
click at [40, 414] on icon at bounding box center [32, 422] width 16 height 16
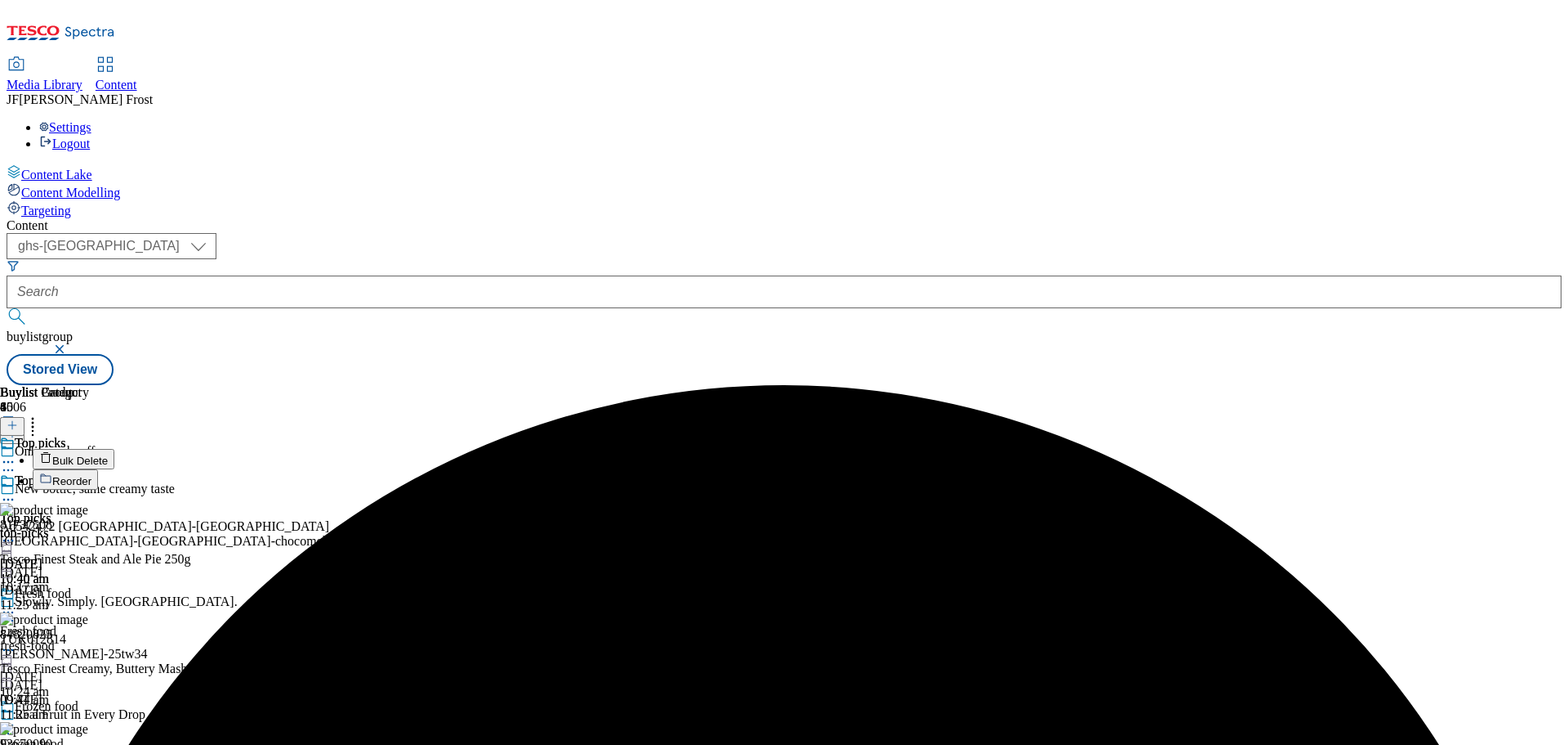
click at [115, 449] on button "Bulk Delete" at bounding box center [73, 459] width 82 height 20
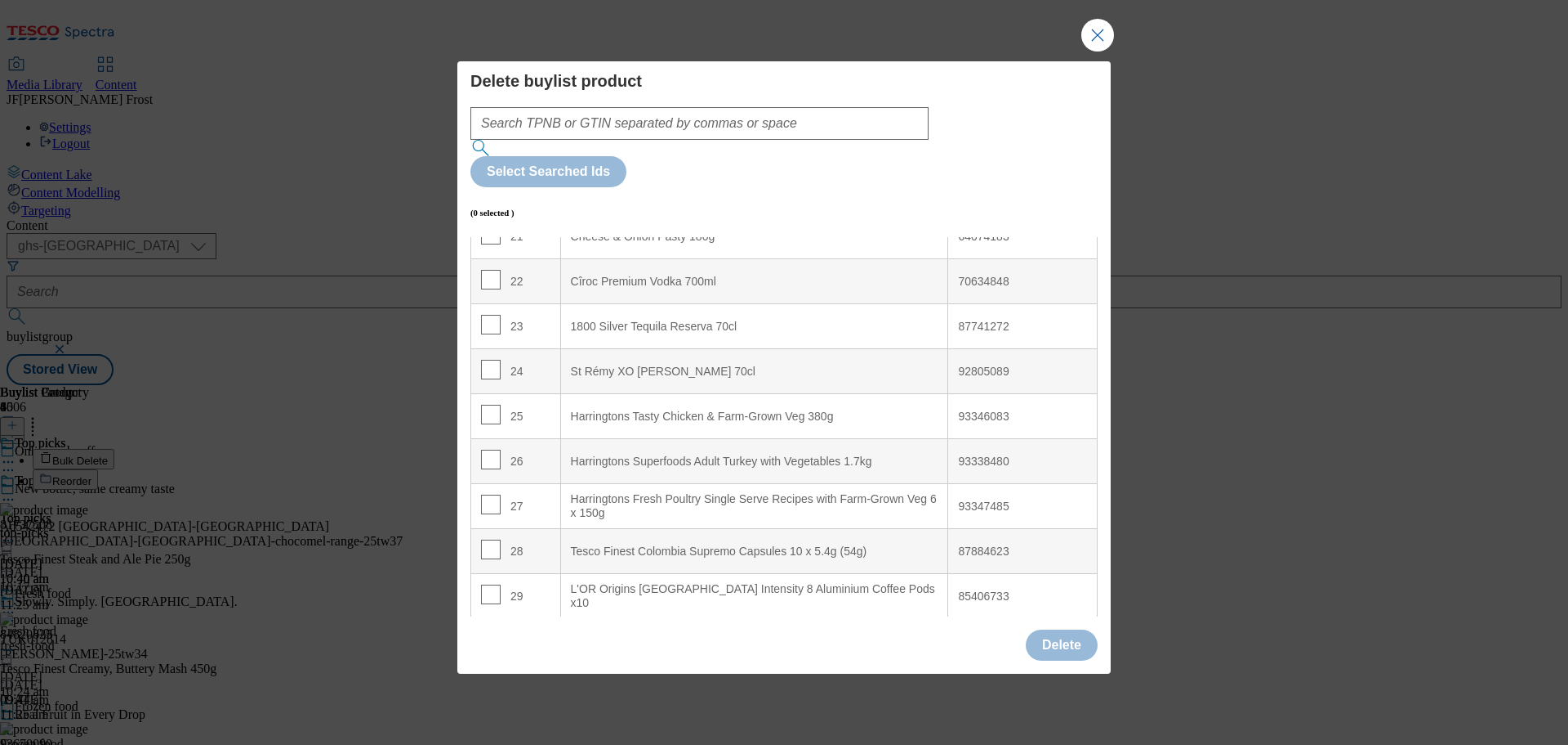
scroll to position [892, 0]
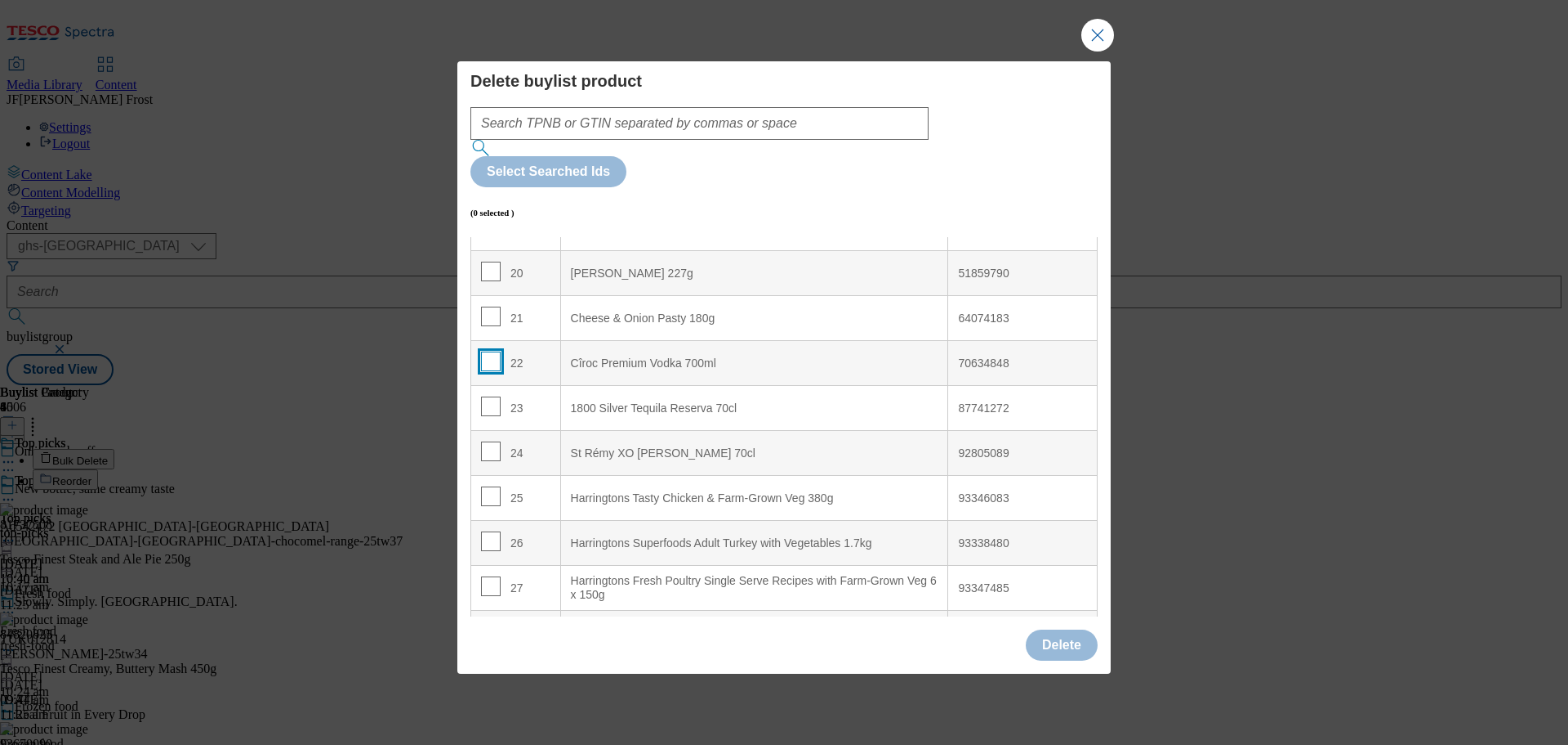
click at [489, 352] on input "Modal" at bounding box center [490, 361] width 19 height 19
checkbox input "true"
click at [487, 396] on input "Modal" at bounding box center [490, 406] width 19 height 19
checkbox input "true"
click at [488, 441] on input "Modal" at bounding box center [490, 451] width 19 height 19
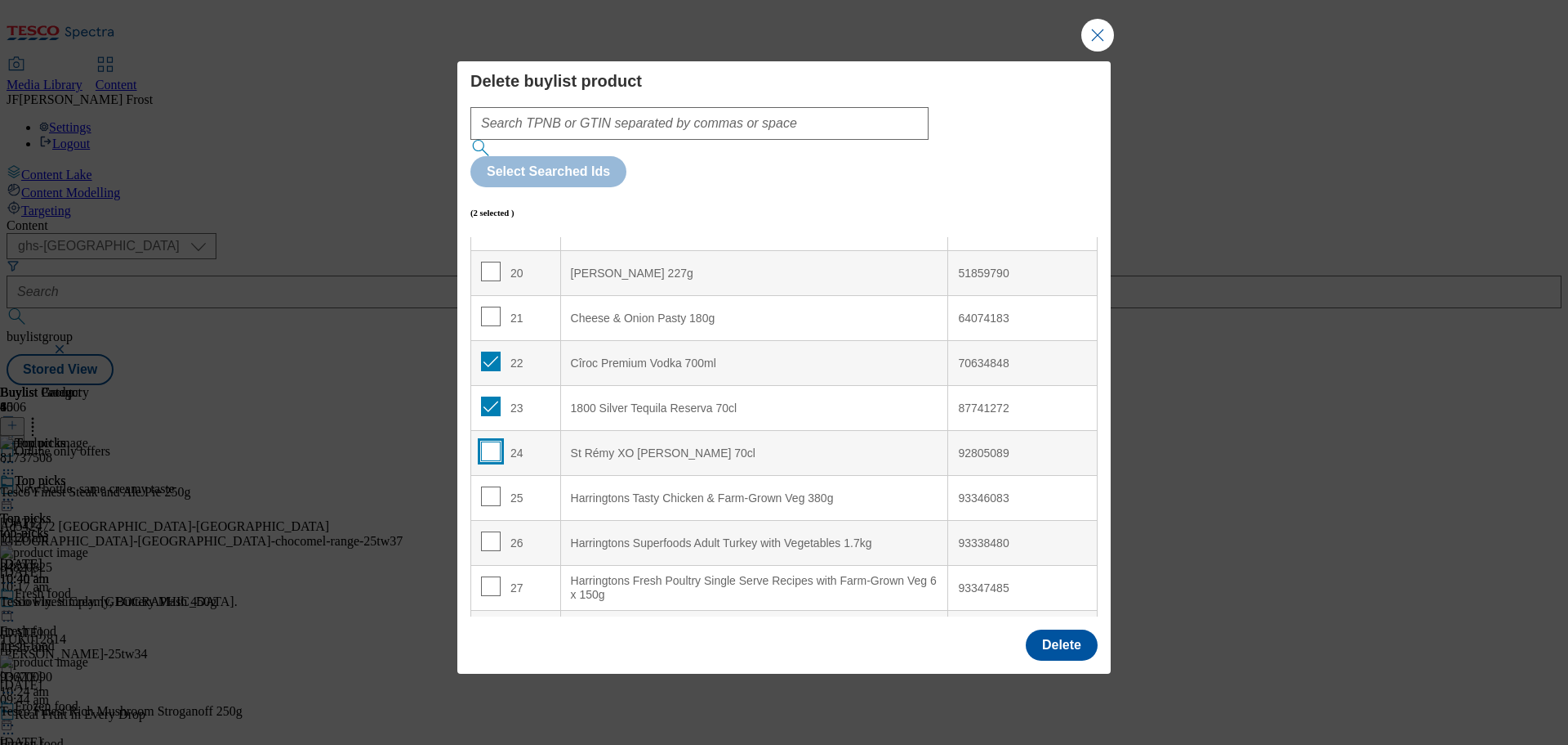
checkbox input "true"
click at [1058, 629] on button "Delete" at bounding box center [1061, 645] width 72 height 31
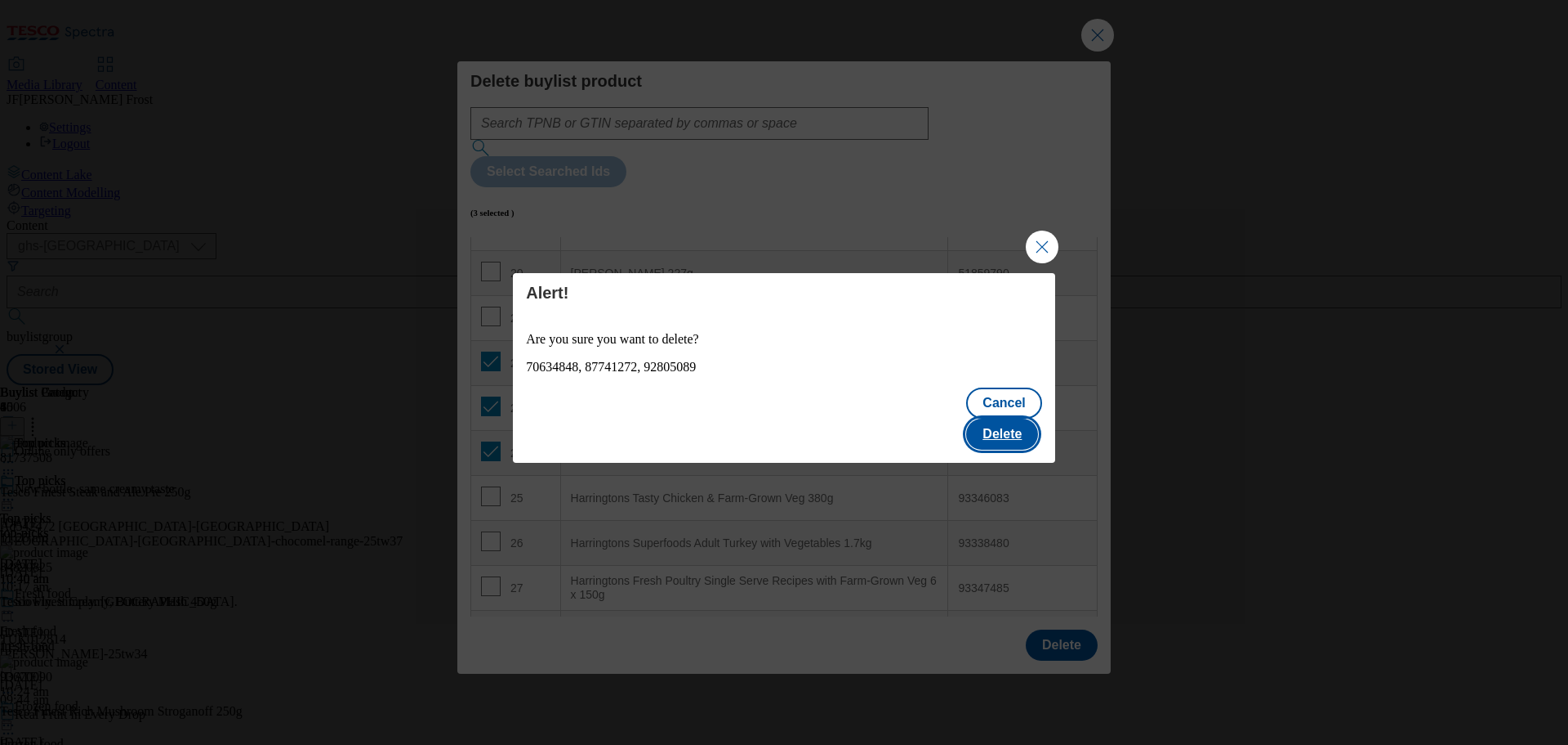
click at [1002, 418] on button "Delete" at bounding box center [1002, 434] width 72 height 31
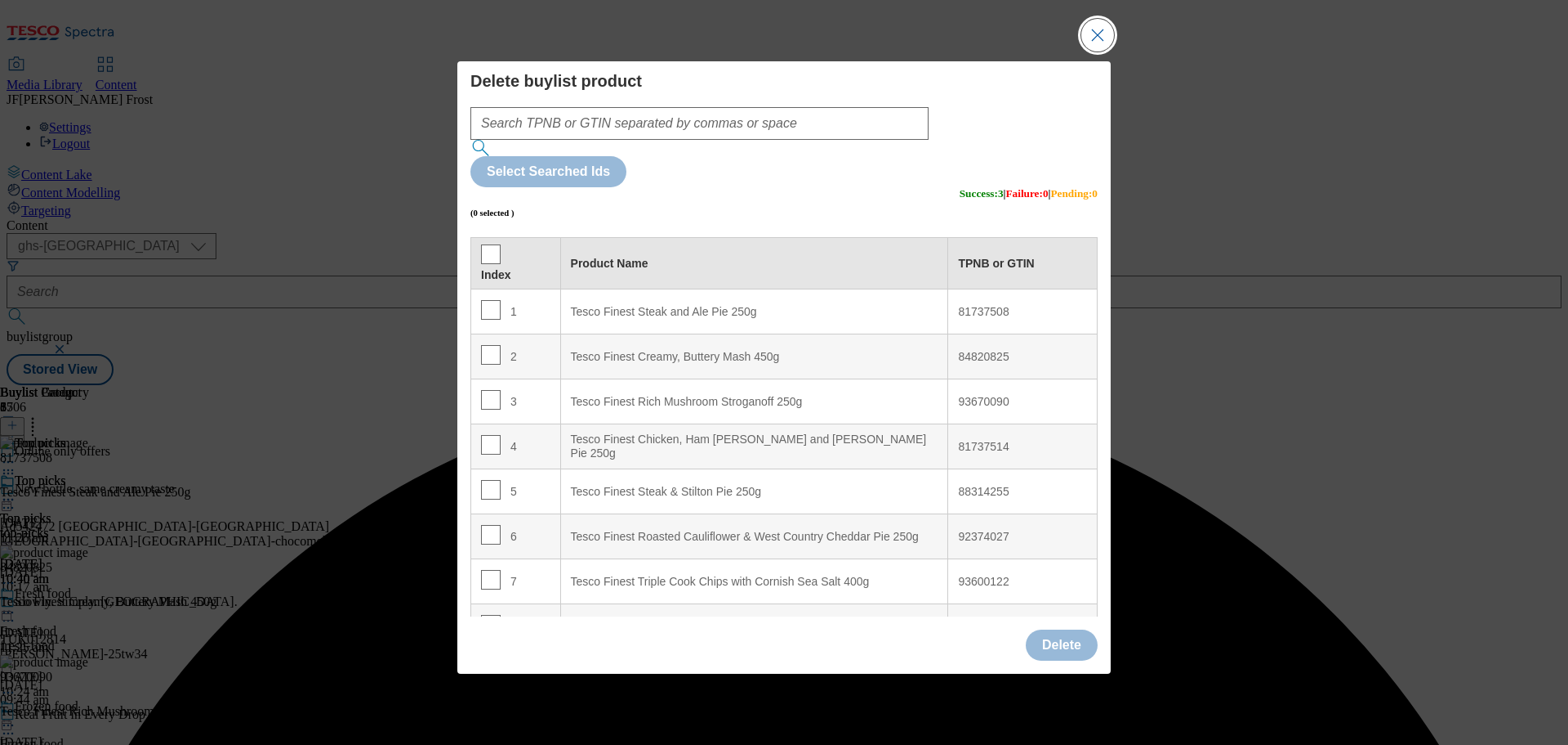
click at [1091, 51] on button "Close Modal" at bounding box center [1098, 36] width 33 height 33
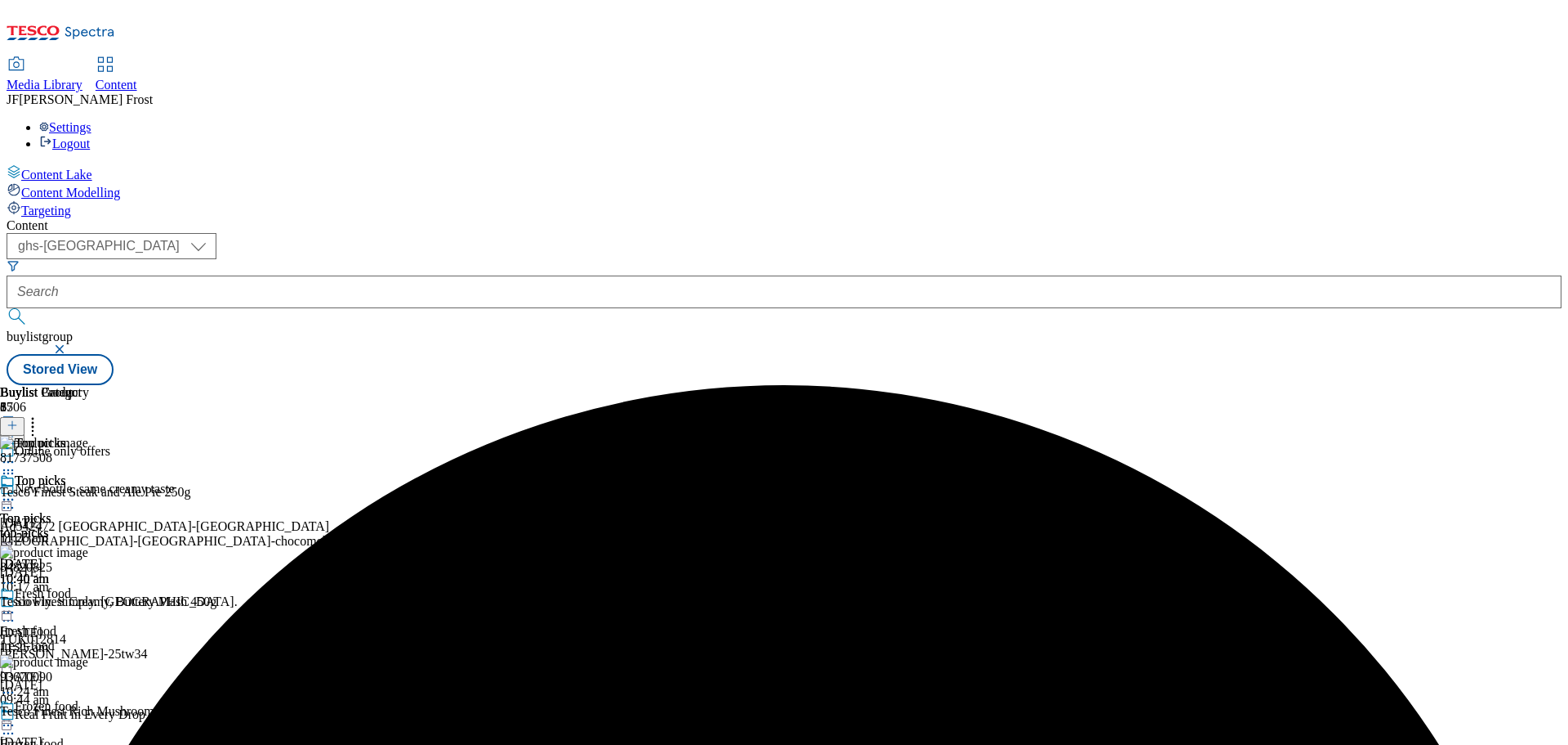
click at [16, 492] on icon at bounding box center [8, 499] width 16 height 16
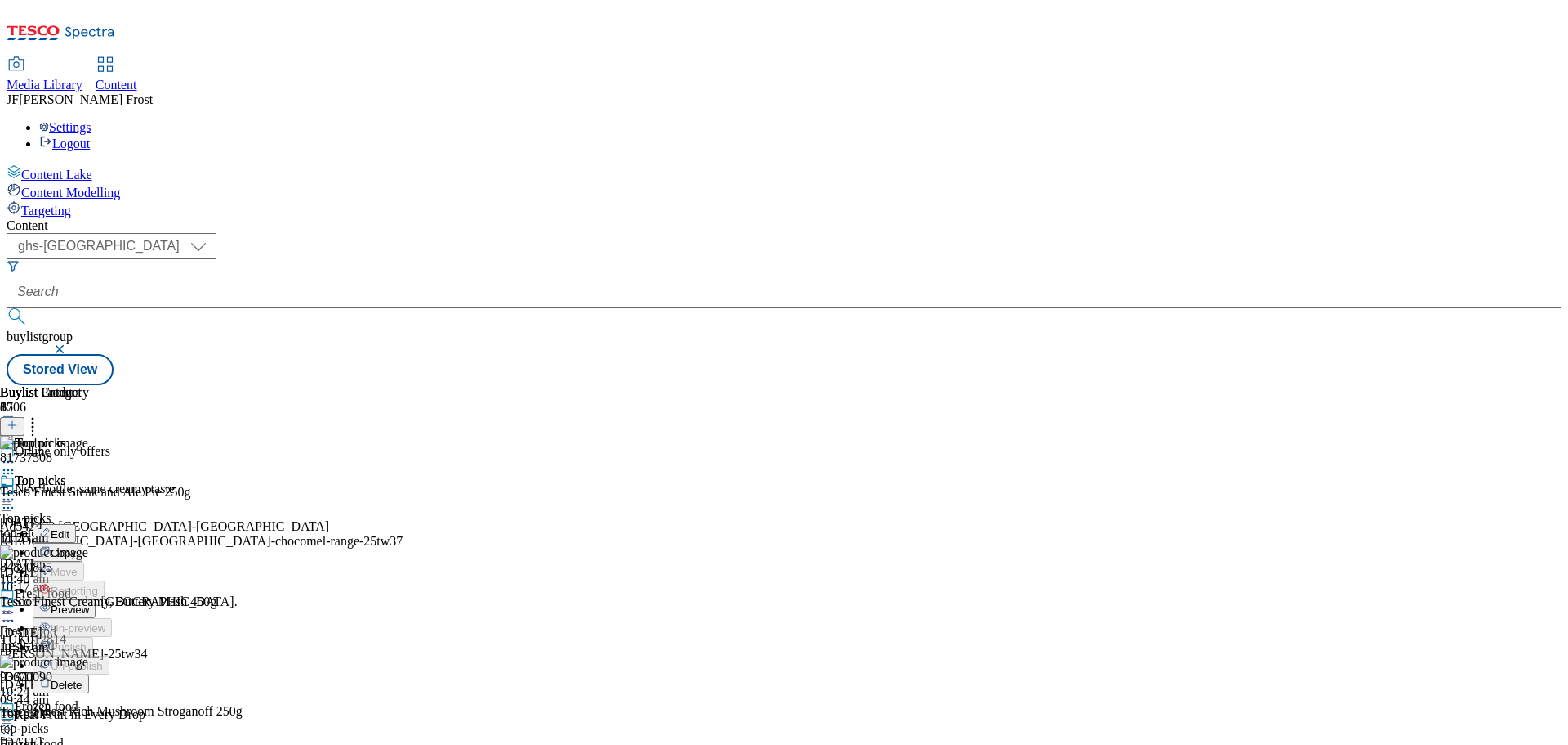
click at [89, 603] on span "Preview" at bounding box center [70, 609] width 39 height 13
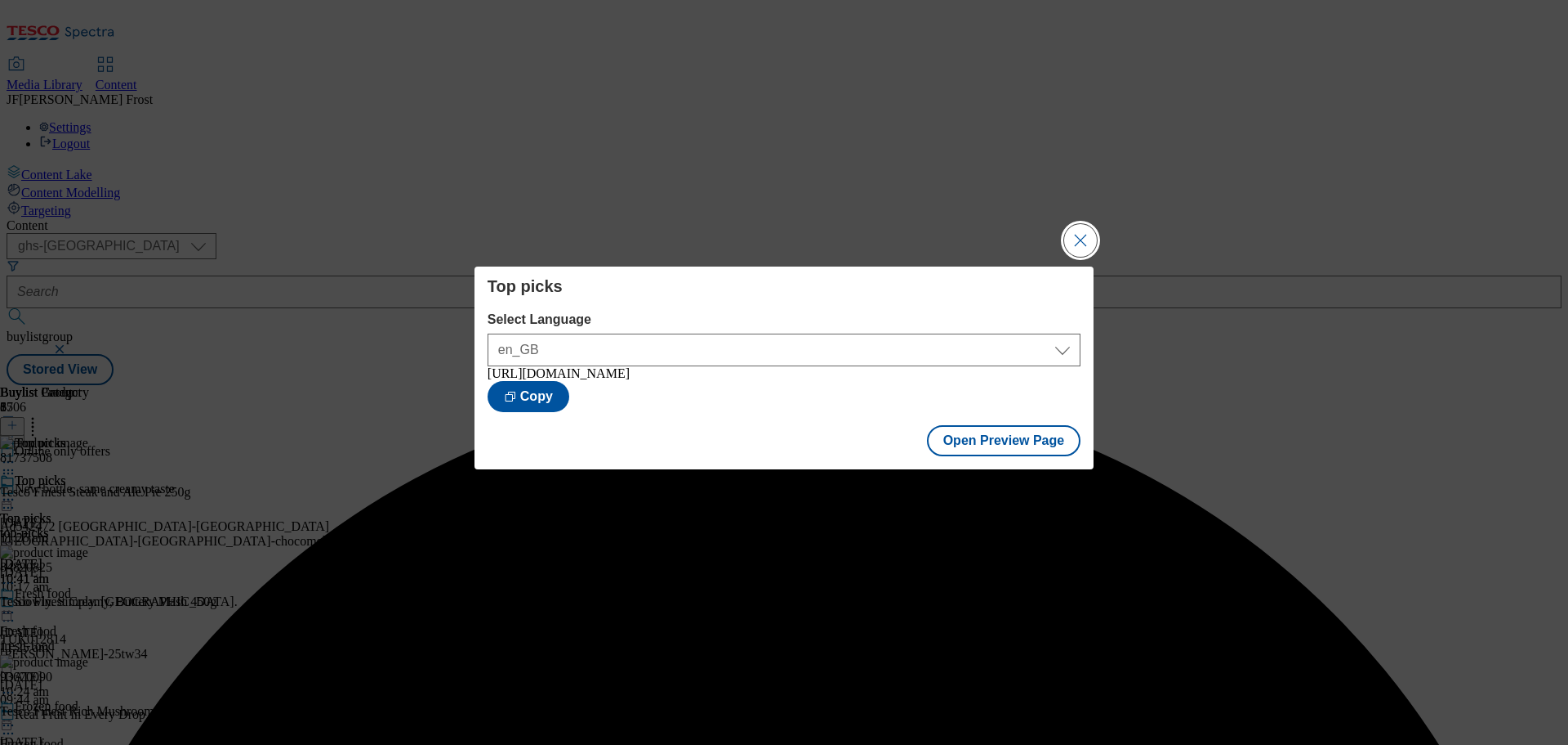
click at [1070, 231] on button "Close Modal" at bounding box center [1081, 240] width 33 height 33
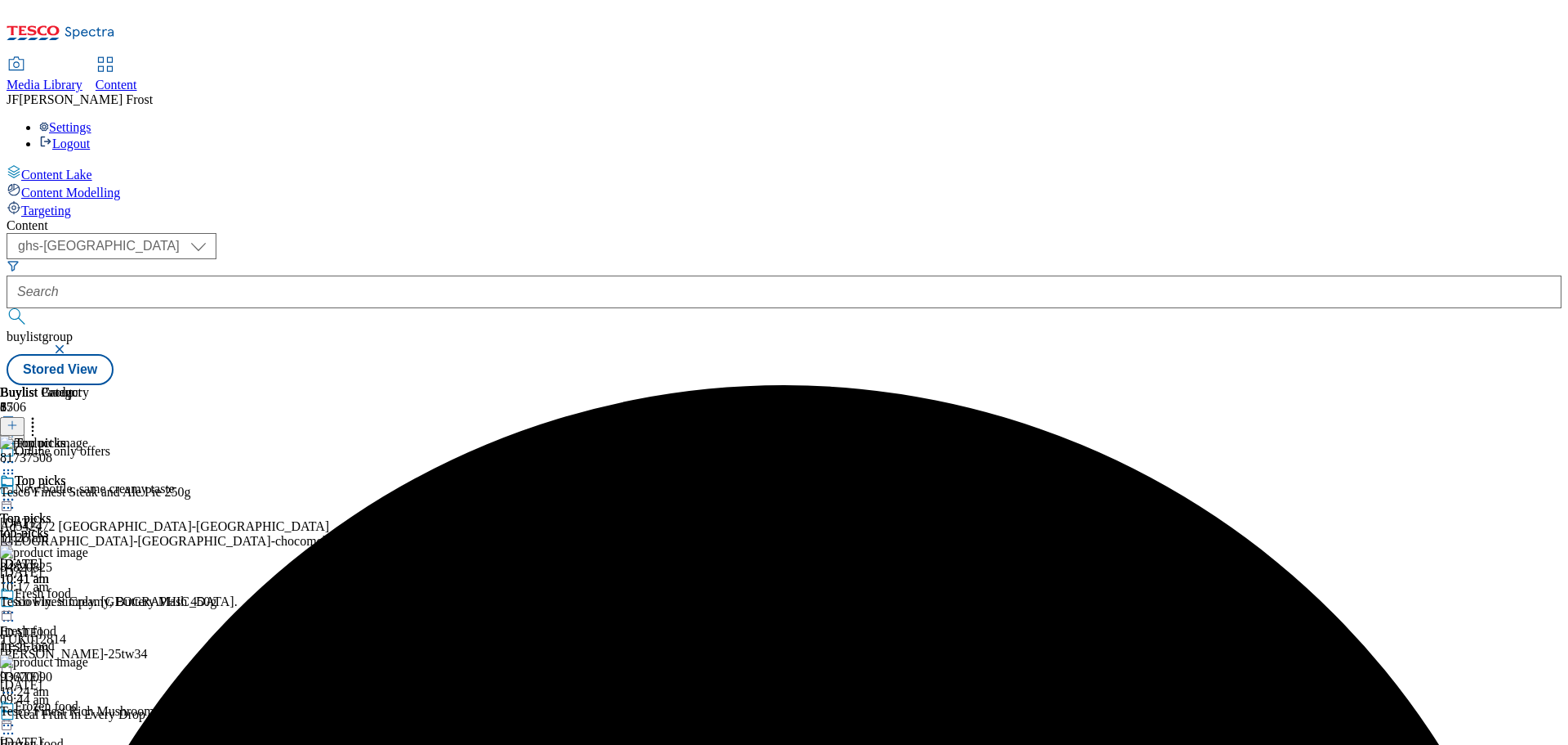
click at [16, 492] on icon at bounding box center [8, 499] width 16 height 16
click at [87, 659] on span "Publish" at bounding box center [68, 665] width 36 height 13
click at [16, 492] on icon at bounding box center [8, 499] width 16 height 16
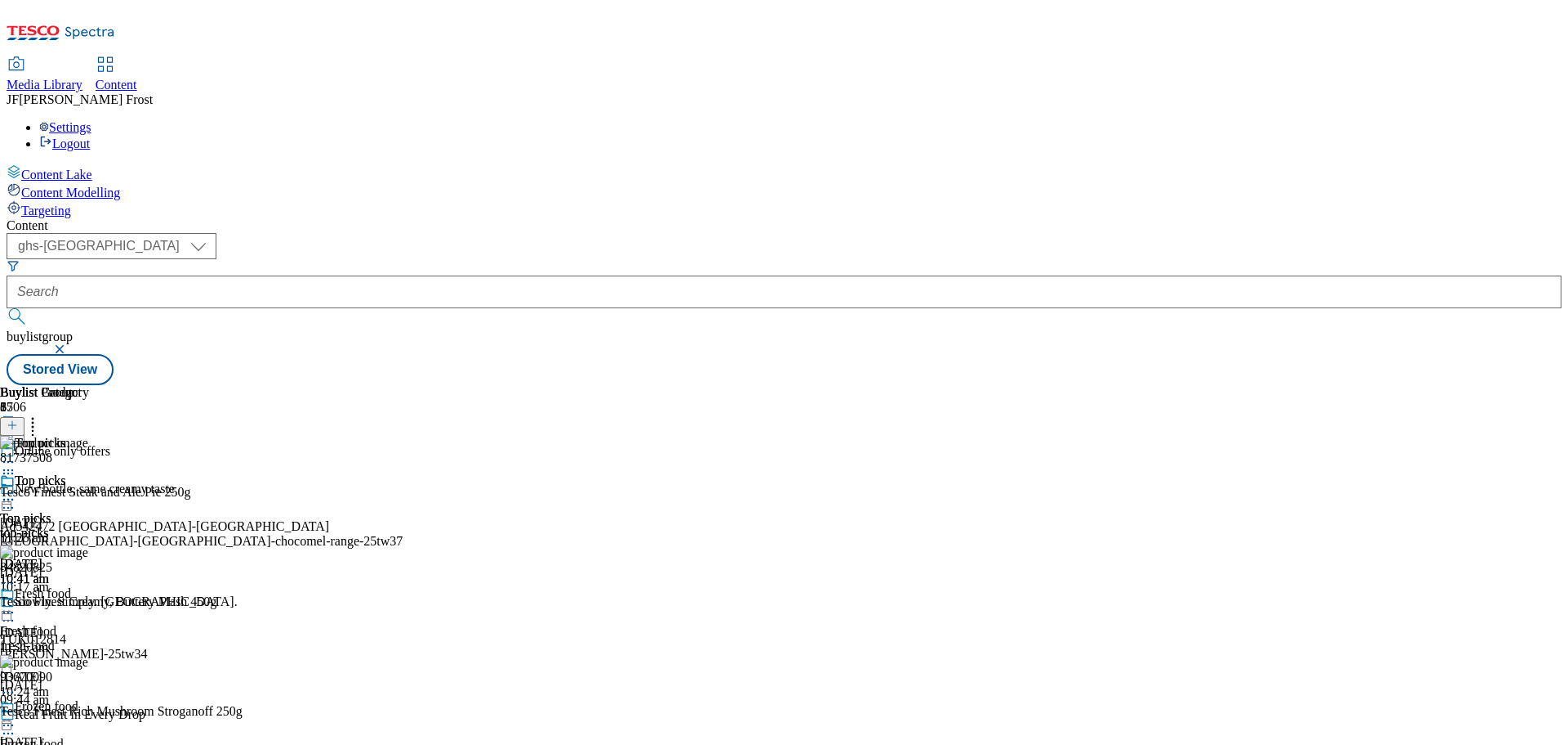
click at [16, 492] on icon at bounding box center [8, 499] width 16 height 16
click at [69, 344] on button "button" at bounding box center [61, 349] width 16 height 10
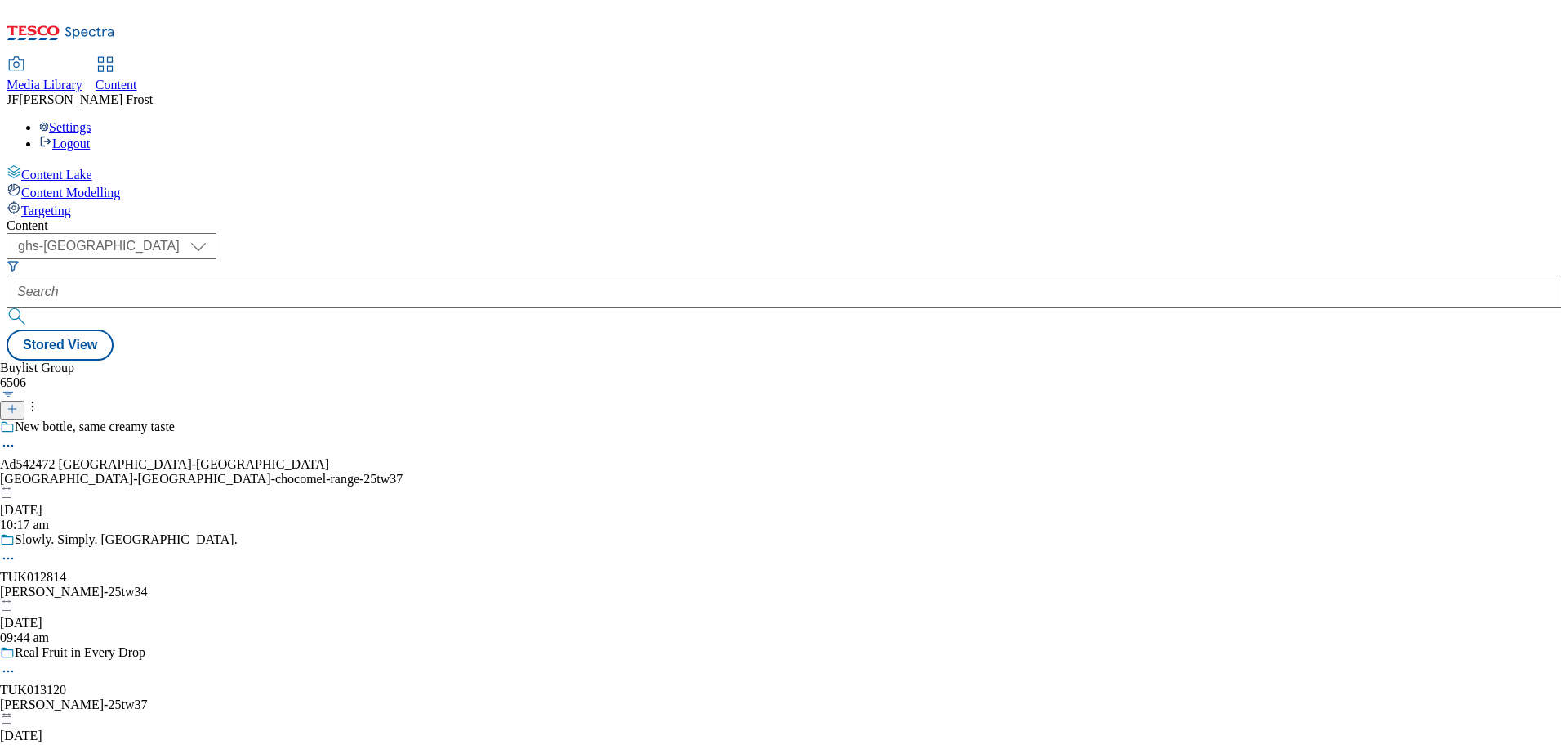
click at [1529, 120] on div "Settings Logout" at bounding box center [784, 136] width 1555 height 31
click at [90, 137] on link "Logout" at bounding box center [65, 144] width 51 height 13
